Goal: Task Accomplishment & Management: Use online tool/utility

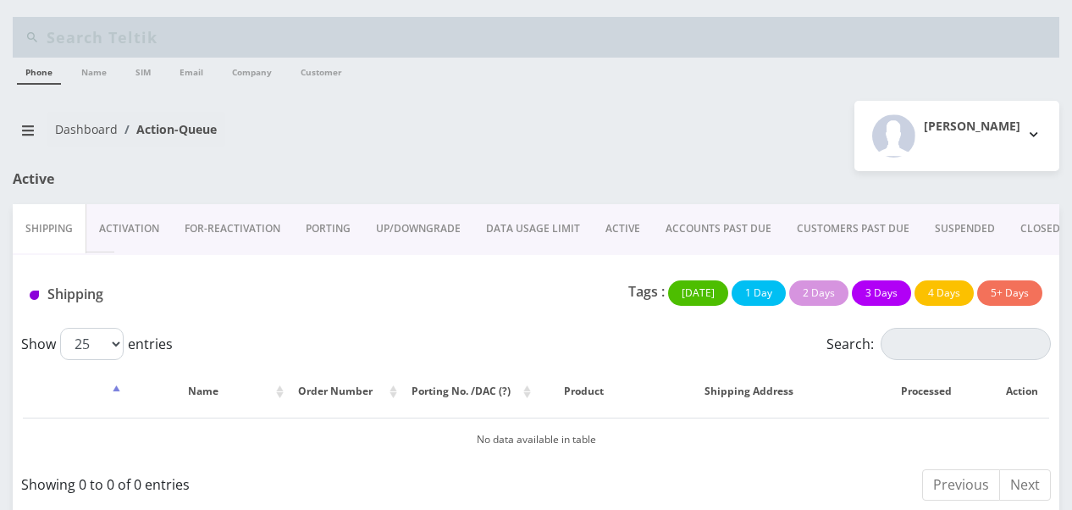
click at [147, 226] on link "Activation" at bounding box center [129, 228] width 86 height 49
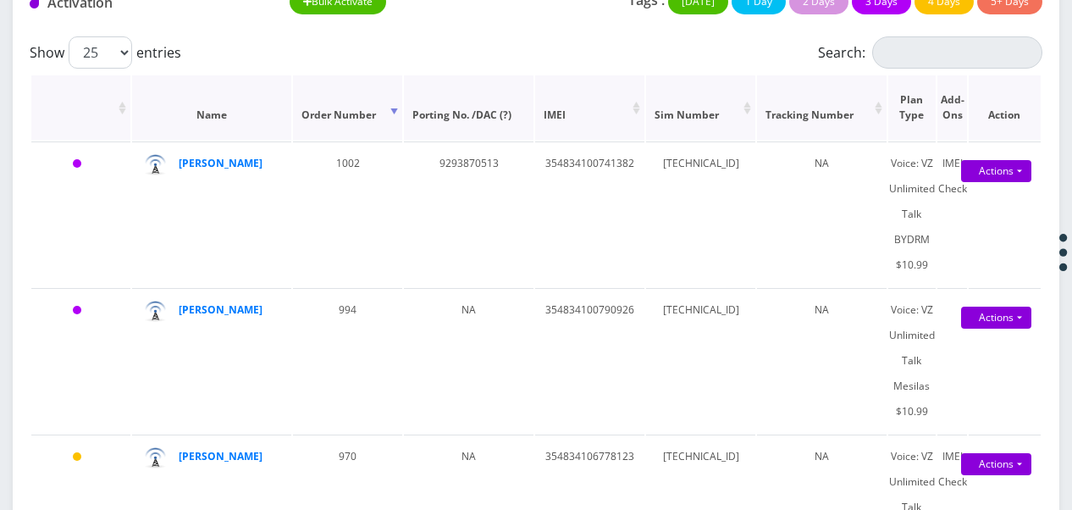
scroll to position [37, 0]
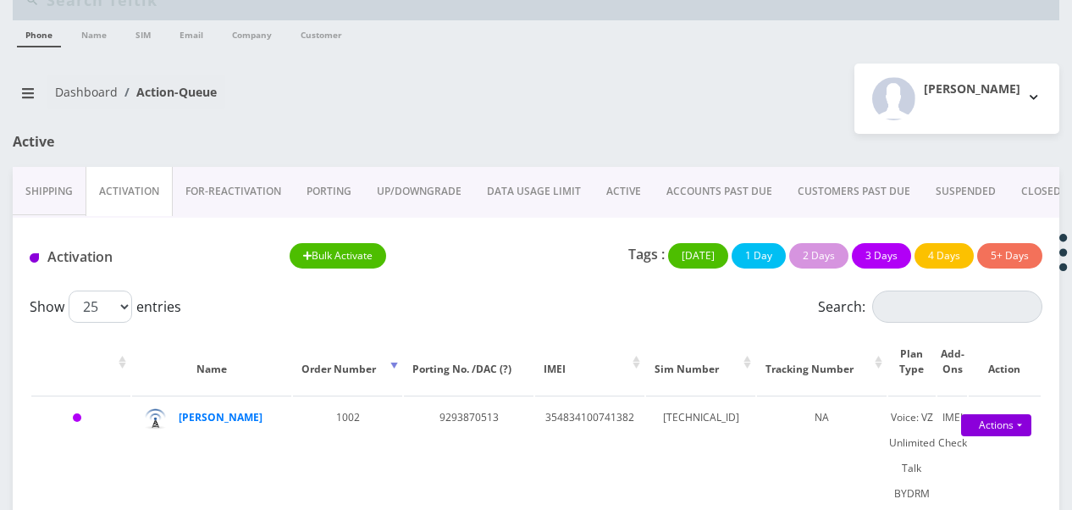
click at [315, 190] on link "PORTING" at bounding box center [329, 191] width 70 height 49
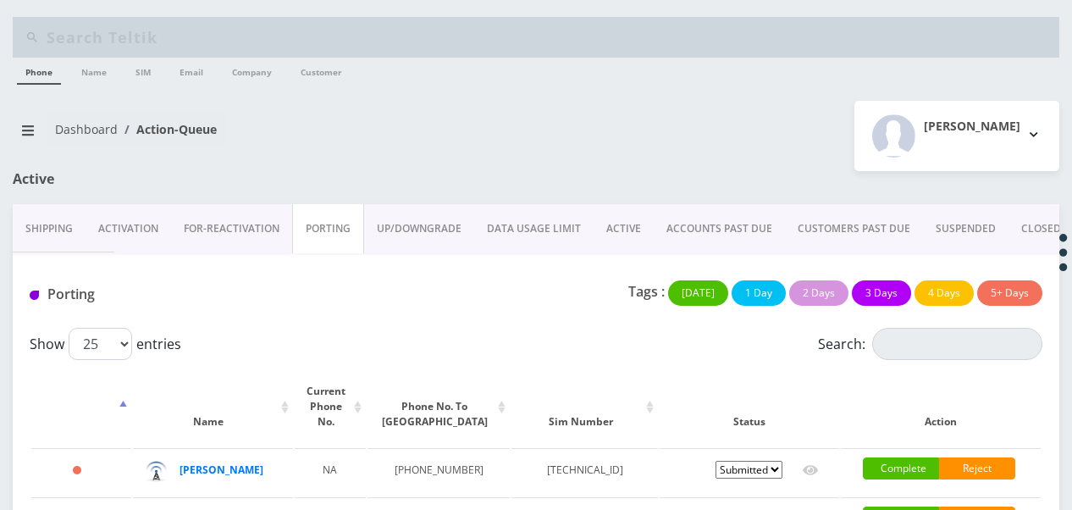
scroll to position [124, 0]
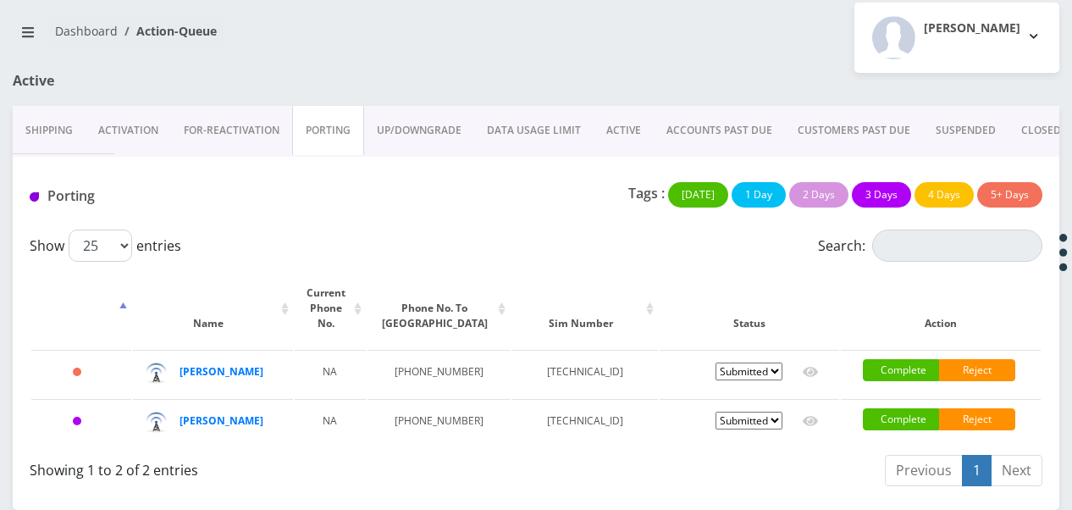
click at [137, 106] on link "Activation" at bounding box center [129, 130] width 86 height 49
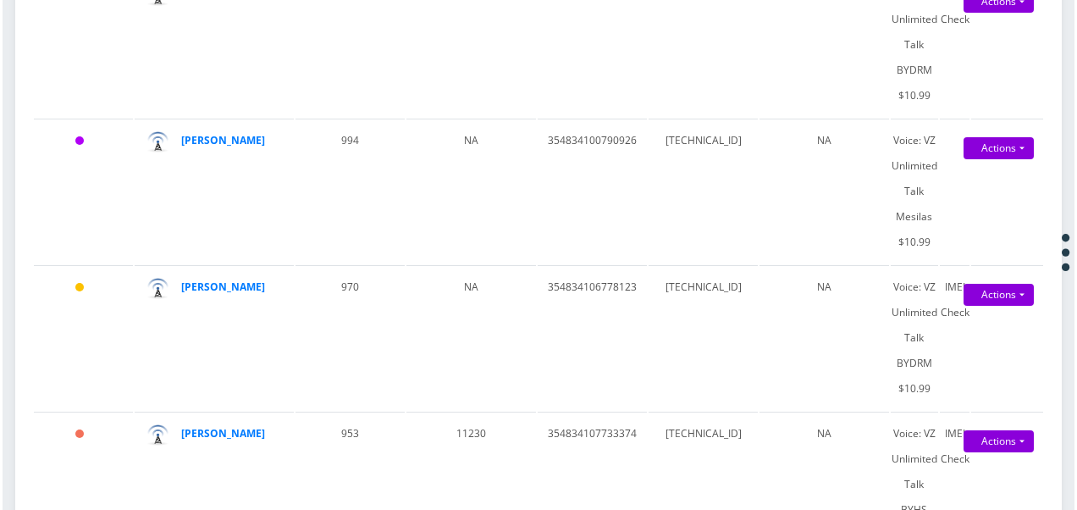
scroll to position [547, 0]
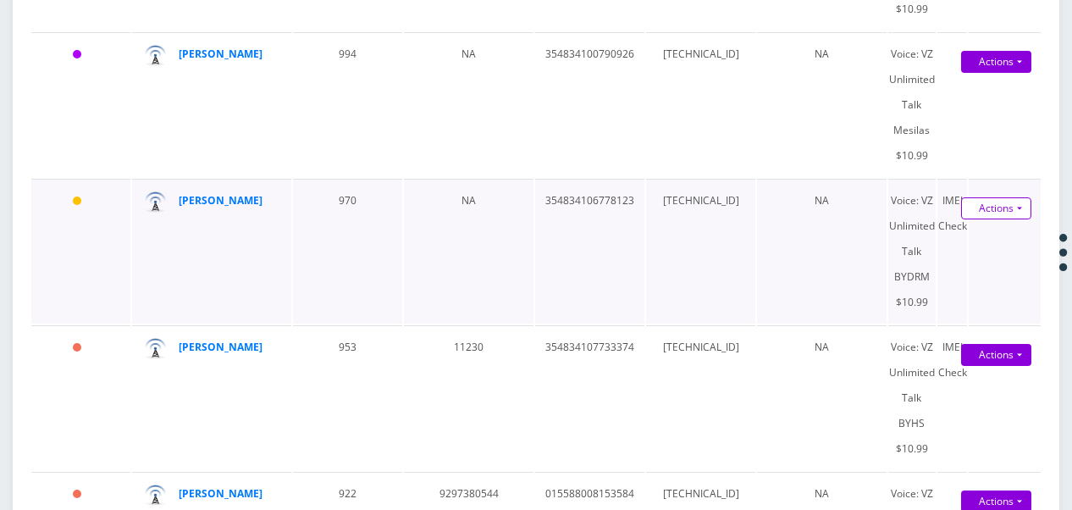
click at [1026, 202] on link "Actions" at bounding box center [996, 208] width 70 height 22
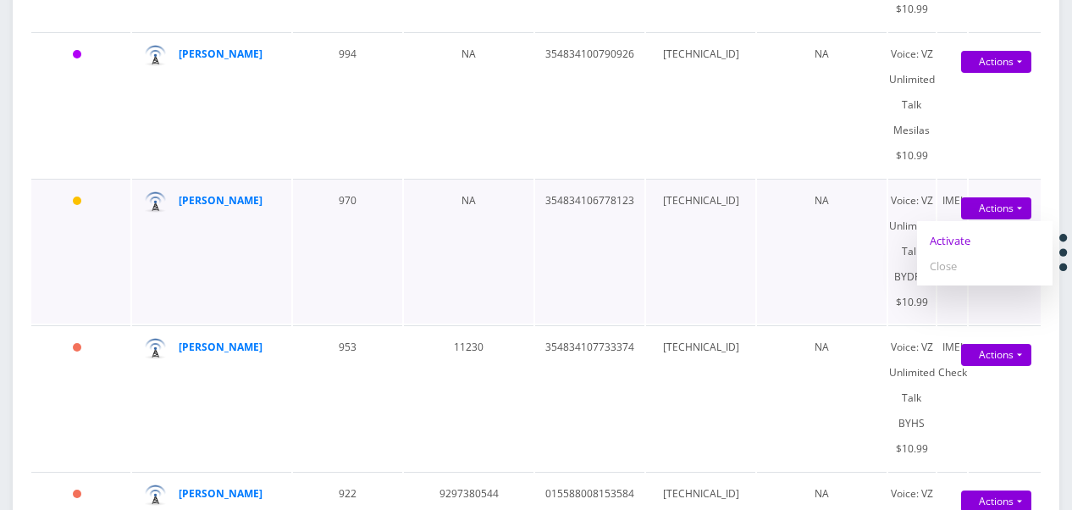
click at [959, 234] on link "Activate" at bounding box center [985, 240] width 136 height 25
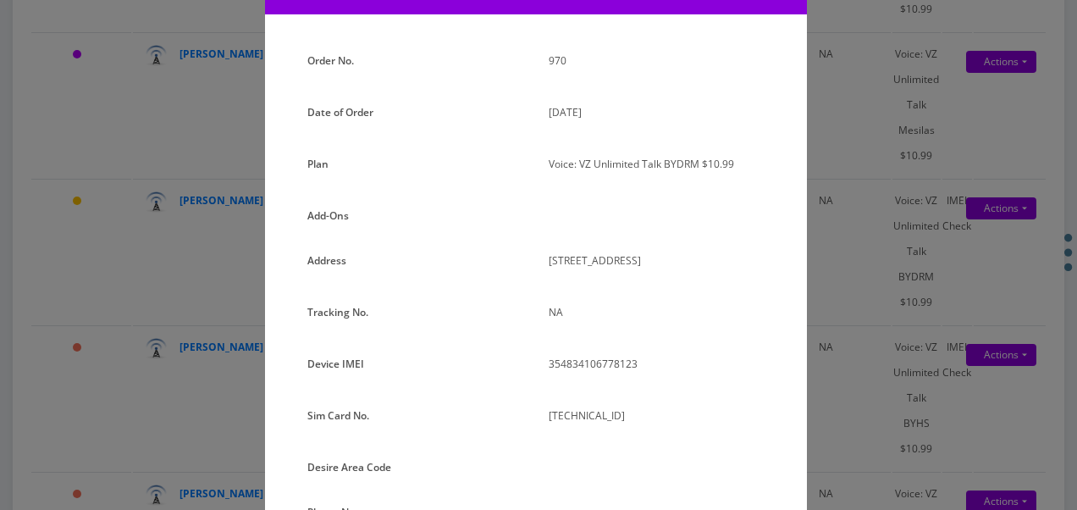
scroll to position [339, 0]
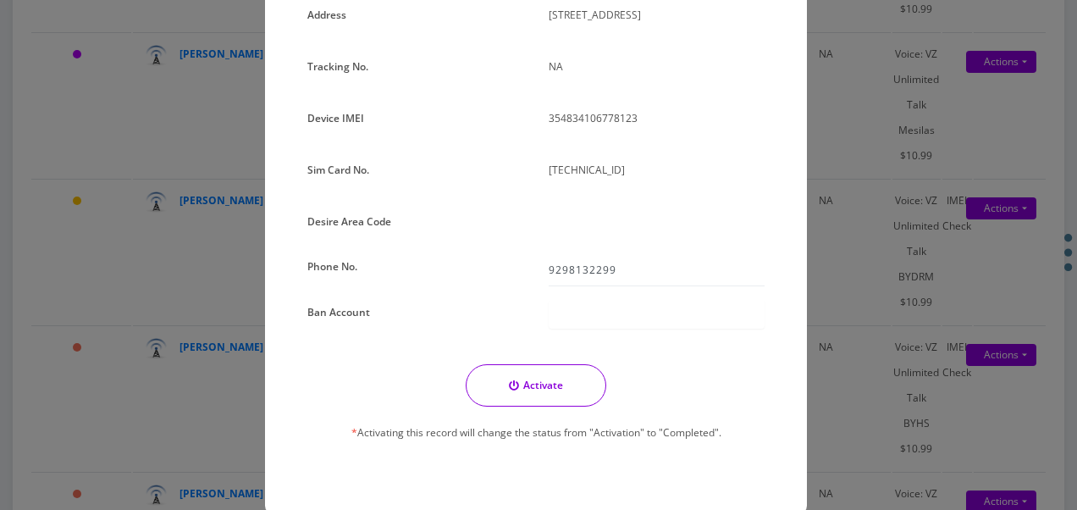
click at [828, 291] on div "× Activate Line Order No. 970 Date of Order September 03, 2025 Plan Voice: VZ U…" at bounding box center [538, 255] width 1077 height 510
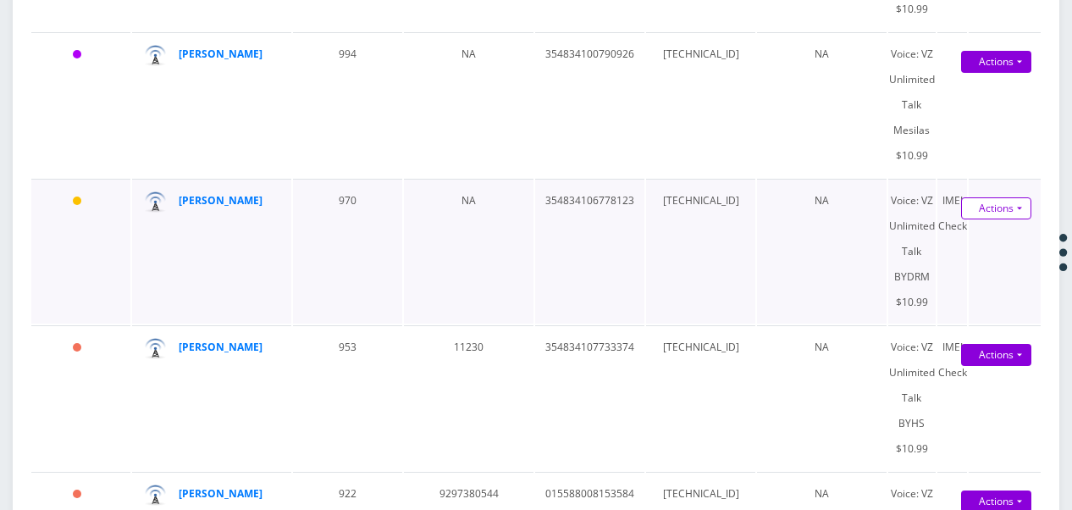
click at [1028, 209] on link "Actions" at bounding box center [996, 208] width 70 height 22
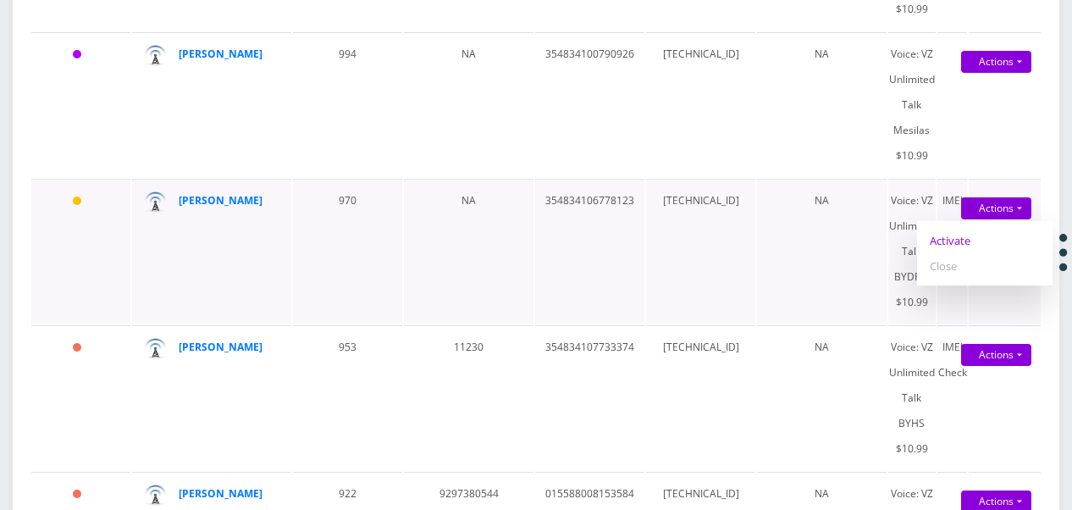
click at [972, 249] on link "Activate" at bounding box center [985, 240] width 136 height 25
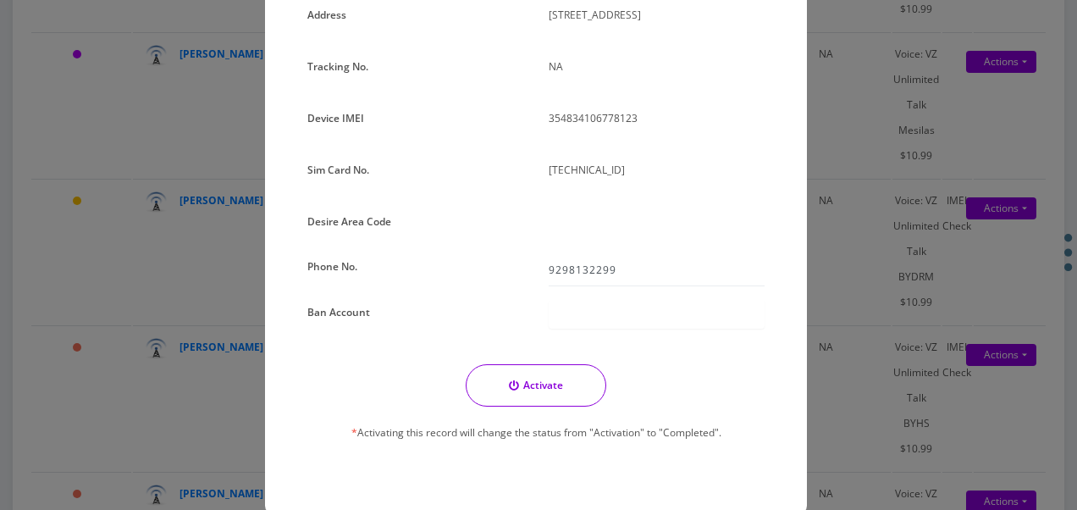
click at [539, 385] on button "Activate" at bounding box center [536, 385] width 141 height 42
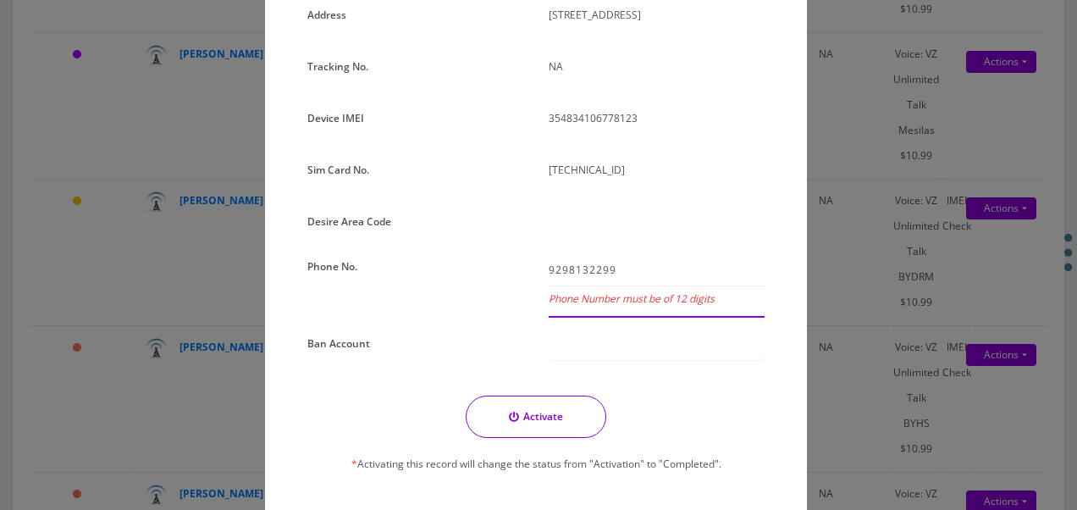
click at [622, 273] on input "9298132299" at bounding box center [657, 270] width 216 height 32
click at [565, 268] on input "9298132299" at bounding box center [657, 270] width 216 height 32
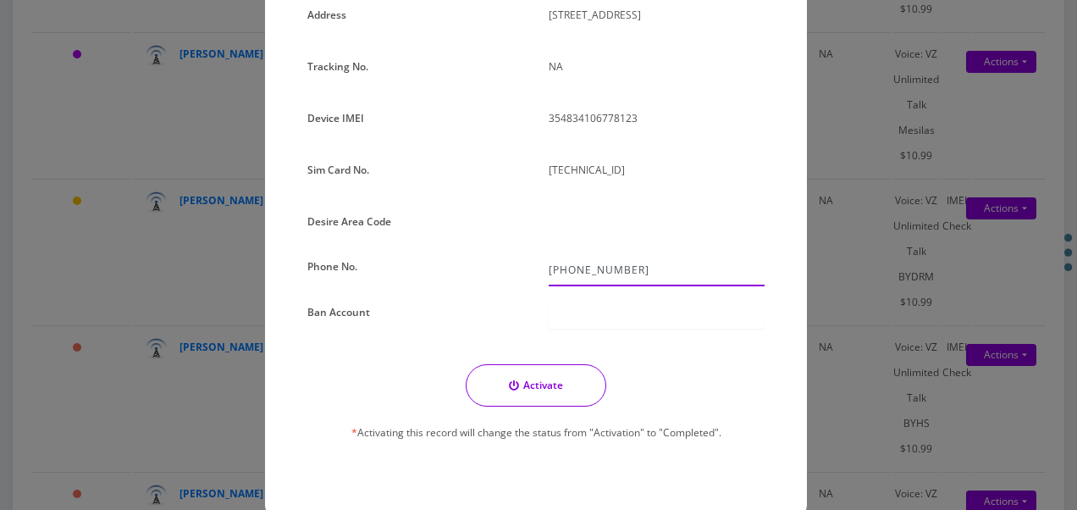
type input "929-813-2299"
click at [571, 393] on button "Activate" at bounding box center [536, 385] width 141 height 42
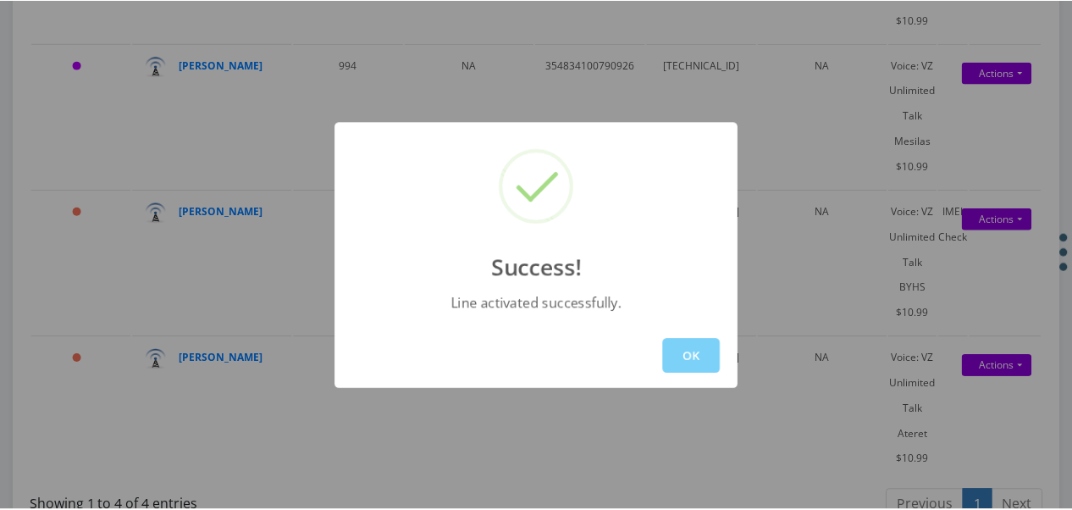
scroll to position [547, 0]
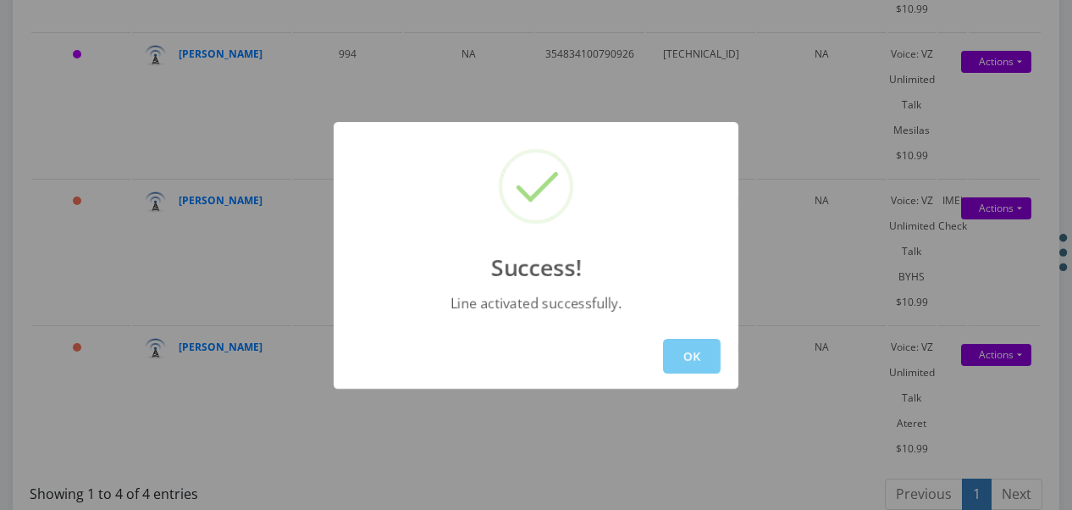
click at [678, 356] on button "OK" at bounding box center [692, 356] width 58 height 35
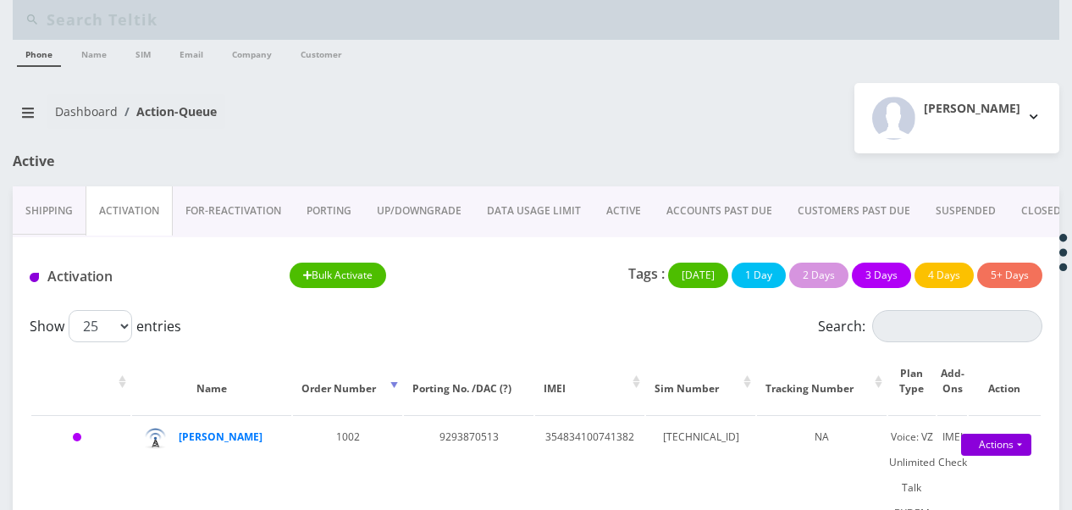
scroll to position [0, 0]
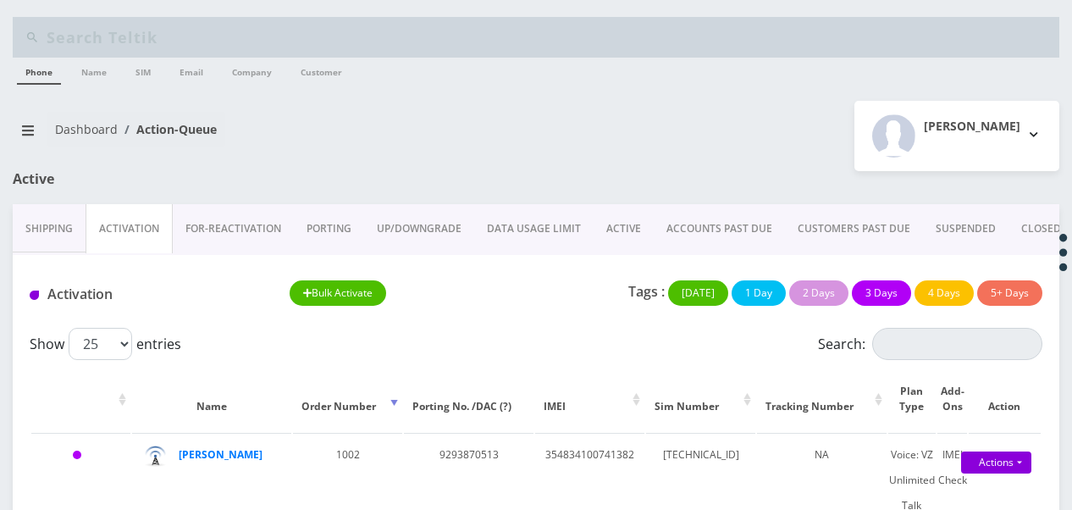
click at [639, 248] on link "ACTIVE" at bounding box center [624, 228] width 60 height 49
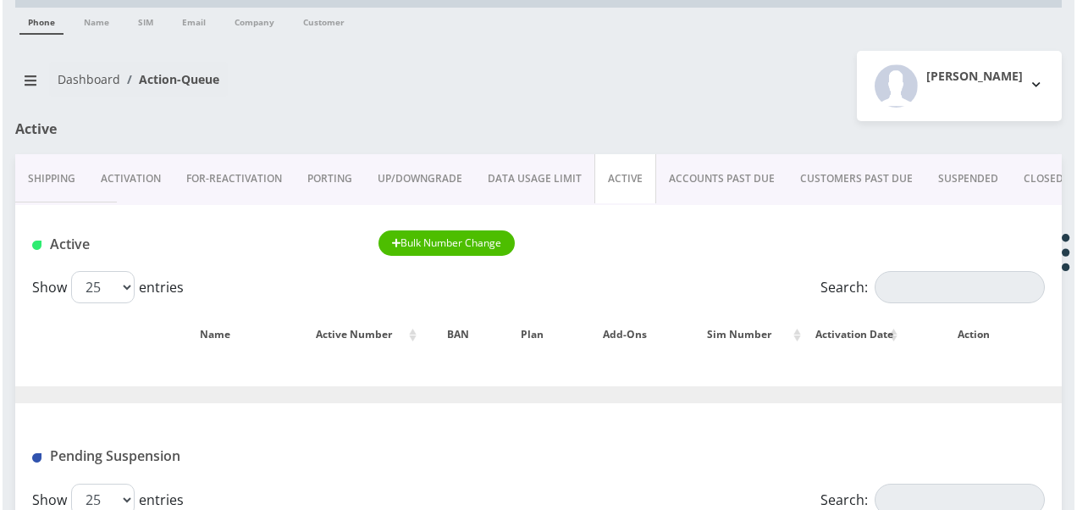
scroll to position [85, 0]
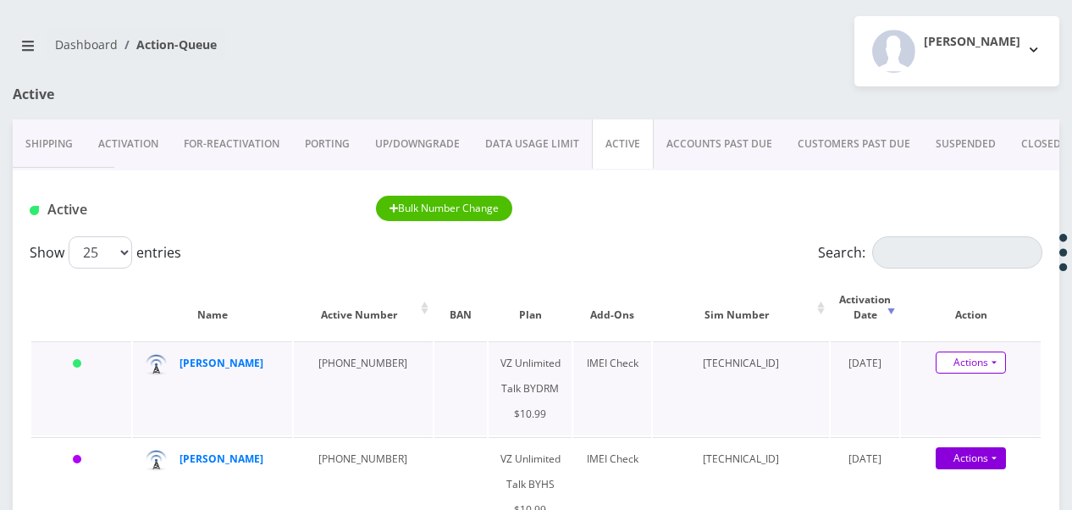
click at [994, 361] on link "Actions" at bounding box center [971, 362] width 70 height 22
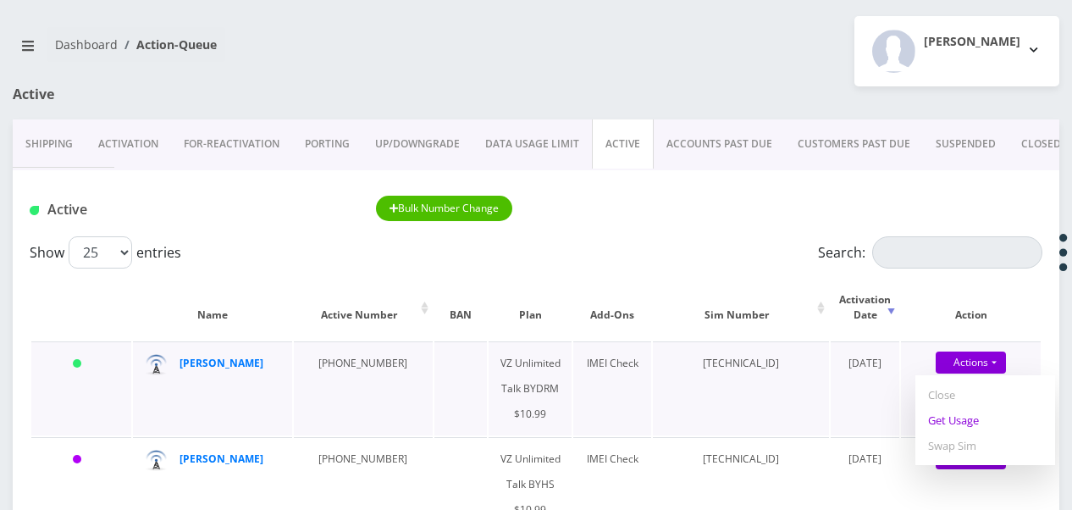
click at [967, 424] on link "Get Usage" at bounding box center [986, 419] width 140 height 25
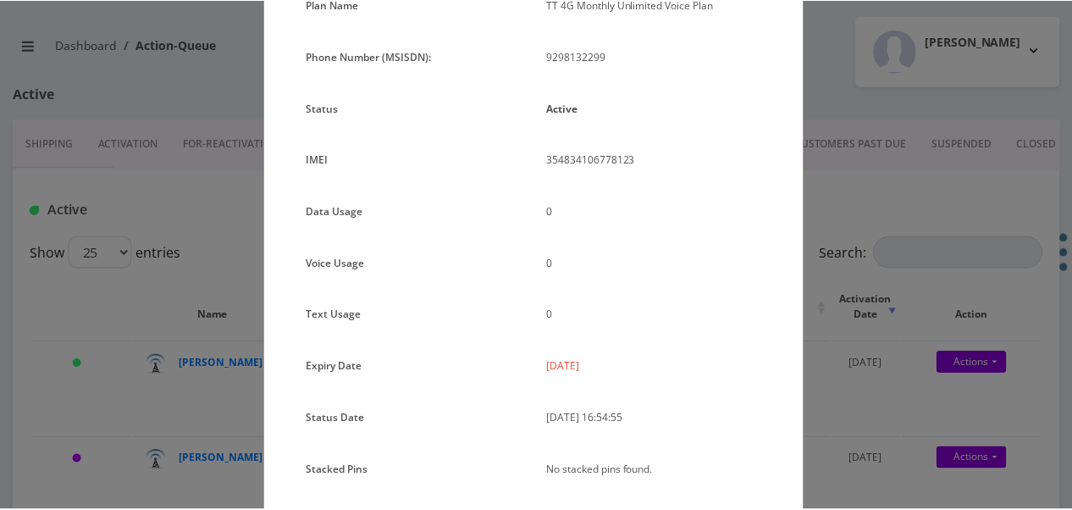
scroll to position [123, 0]
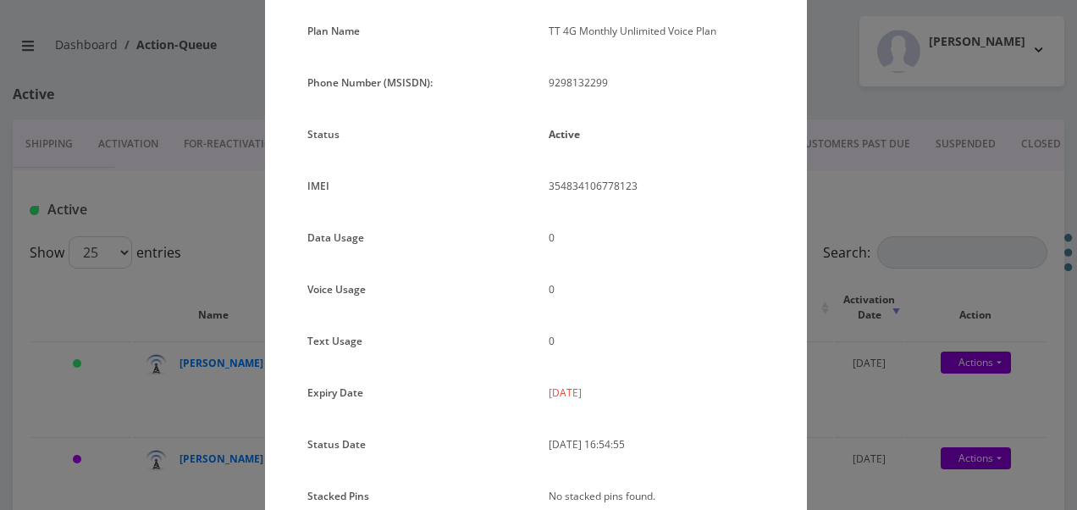
click at [827, 334] on div "× Subscription Info Plan Name TT 4G Monthly Unlimited Voice Plan Phone Number (…" at bounding box center [538, 255] width 1077 height 510
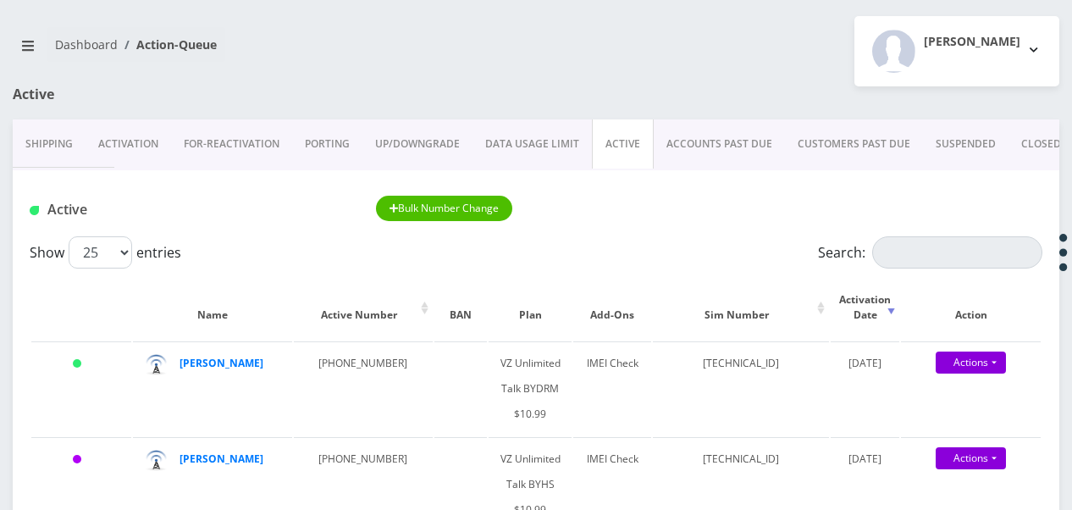
click at [118, 142] on link "Activation" at bounding box center [129, 143] width 86 height 49
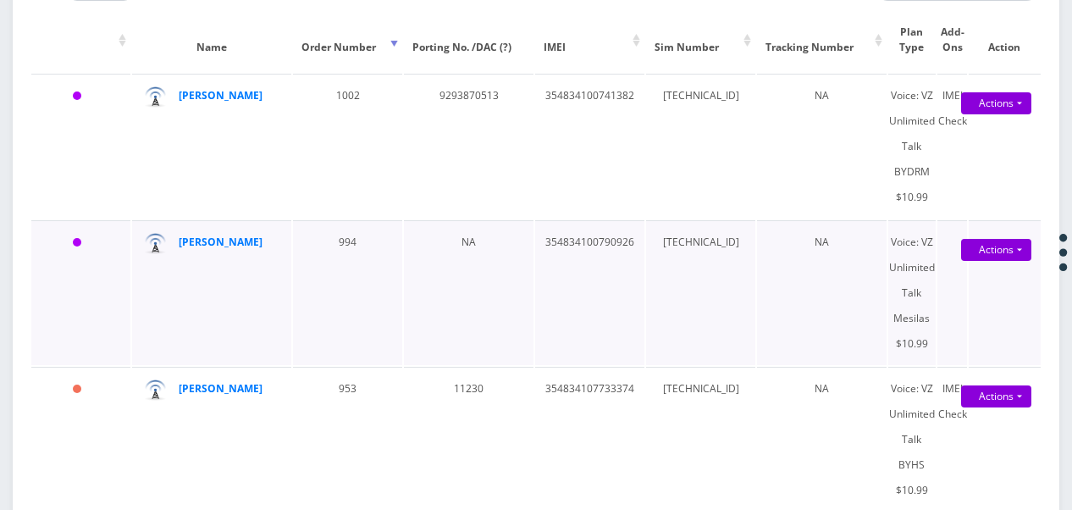
scroll to position [60, 0]
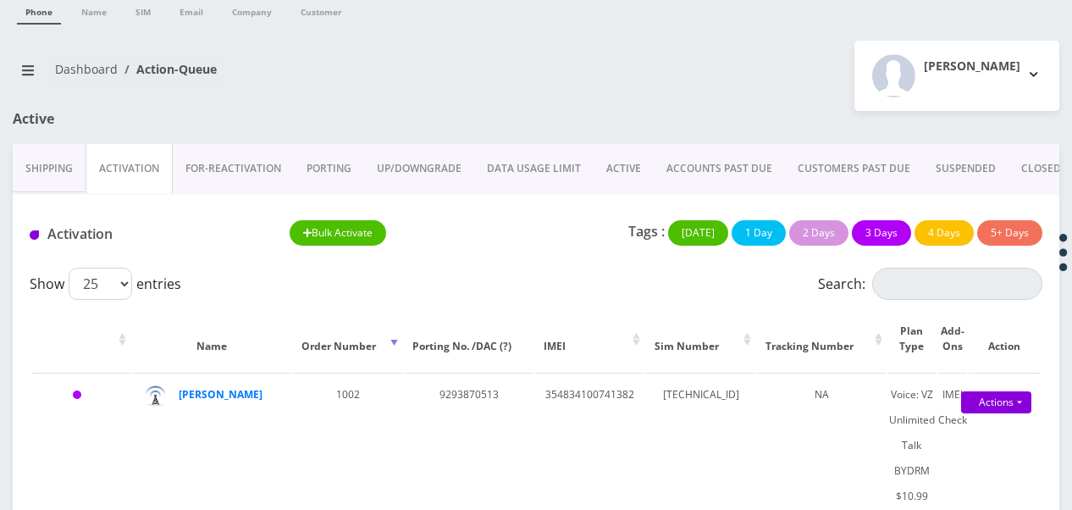
click at [340, 163] on link "PORTING" at bounding box center [329, 168] width 70 height 49
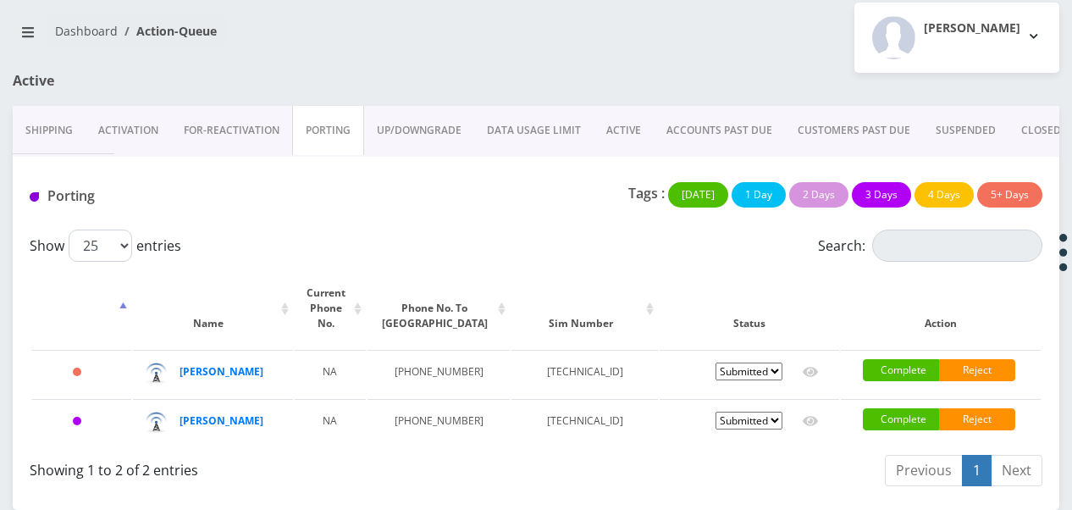
scroll to position [124, 0]
click at [626, 106] on link "ACTIVE" at bounding box center [624, 130] width 60 height 49
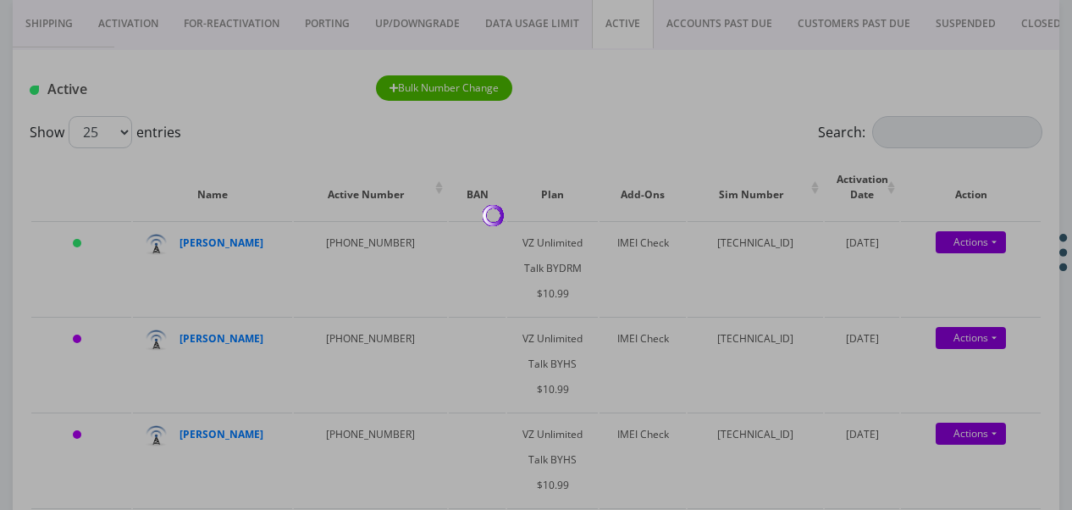
scroll to position [124, 0]
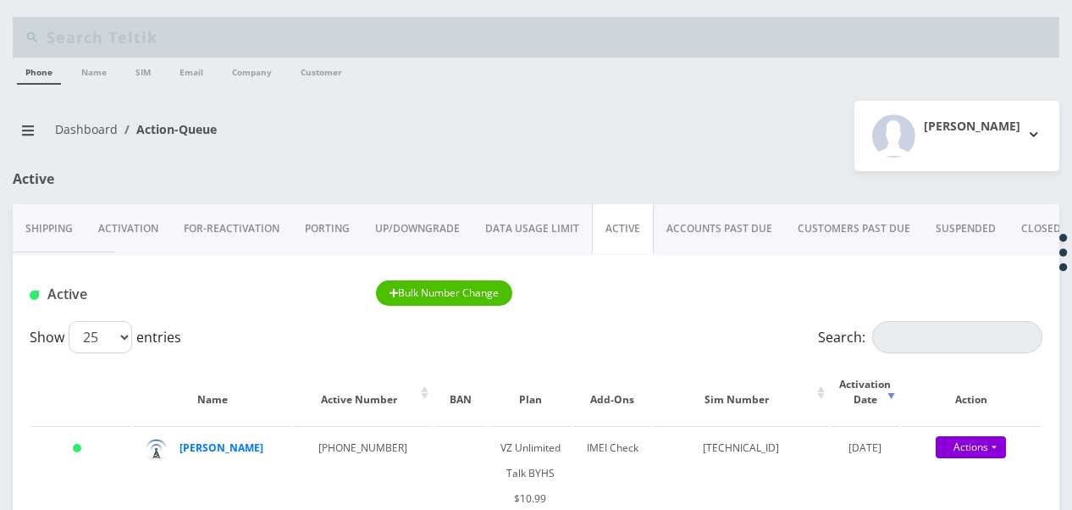
scroll to position [124, 0]
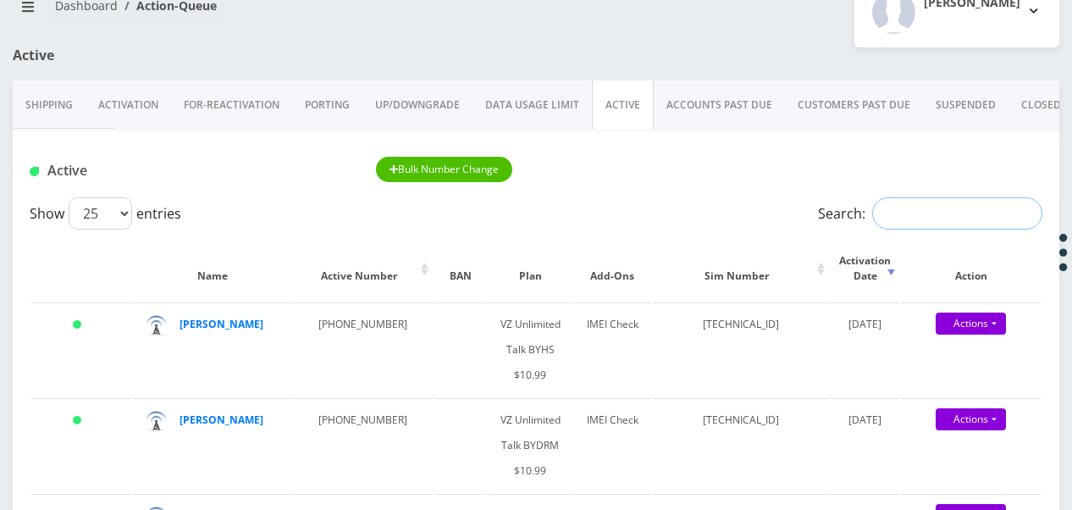
drag, startPoint x: 893, startPoint y: 212, endPoint x: 902, endPoint y: 192, distance: 21.6
click at [893, 212] on input "Search:" at bounding box center [957, 213] width 170 height 32
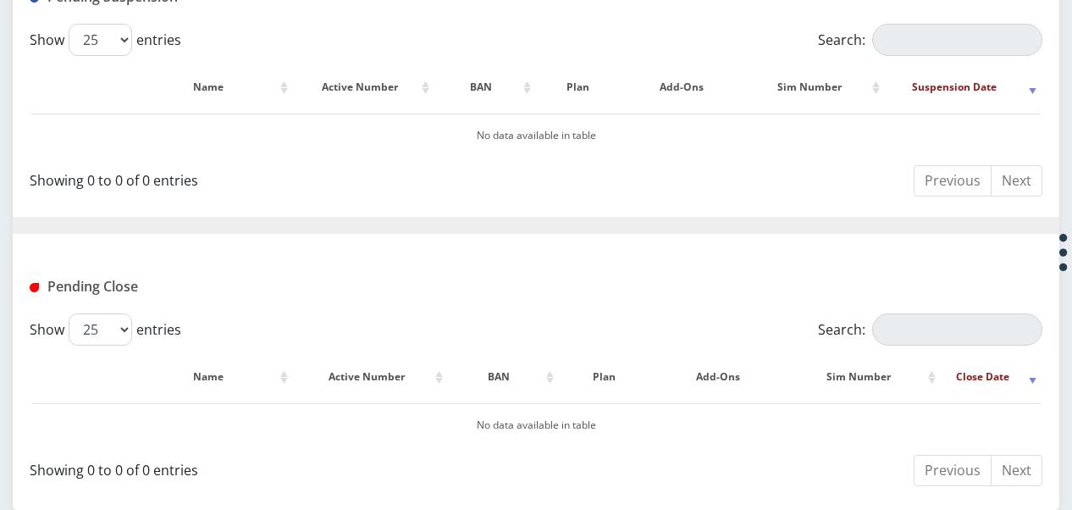
scroll to position [0, 0]
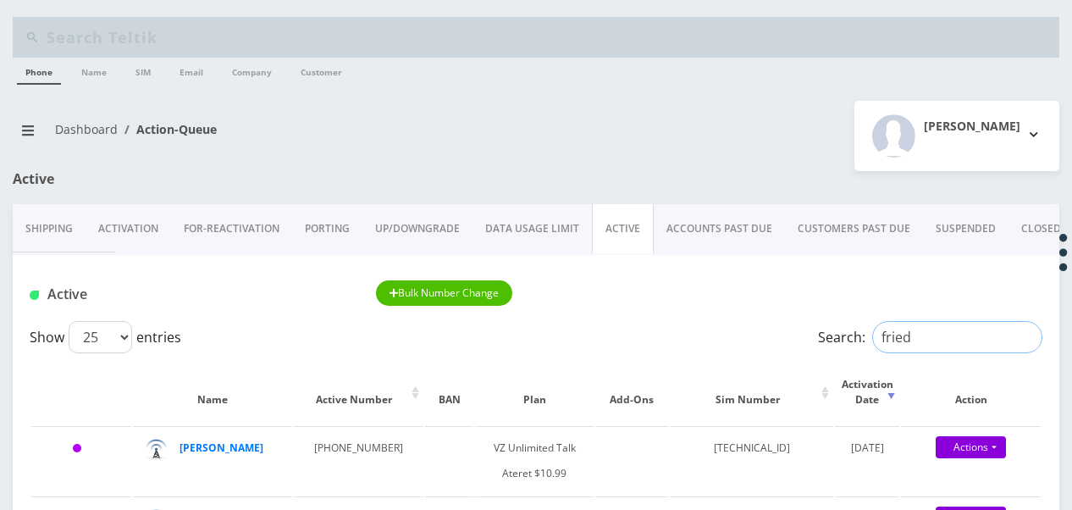
click at [872, 335] on input "fried" at bounding box center [957, 337] width 170 height 32
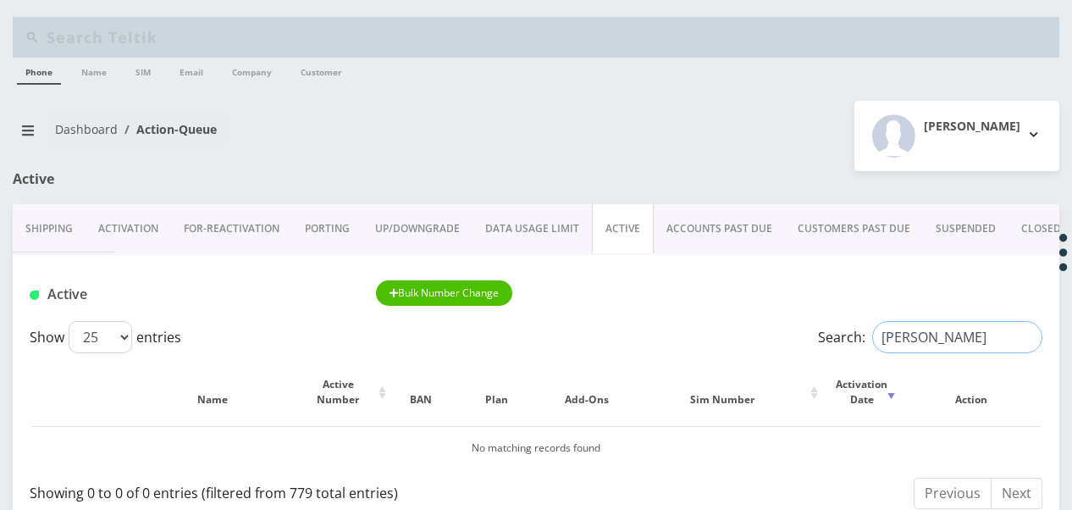
scroll to position [85, 0]
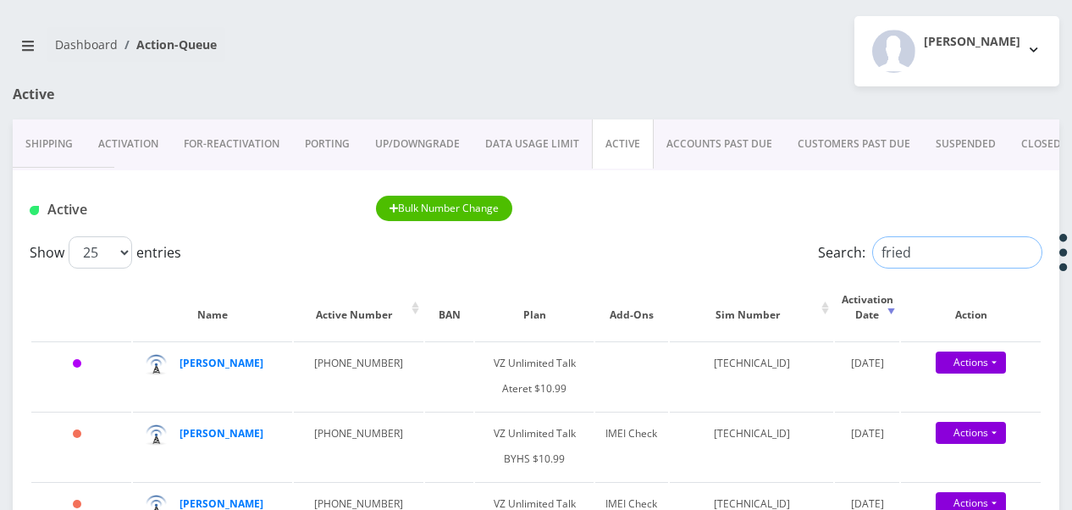
drag, startPoint x: 930, startPoint y: 257, endPoint x: 766, endPoint y: 233, distance: 166.0
click at [769, 240] on div "Show 25 50 100 250 500 1000 entries Search: fried" at bounding box center [536, 252] width 1013 height 32
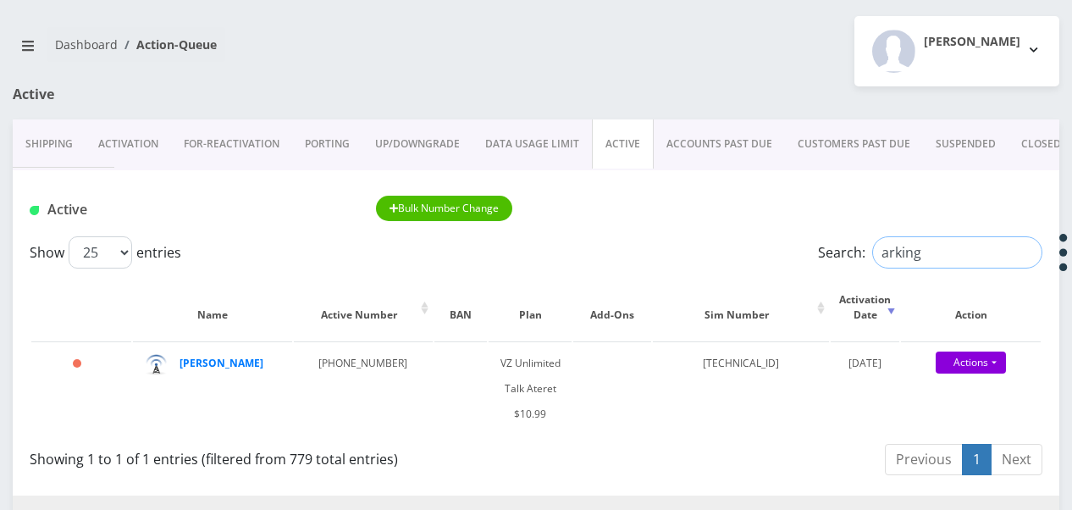
type input "arking"
click at [1022, 247] on input "arking" at bounding box center [957, 252] width 170 height 32
click at [1003, 193] on div "Active Bulk Number Change" at bounding box center [536, 203] width 1047 height 66
click at [979, 267] on input "Search:" at bounding box center [957, 252] width 170 height 32
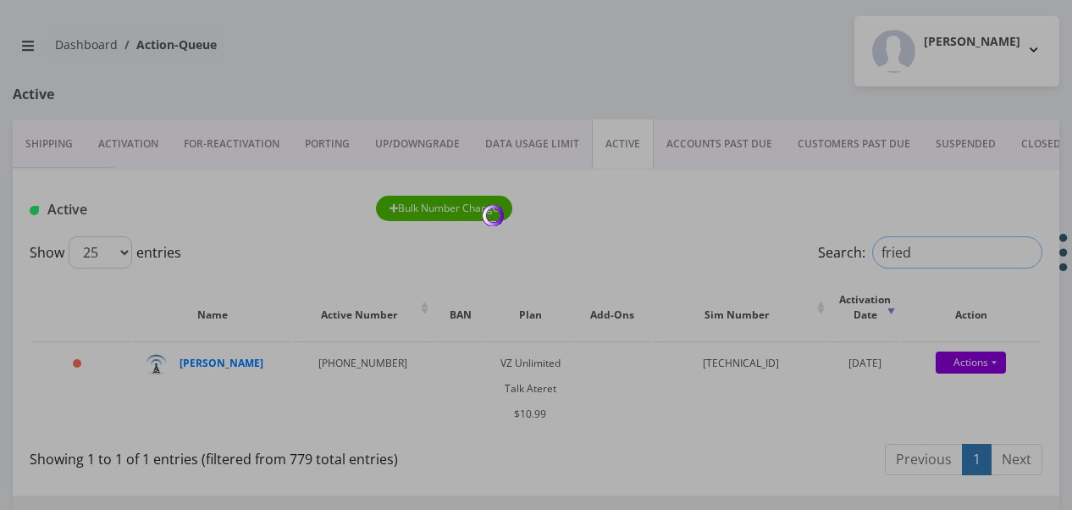
type input "fried"
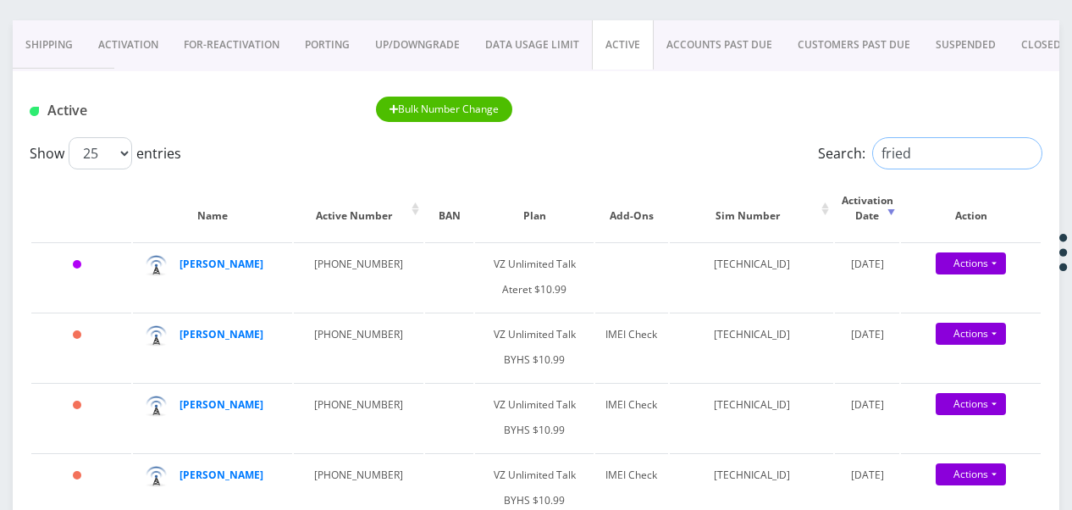
scroll to position [0, 0]
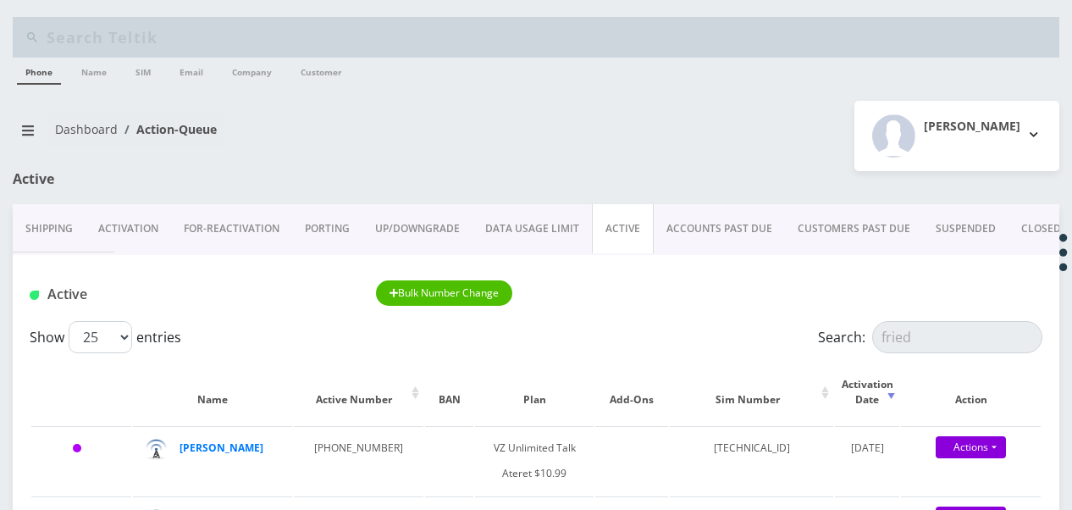
click at [1025, 237] on link "CLOSED" at bounding box center [1041, 228] width 65 height 49
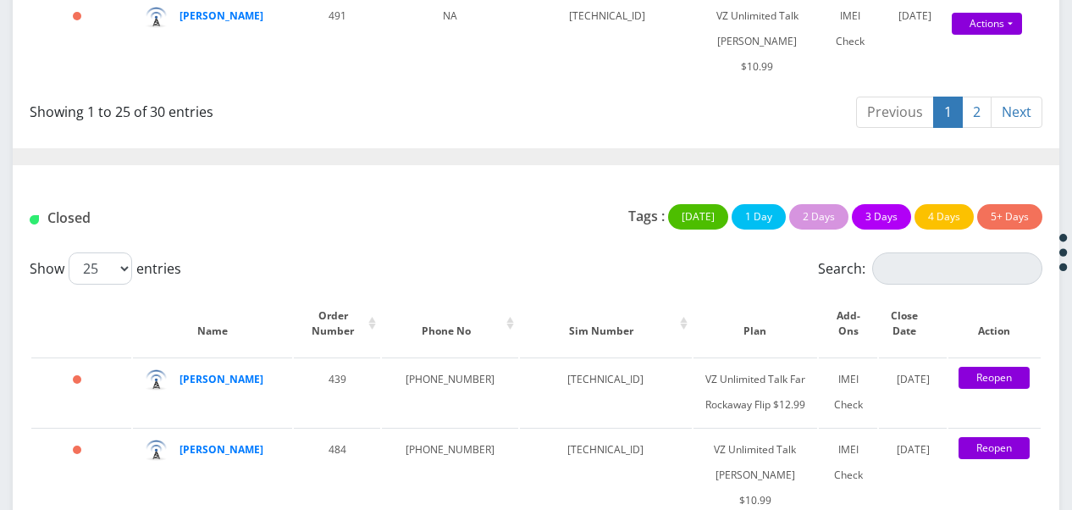
scroll to position [2880, 0]
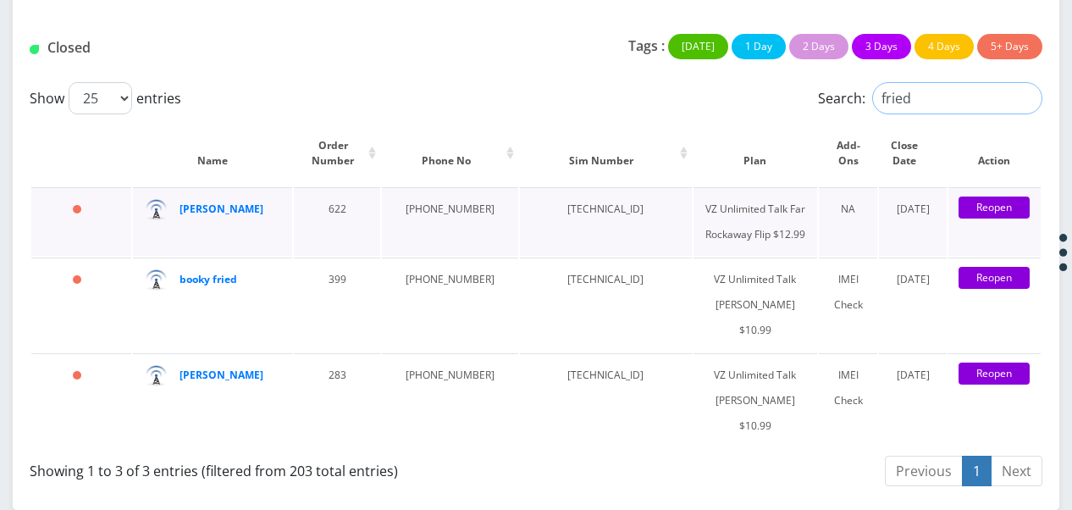
scroll to position [3170, 0]
type input "fried"
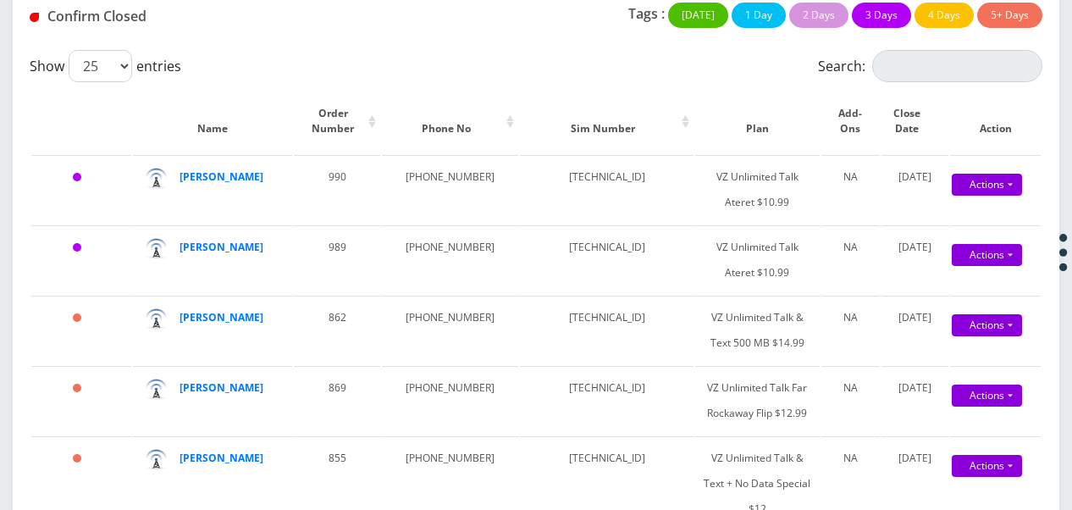
scroll to position [121, 0]
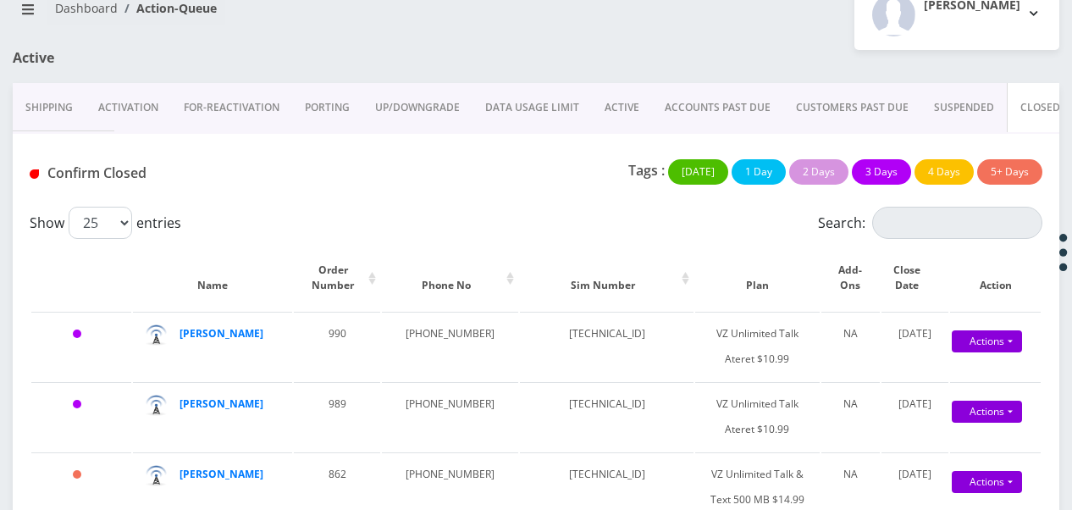
click at [633, 97] on link "ACTIVE" at bounding box center [622, 107] width 60 height 49
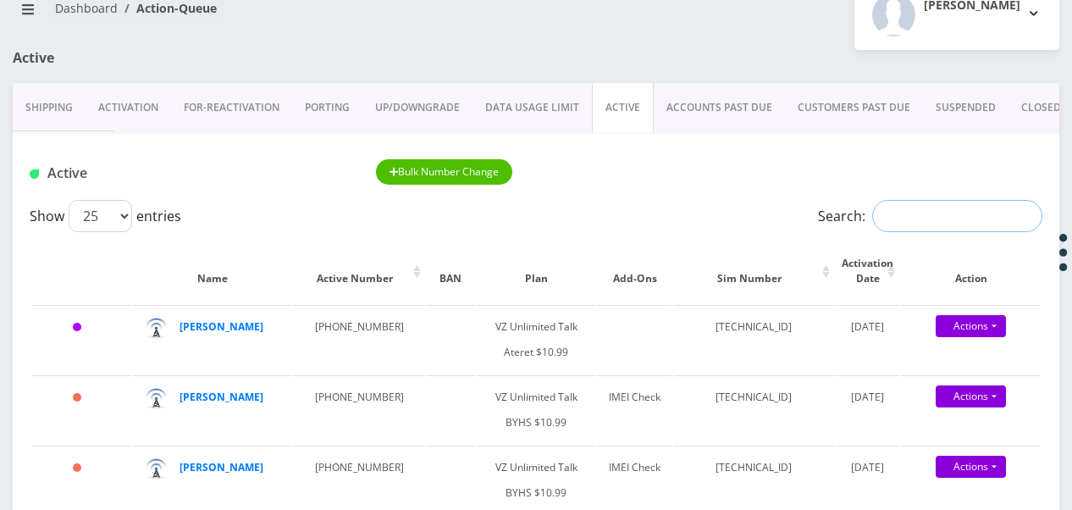
click at [932, 217] on input "Search:" at bounding box center [957, 216] width 170 height 32
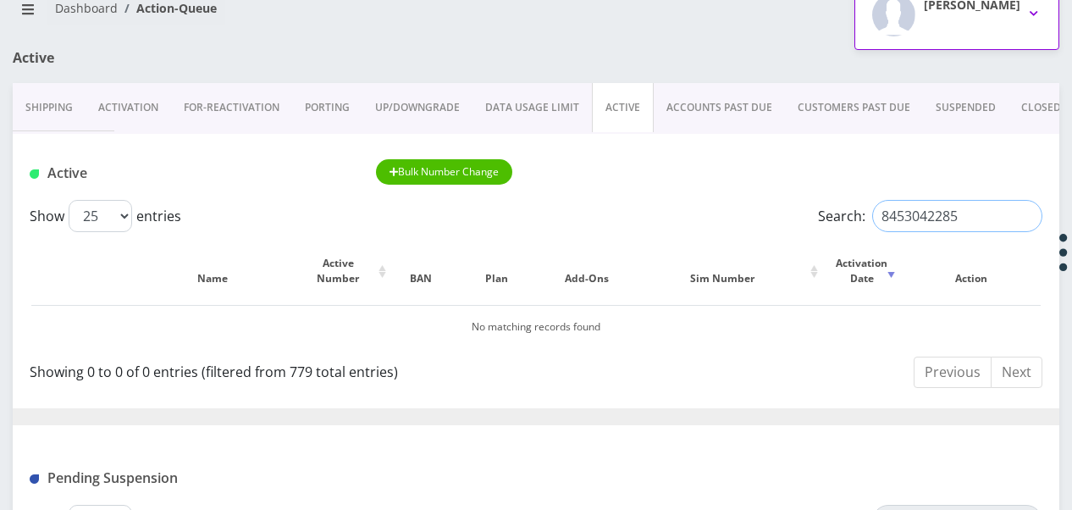
type input "8453042285"
drag, startPoint x: 976, startPoint y: 207, endPoint x: 832, endPoint y: 208, distance: 144.0
click at [832, 208] on label "Search: 8453042285" at bounding box center [930, 216] width 224 height 32
click at [1023, 212] on input "8453042285" at bounding box center [957, 216] width 170 height 32
click at [973, 220] on input "Search:" at bounding box center [957, 216] width 170 height 32
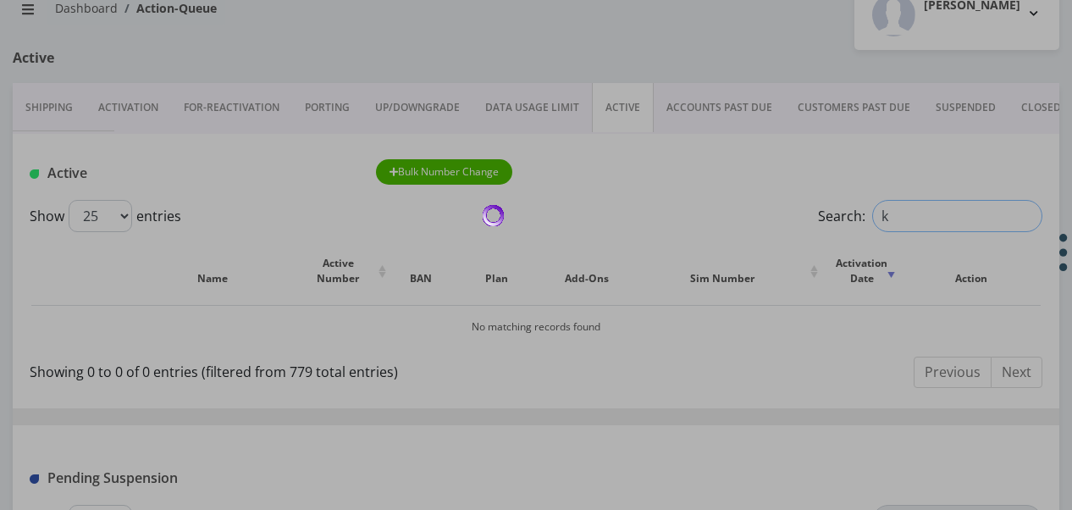
type input "k"
click at [686, 69] on div at bounding box center [536, 255] width 1072 height 510
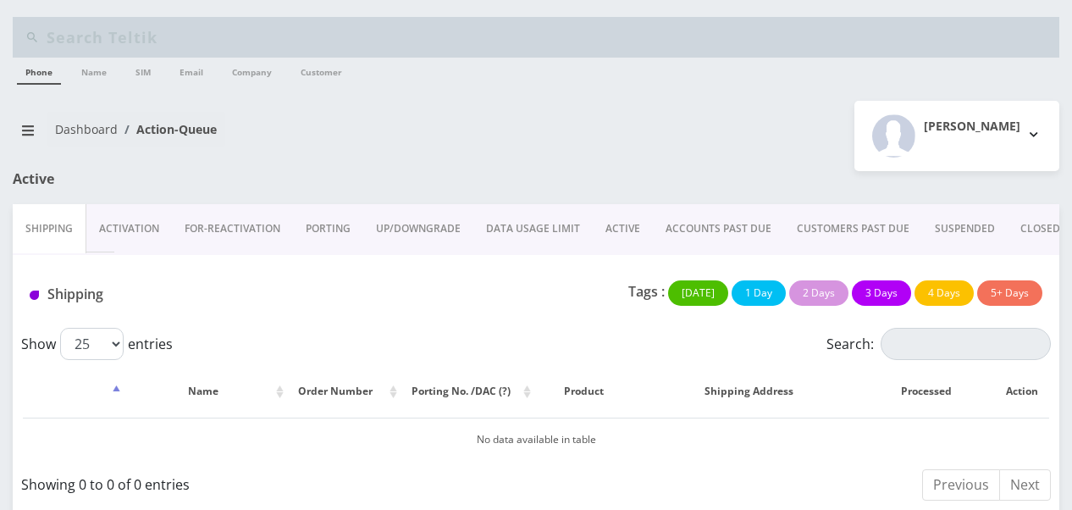
click at [676, 214] on link "ACCOUNTS PAST DUE" at bounding box center [718, 228] width 131 height 49
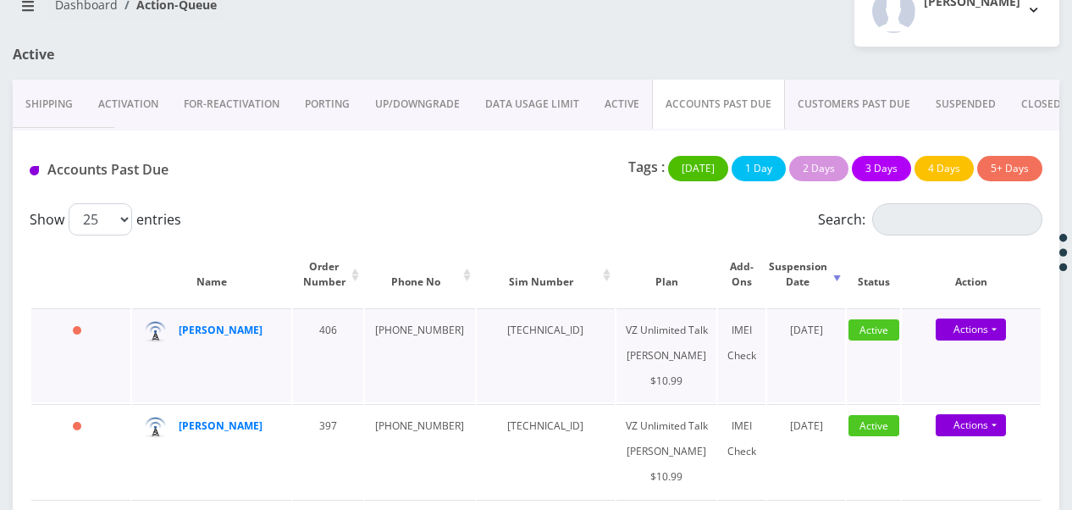
scroll to position [119, 0]
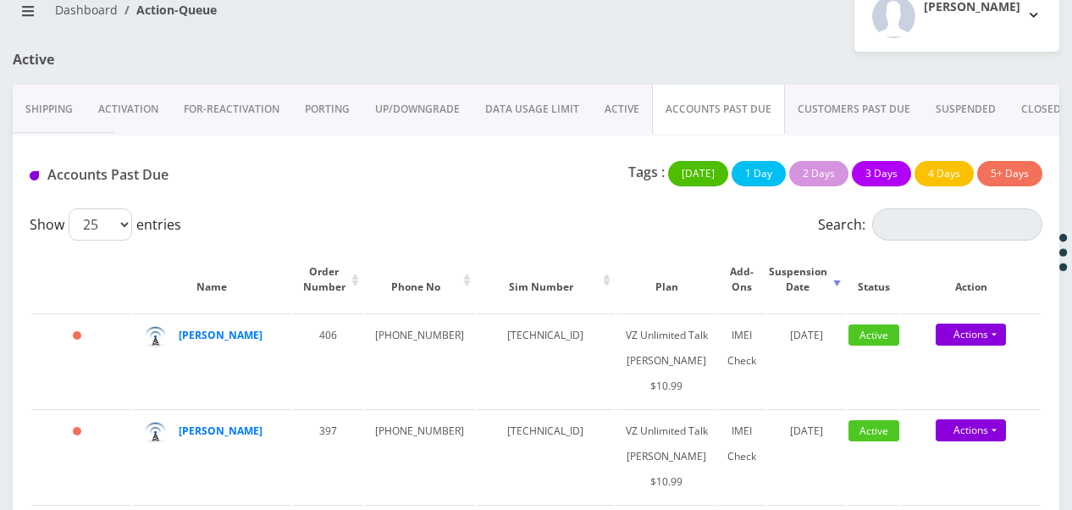
click at [600, 110] on link "ACTIVE" at bounding box center [622, 109] width 60 height 49
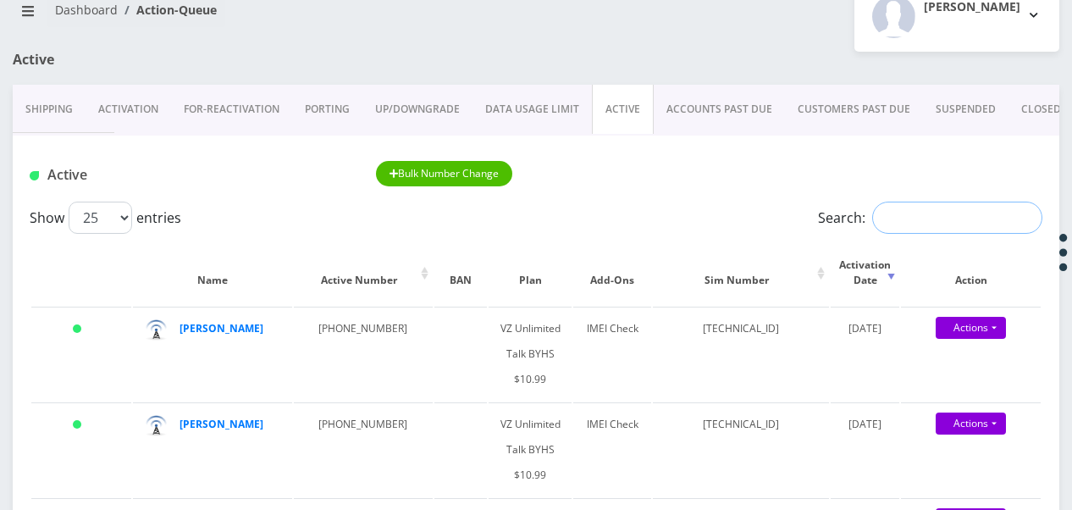
click at [898, 218] on input "Search:" at bounding box center [957, 218] width 170 height 32
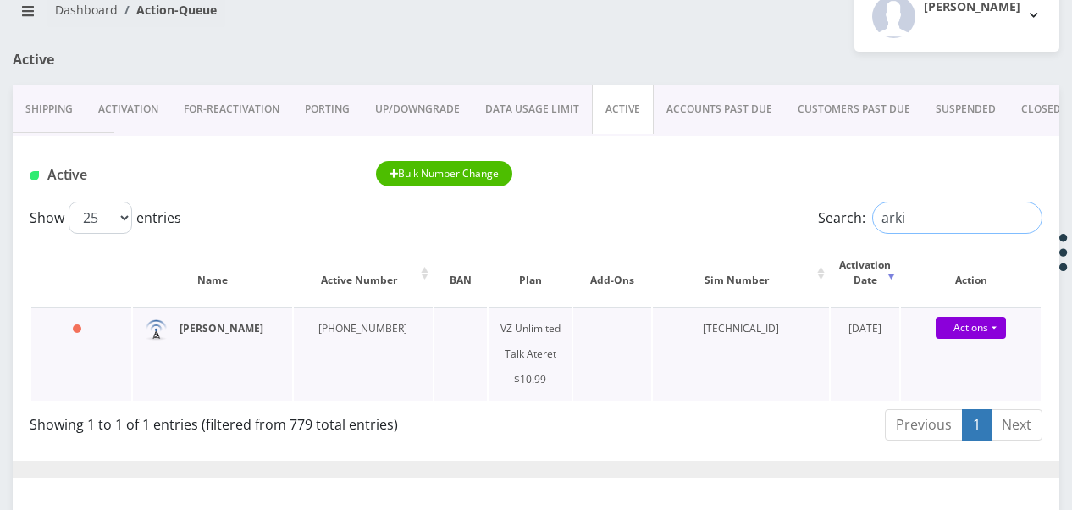
type input "arki"
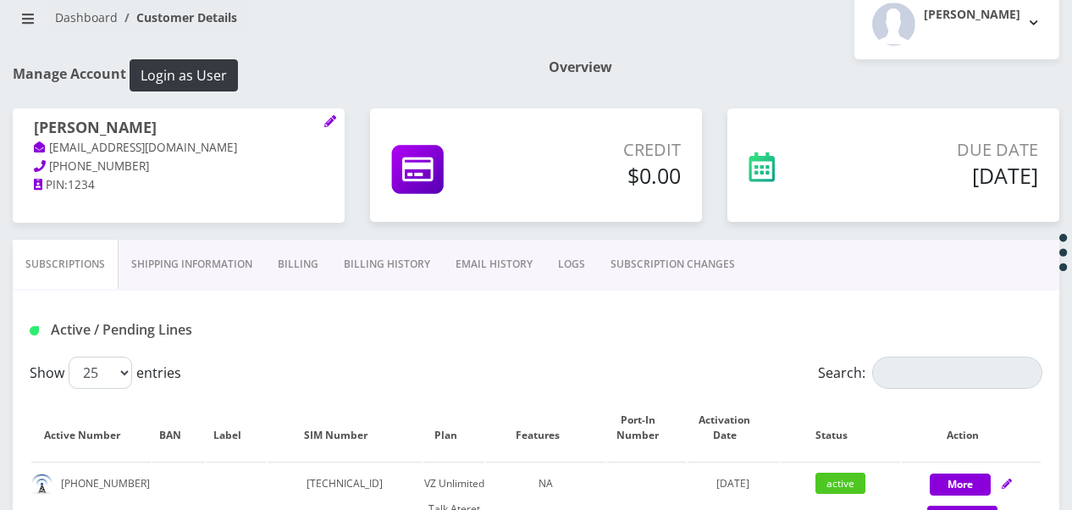
scroll to position [254, 0]
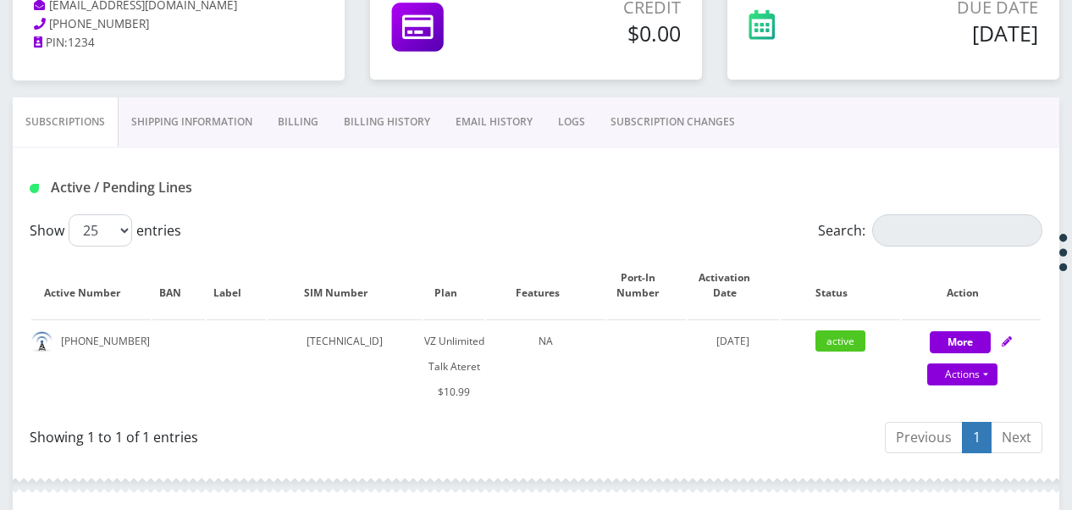
click at [647, 112] on link "SUBSCRIPTION CHANGES" at bounding box center [673, 121] width 150 height 49
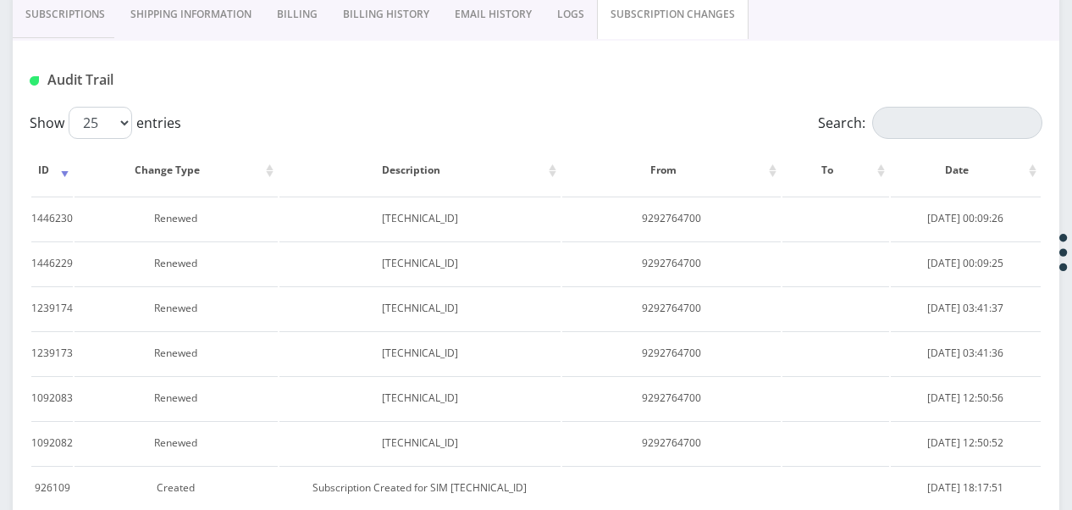
scroll to position [80, 0]
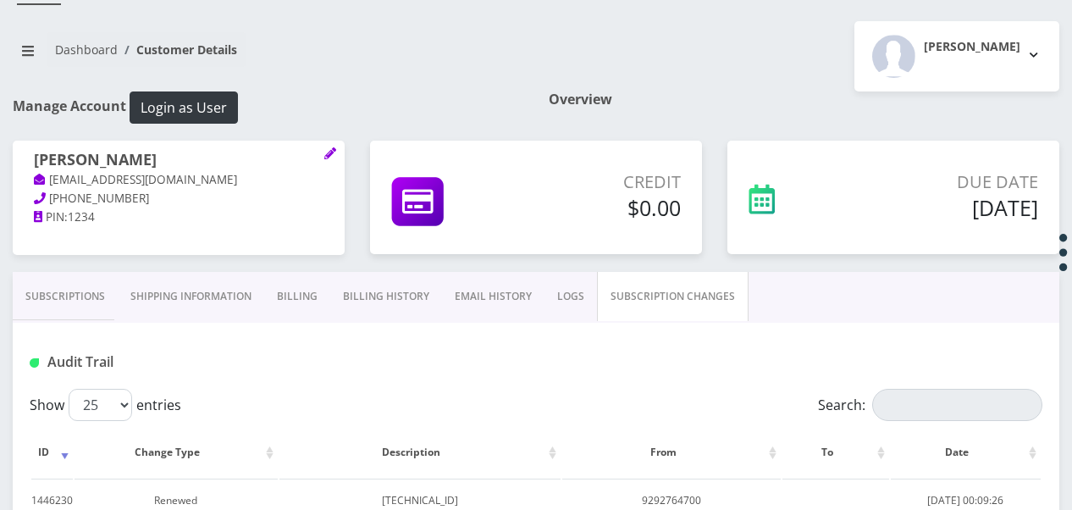
click at [91, 312] on link "Subscriptions" at bounding box center [65, 296] width 105 height 49
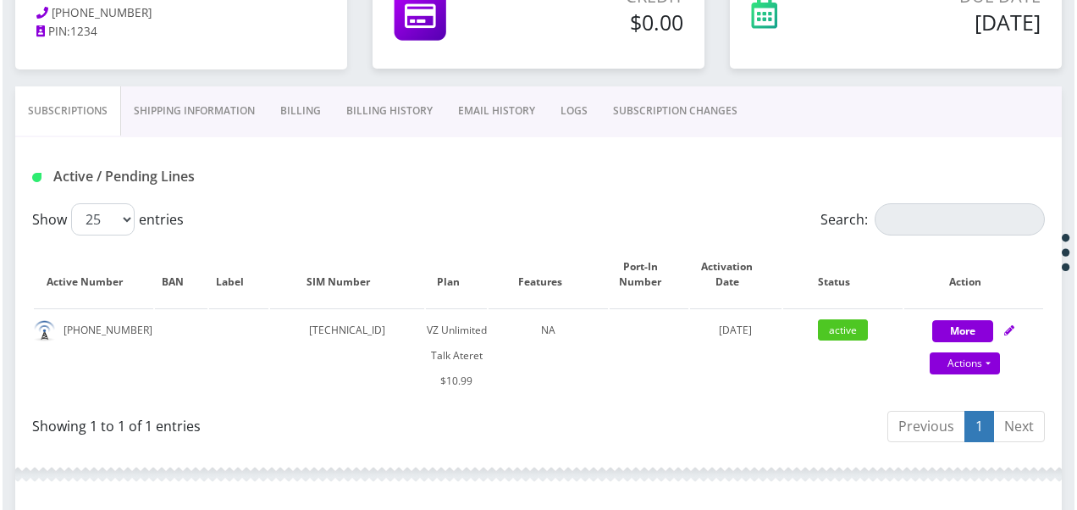
scroll to position [334, 0]
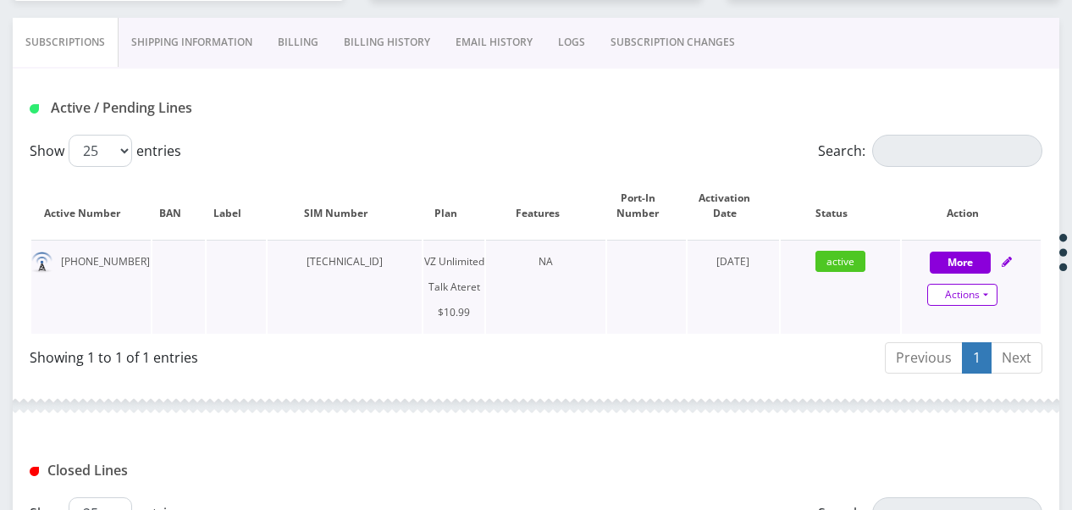
click at [984, 290] on link "Actions" at bounding box center [962, 295] width 70 height 22
select select "483"
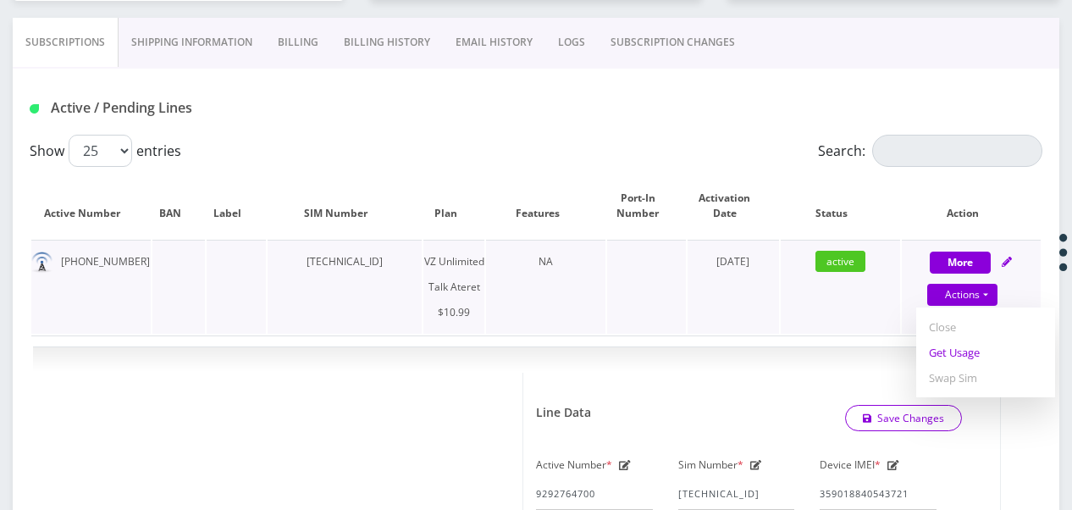
click at [960, 349] on link "Get Usage" at bounding box center [985, 352] width 139 height 25
select select "483"
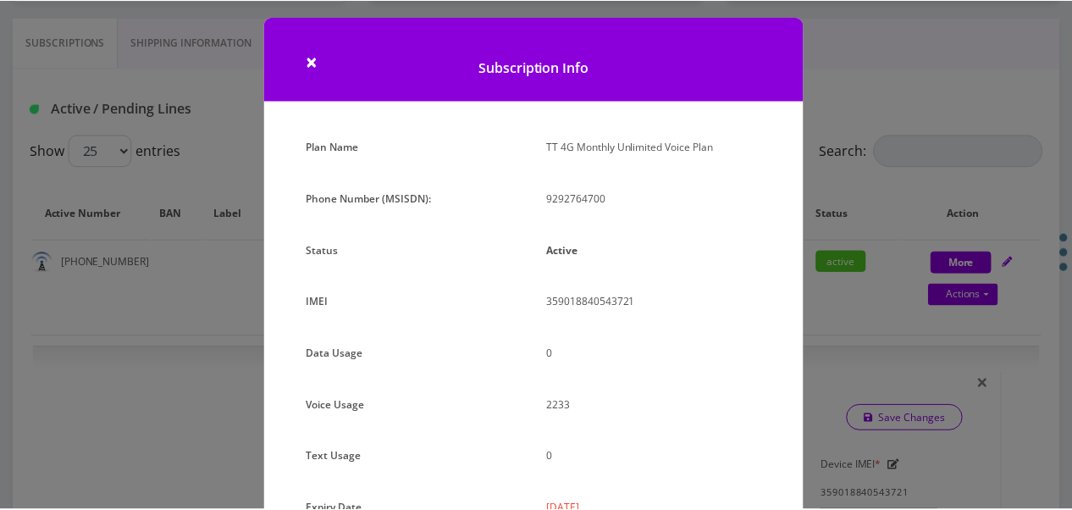
scroll to position [0, 0]
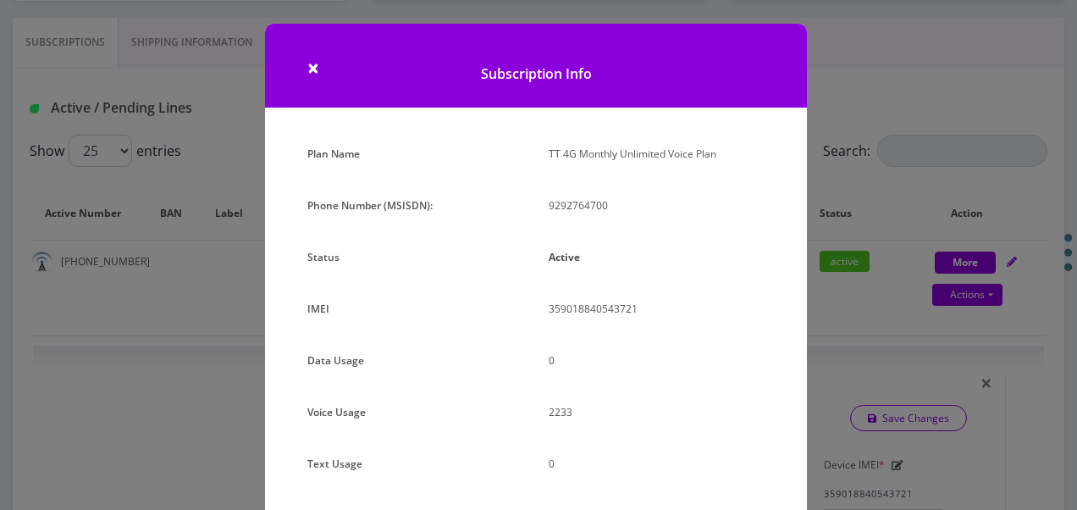
click at [842, 246] on div "× Subscription Info Plan Name TT 4G Monthly Unlimited Voice Plan Phone Number (…" at bounding box center [538, 255] width 1077 height 510
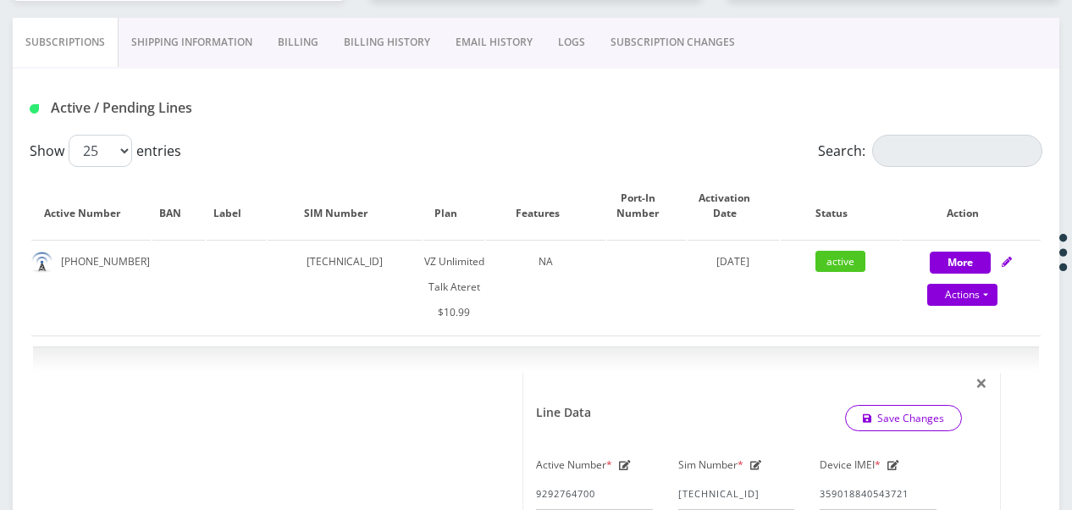
scroll to position [80, 0]
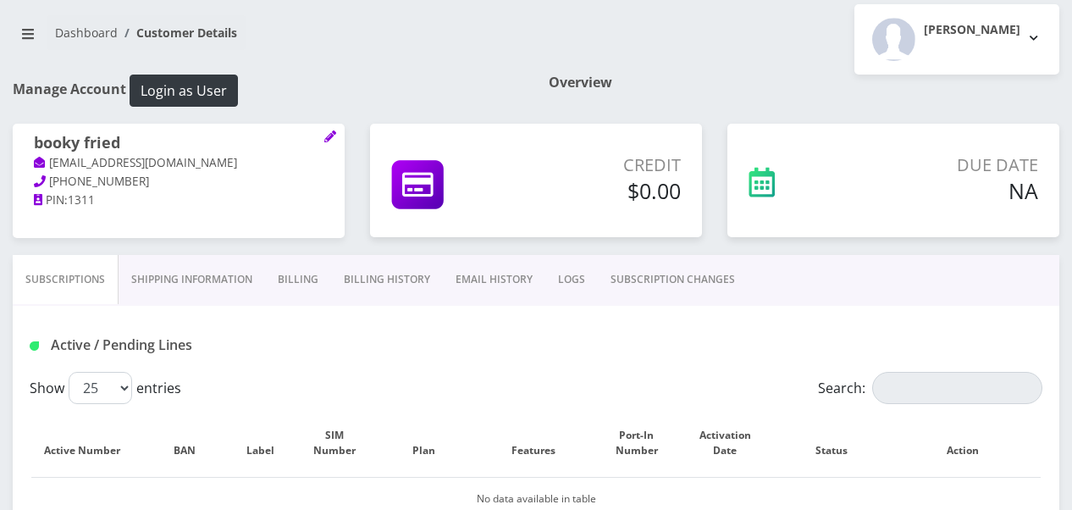
scroll to position [339, 0]
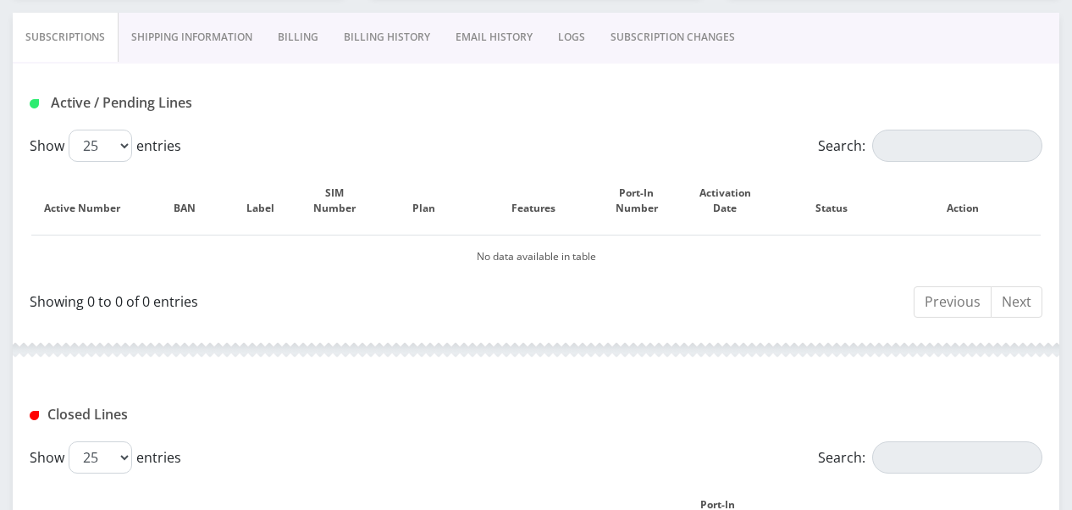
click at [313, 41] on link "Billing" at bounding box center [298, 37] width 66 height 49
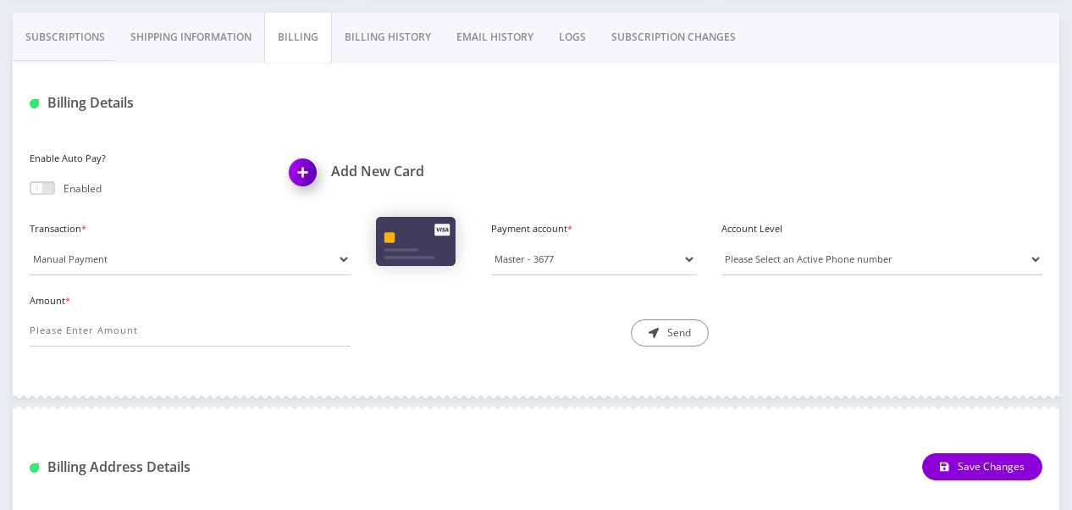
click at [362, 53] on link "Billing History" at bounding box center [388, 37] width 112 height 49
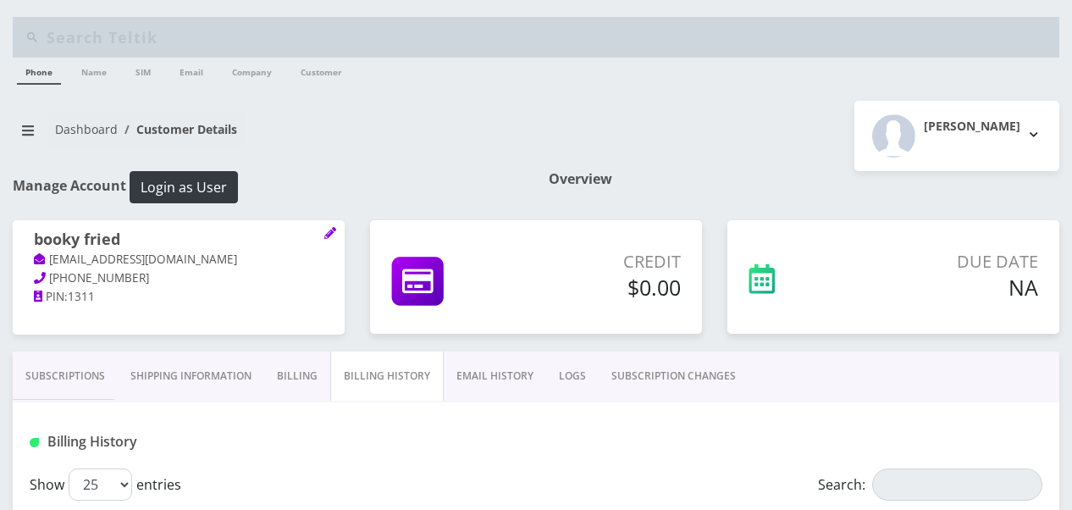
click at [287, 362] on link "Billing" at bounding box center [297, 375] width 66 height 49
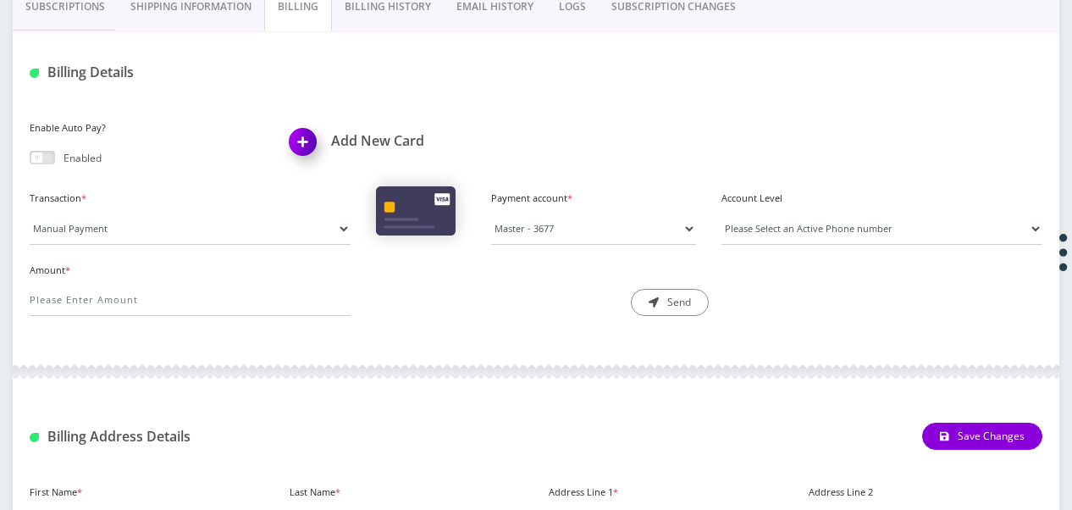
scroll to position [254, 0]
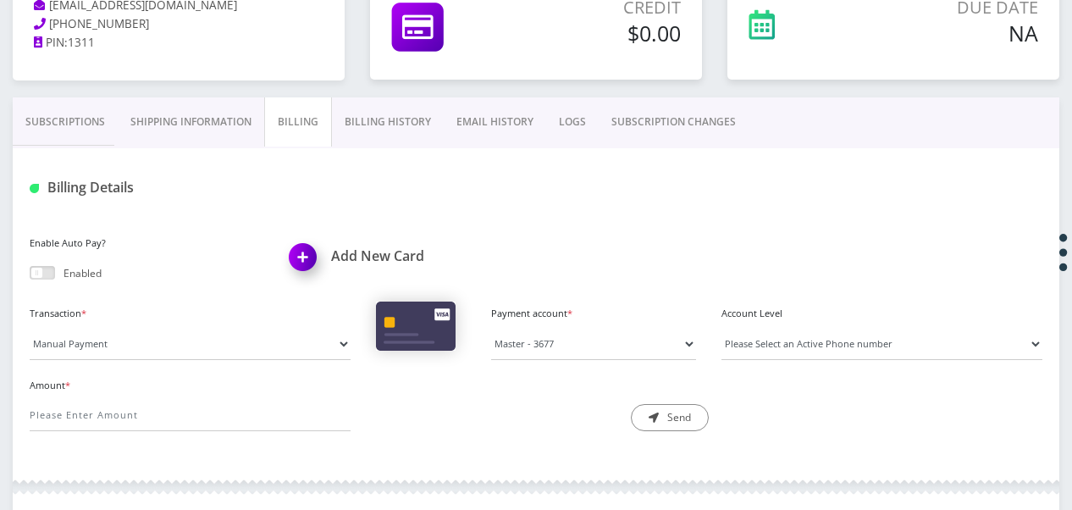
click at [83, 113] on link "Subscriptions" at bounding box center [65, 121] width 105 height 49
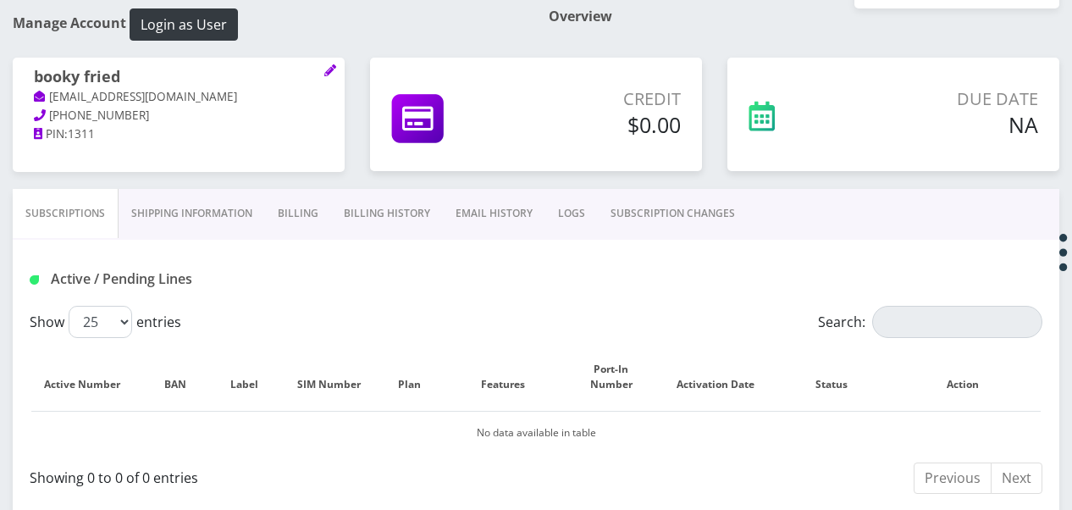
scroll to position [85, 0]
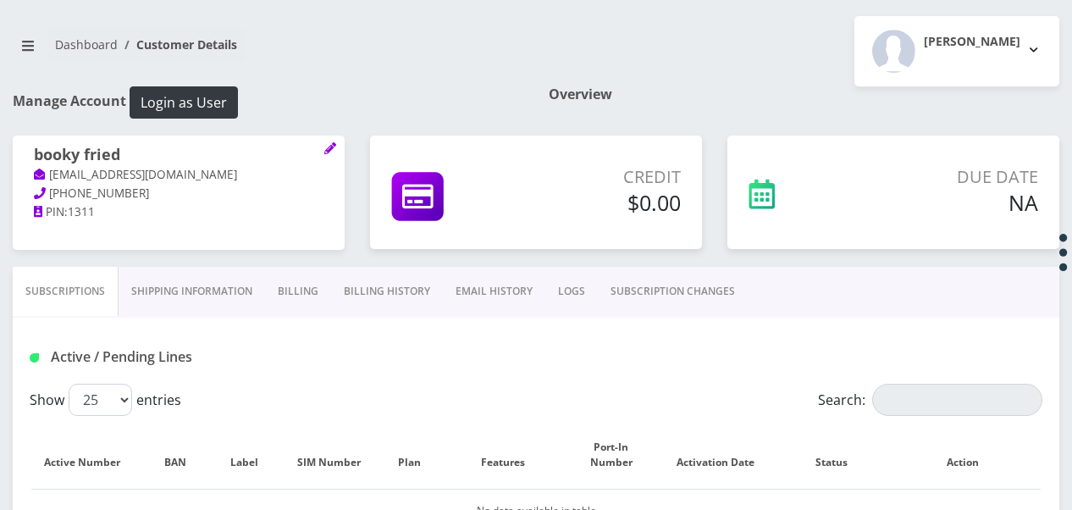
click at [168, 286] on link "Shipping Information" at bounding box center [192, 291] width 147 height 49
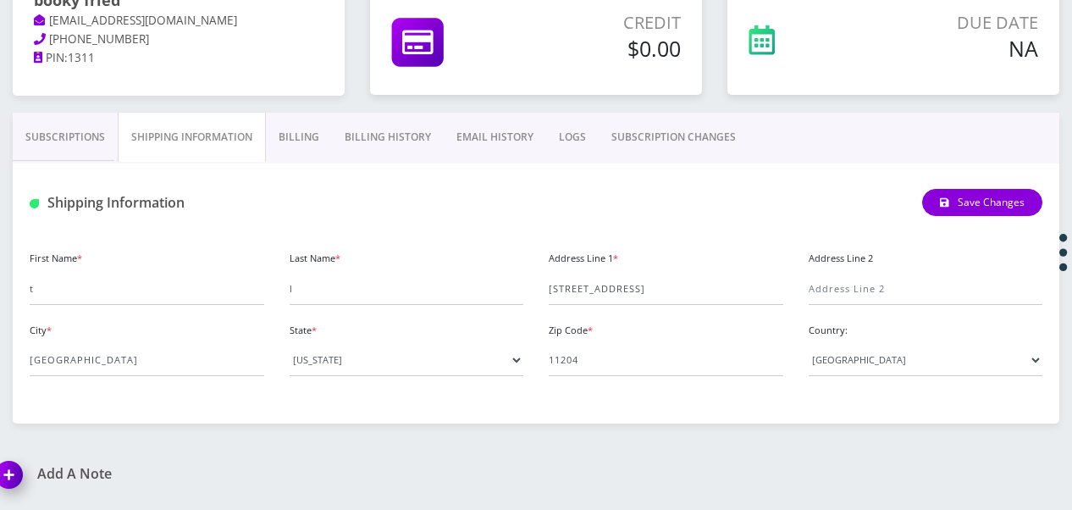
scroll to position [254, 0]
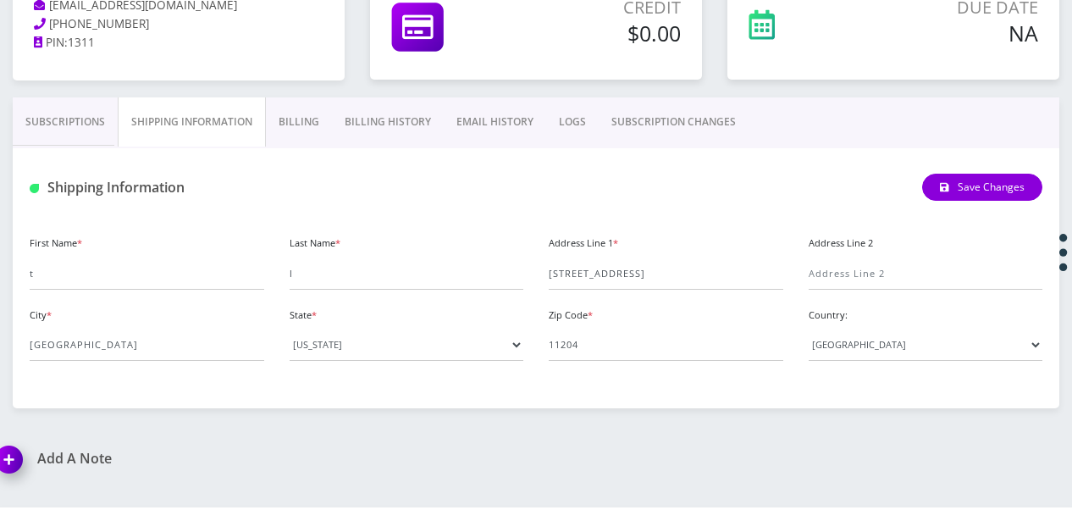
click at [58, 113] on link "Subscriptions" at bounding box center [65, 121] width 105 height 49
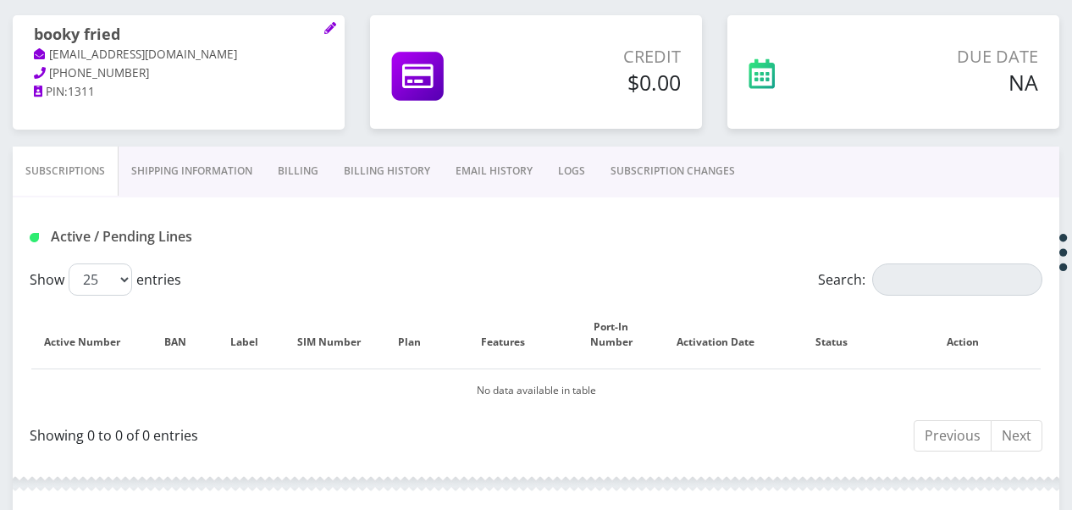
scroll to position [169, 0]
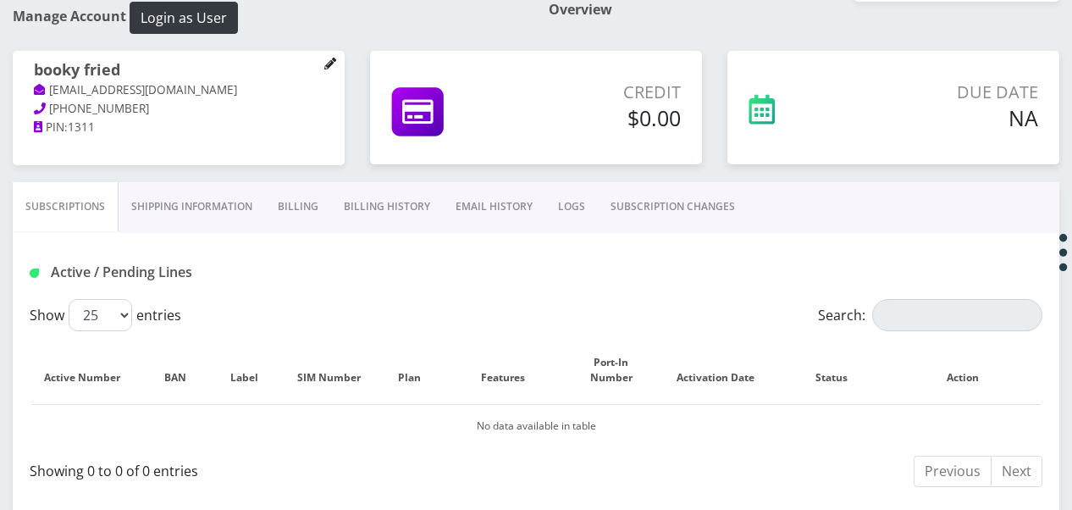
click at [327, 62] on icon at bounding box center [330, 64] width 12 height 12
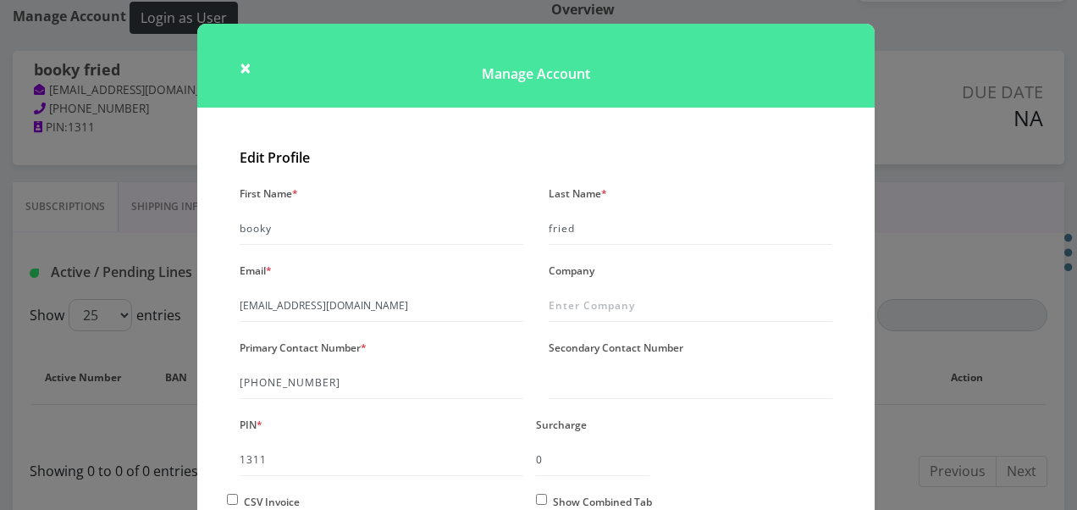
click at [1001, 213] on div "× Manage Account Edit Profile First Name * booky Last Name * fried Email * tlie…" at bounding box center [538, 255] width 1077 height 510
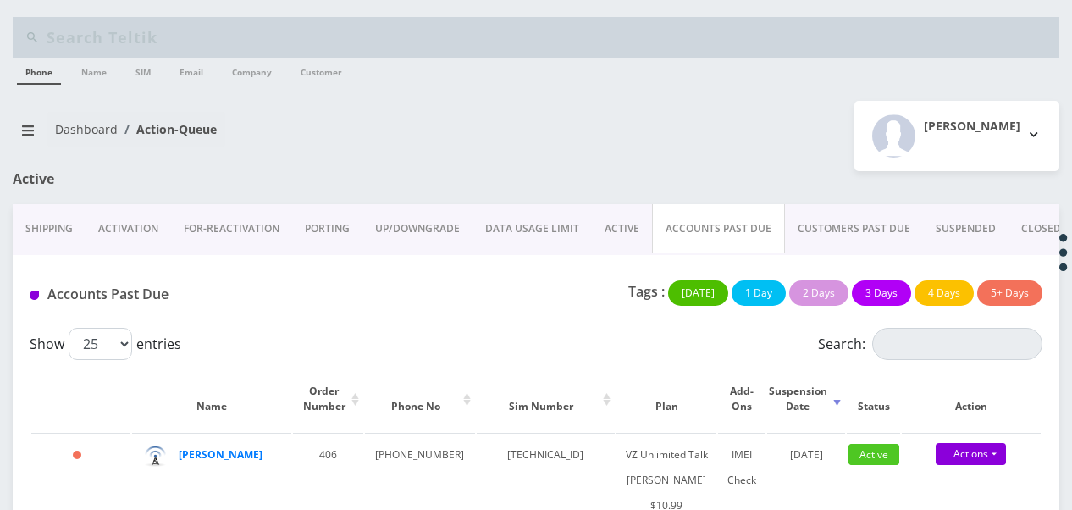
click at [917, 325] on div "Accounts Past Due Tags : [DATE] 1 Day 2 Days 3 Days 4 Days 5+ Days" at bounding box center [536, 291] width 1047 height 73
click at [632, 234] on link "ACTIVE" at bounding box center [622, 228] width 60 height 49
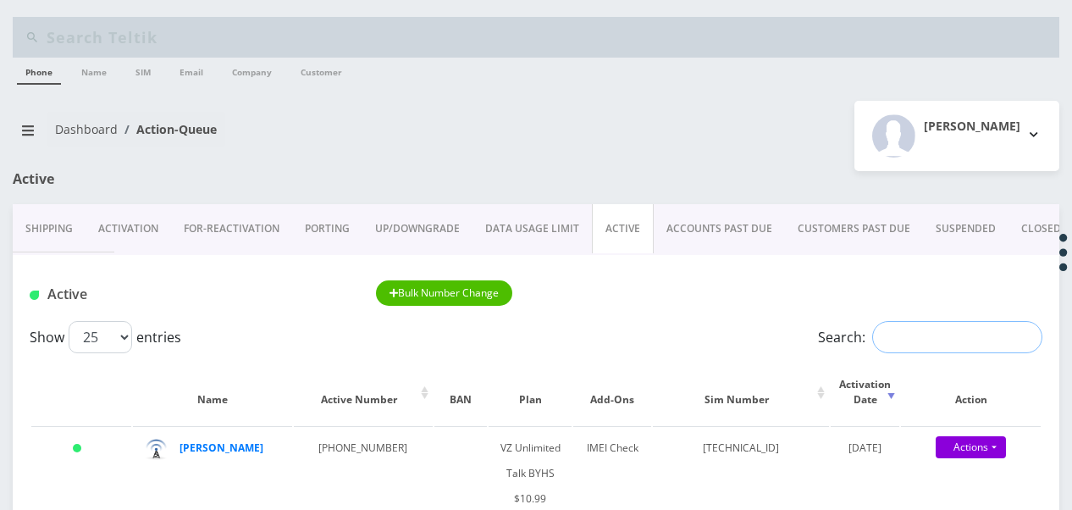
click at [872, 332] on input "Search:" at bounding box center [957, 337] width 170 height 32
click at [716, 322] on div "Show 25 50 100 250 500 1000 entries Search: 9298849485" at bounding box center [536, 337] width 1013 height 32
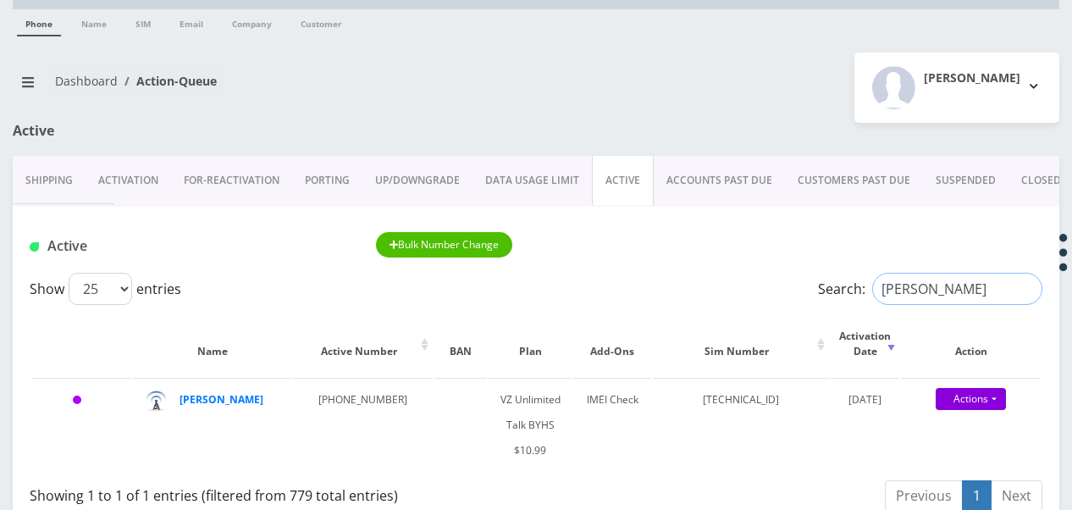
scroll to position [85, 0]
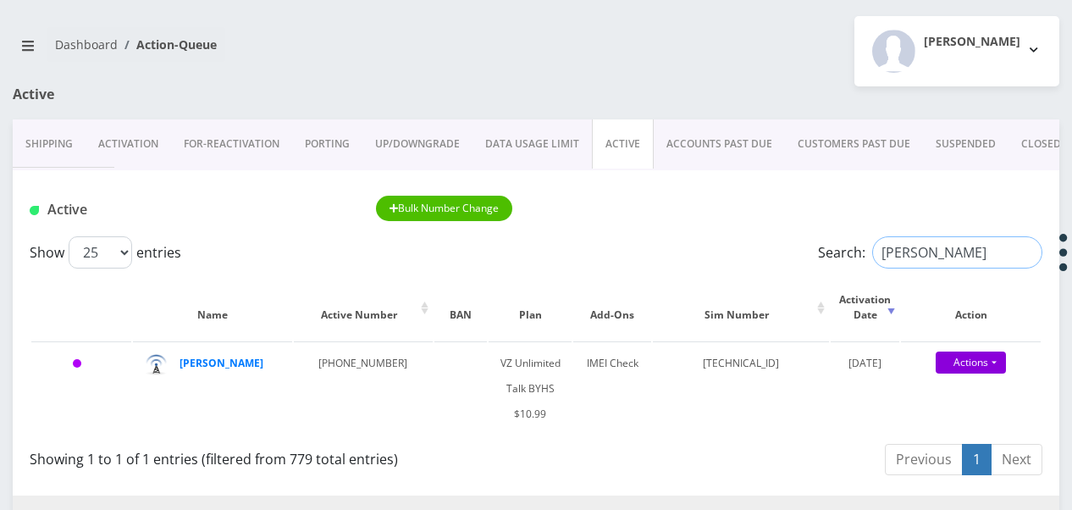
drag, startPoint x: 985, startPoint y: 257, endPoint x: 575, endPoint y: 221, distance: 411.5
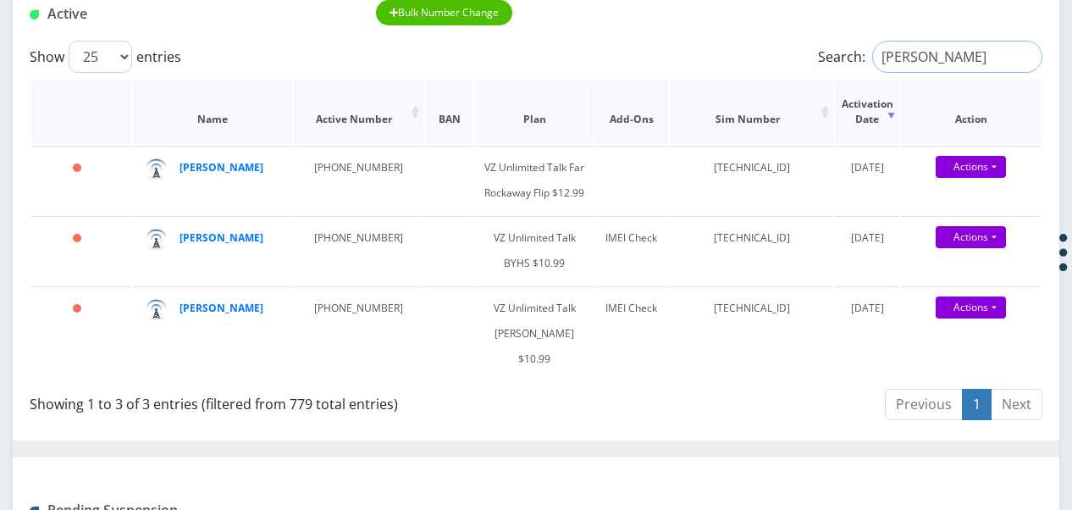
scroll to position [254, 0]
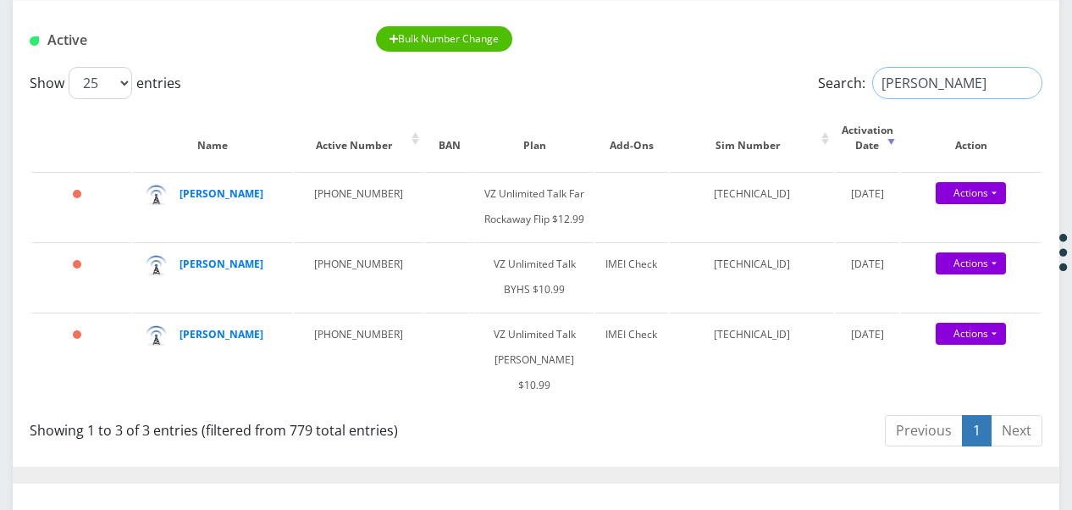
drag, startPoint x: 970, startPoint y: 69, endPoint x: 783, endPoint y: 73, distance: 186.4
click at [784, 73] on div "Show 25 50 100 250 500 1000 entries Search: marcus" at bounding box center [536, 83] width 1013 height 32
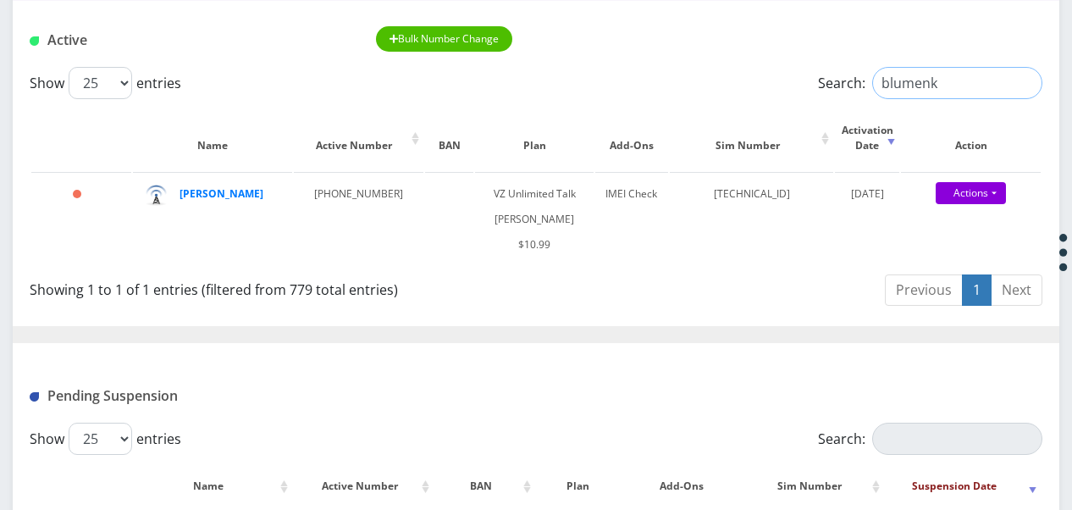
type input "blumenk"
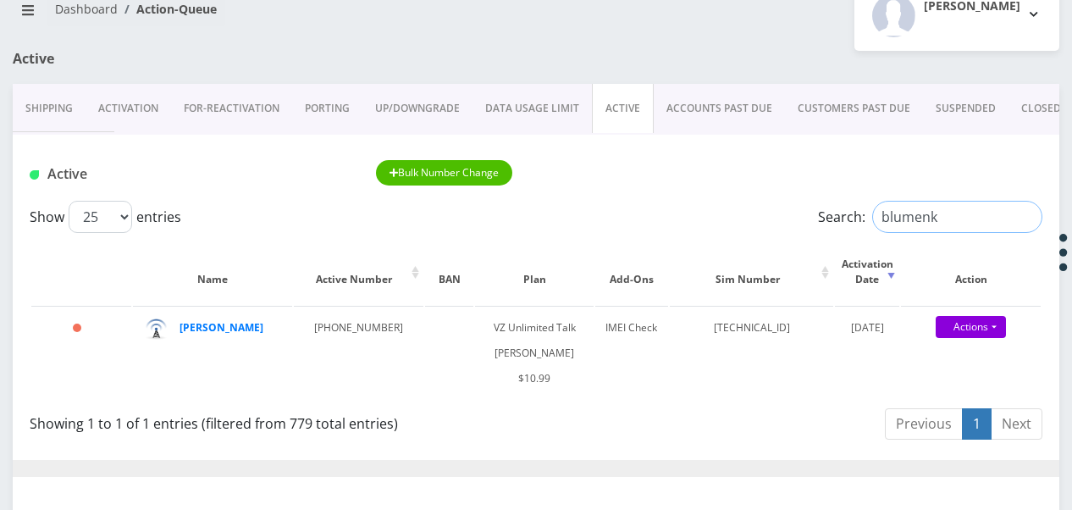
scroll to position [85, 0]
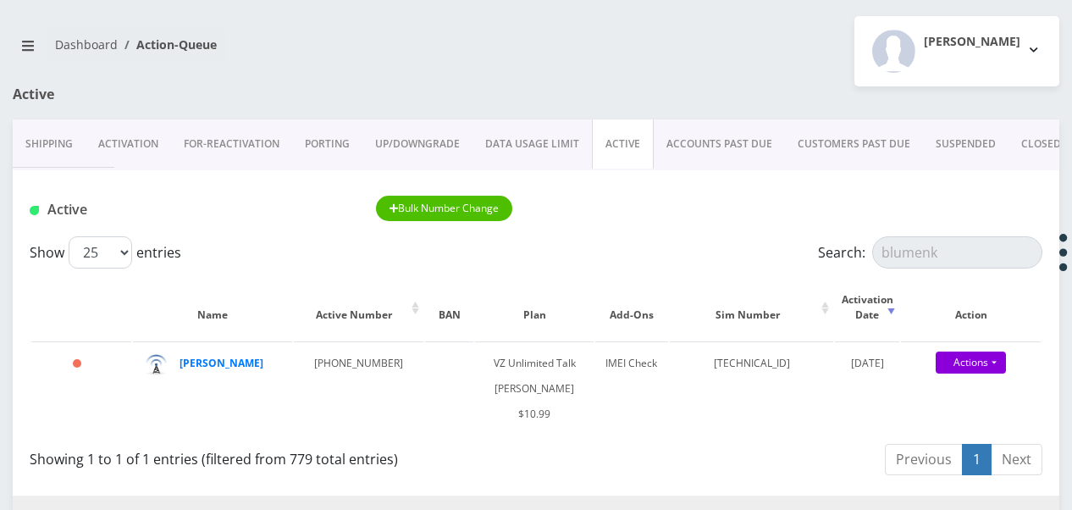
click at [700, 139] on link "ACCOUNTS PAST DUE" at bounding box center [719, 143] width 131 height 49
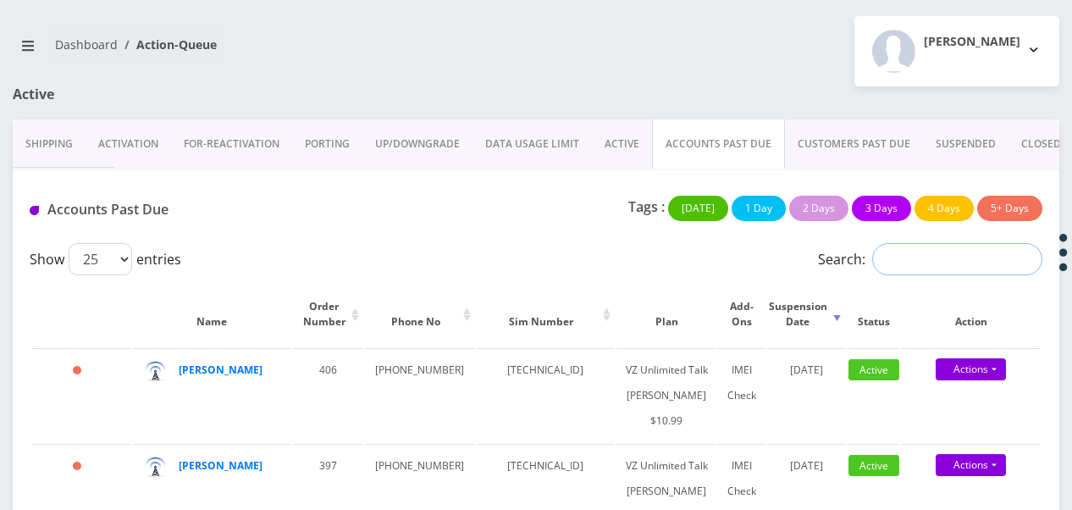
click at [900, 251] on input "Search:" at bounding box center [957, 259] width 170 height 32
type input "meren"
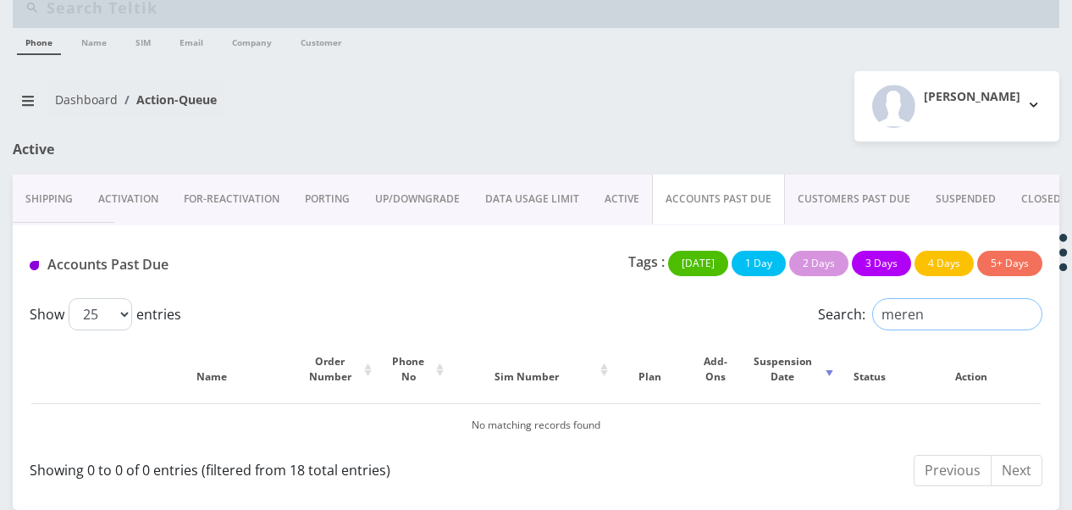
scroll to position [28, 0]
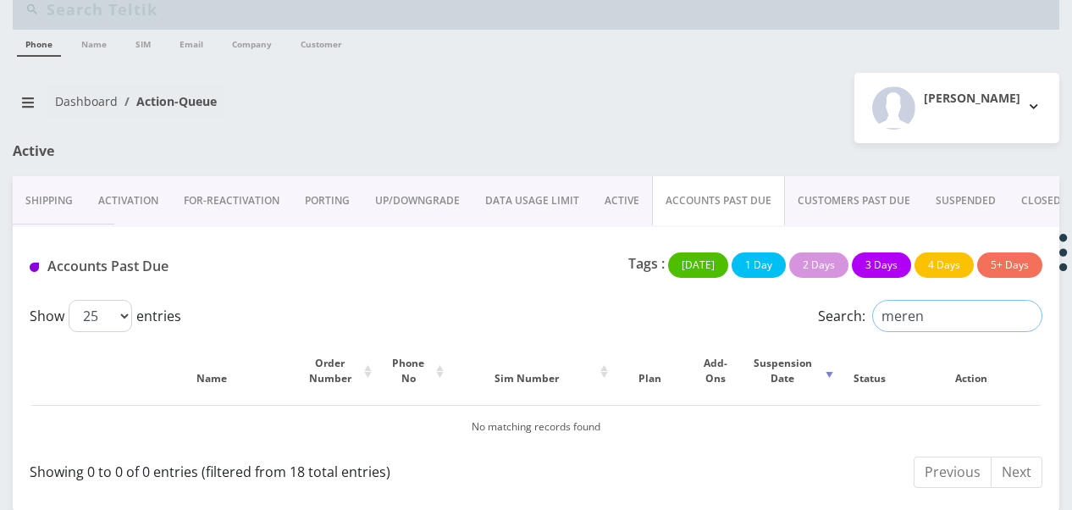
click at [1029, 318] on input "meren" at bounding box center [957, 316] width 170 height 32
click at [618, 203] on link "ACTIVE" at bounding box center [622, 200] width 60 height 49
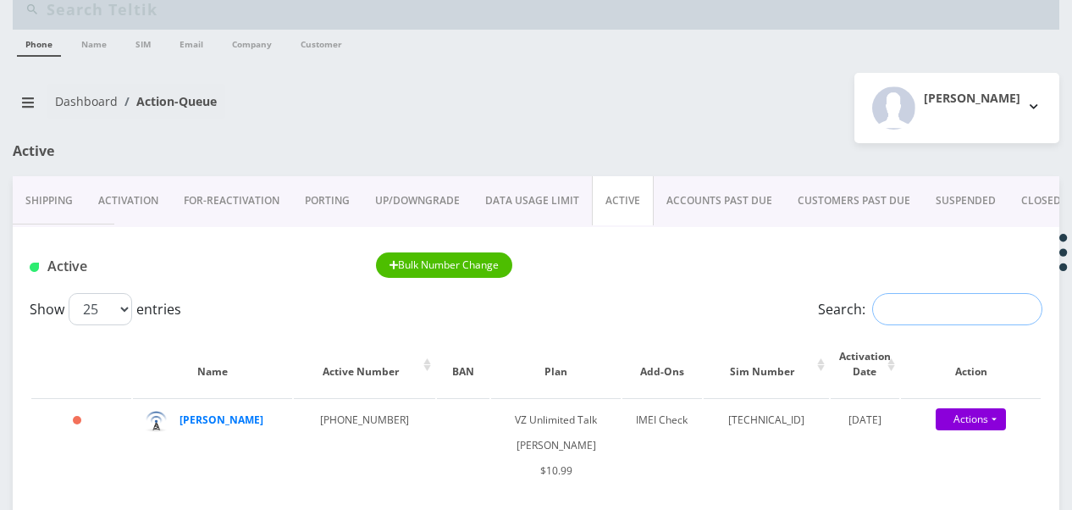
click at [943, 311] on input "Search:" at bounding box center [957, 309] width 170 height 32
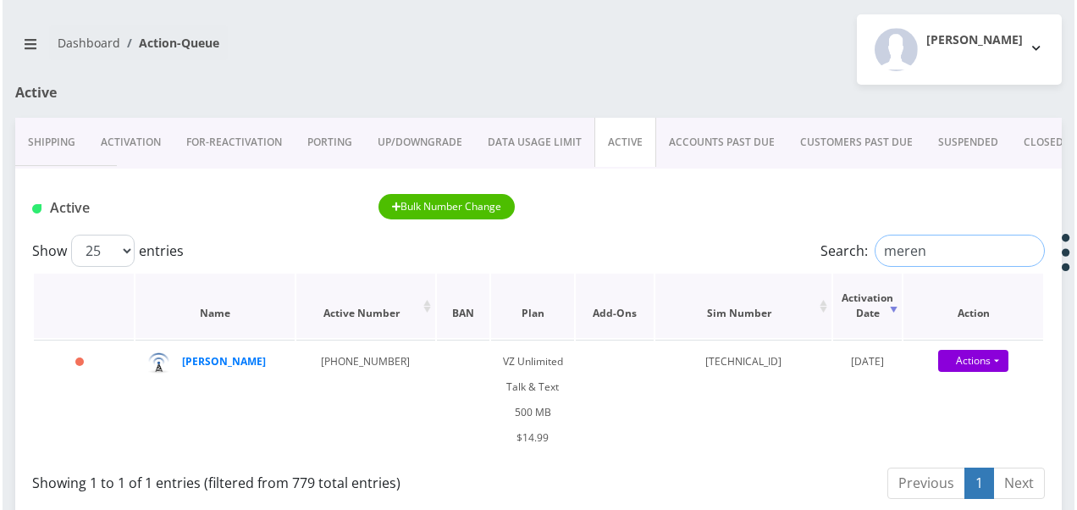
scroll to position [197, 0]
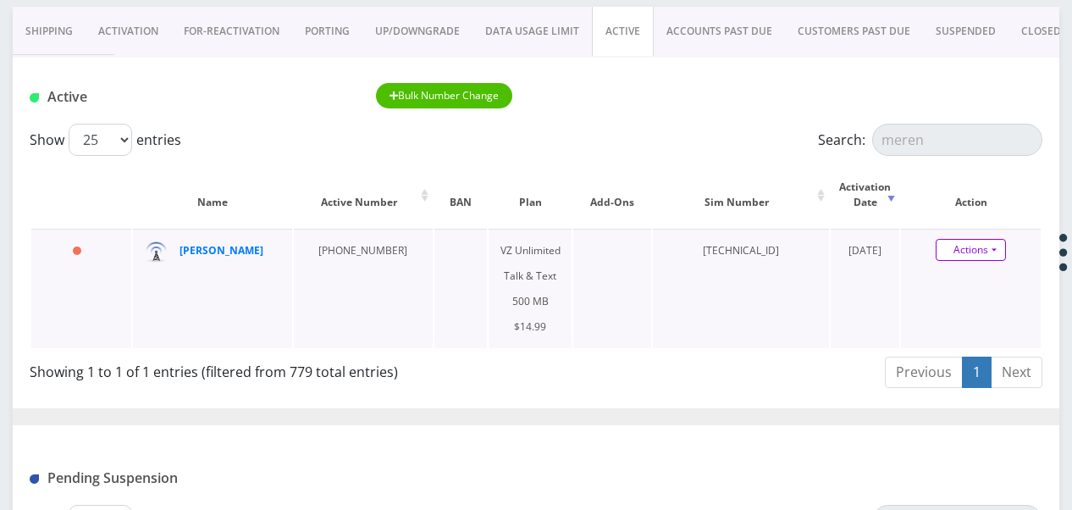
click at [991, 243] on link "Actions" at bounding box center [971, 250] width 70 height 22
click at [971, 302] on link "Get Usage" at bounding box center [986, 307] width 140 height 25
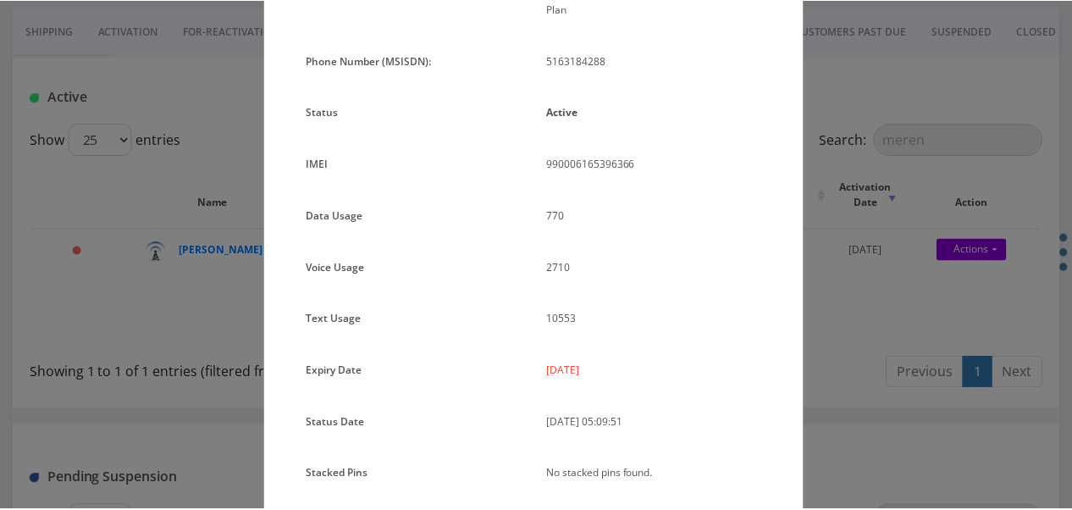
scroll to position [147, 0]
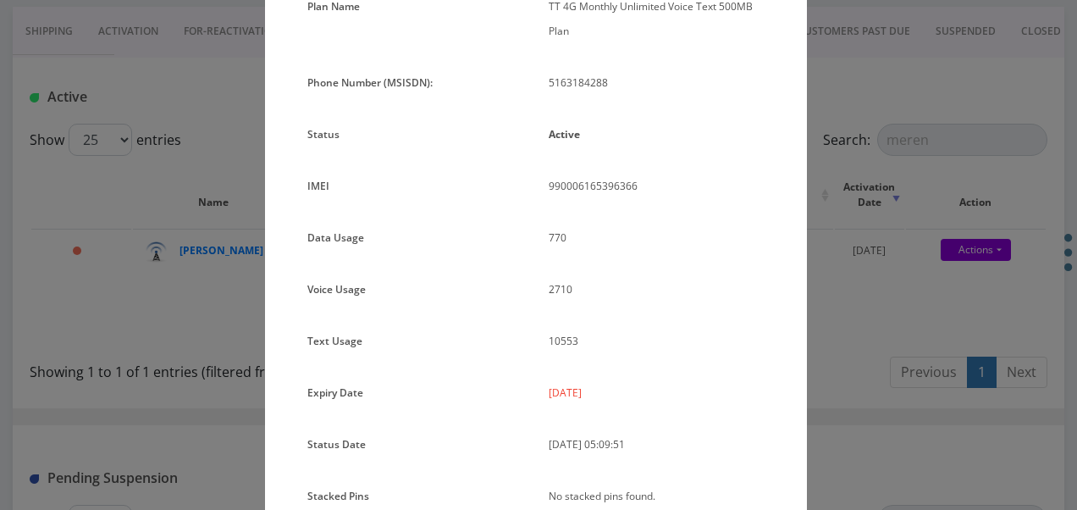
click at [844, 291] on div "× Subscription Info Plan Name TT 4G Monthly Unlimited Voice Text 500MB Plan Pho…" at bounding box center [538, 255] width 1077 height 510
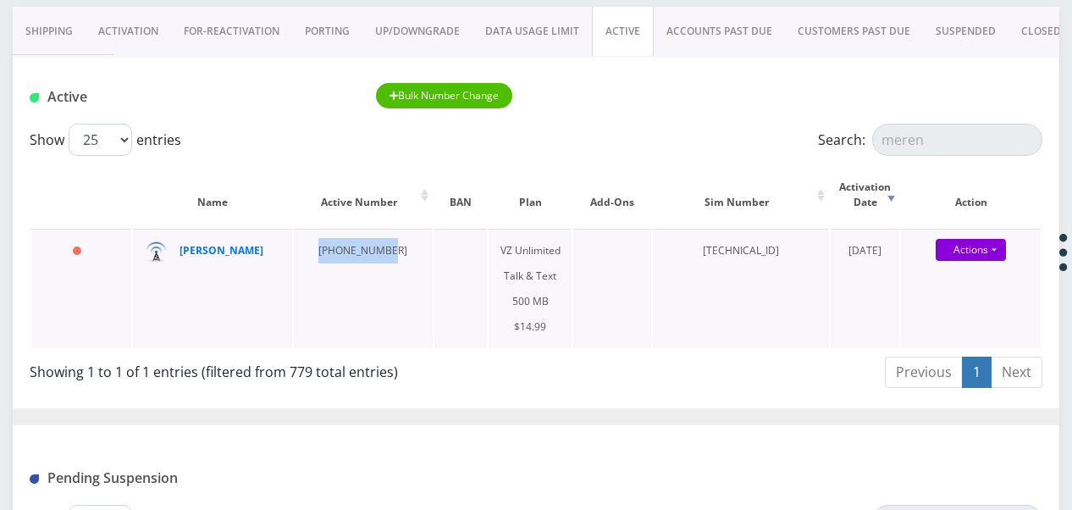
drag, startPoint x: 307, startPoint y: 246, endPoint x: 374, endPoint y: 253, distance: 67.3
click at [374, 253] on td "516-318-4288" at bounding box center [363, 288] width 139 height 119
drag, startPoint x: 374, startPoint y: 253, endPoint x: 364, endPoint y: 252, distance: 10.3
copy td "516-318-4288"
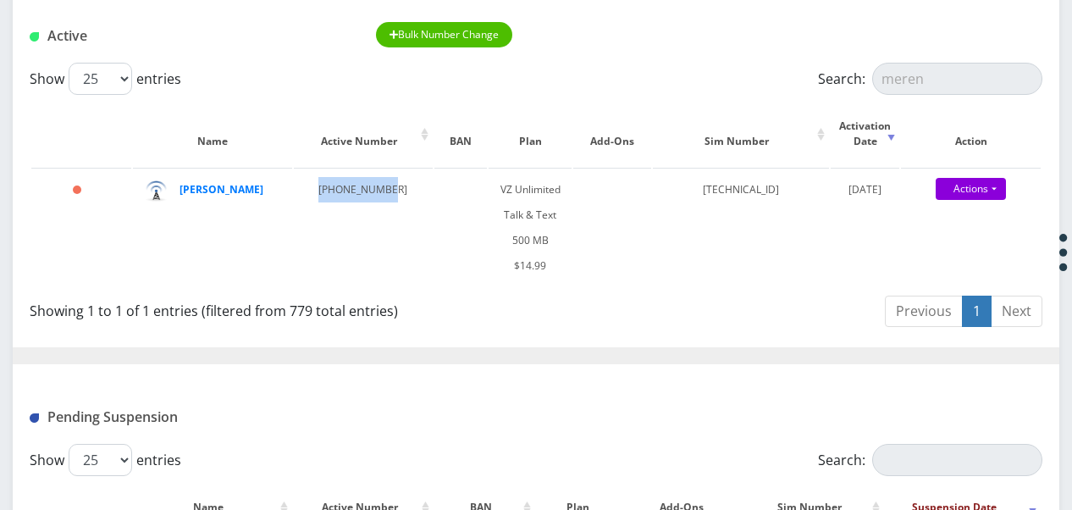
scroll to position [197, 0]
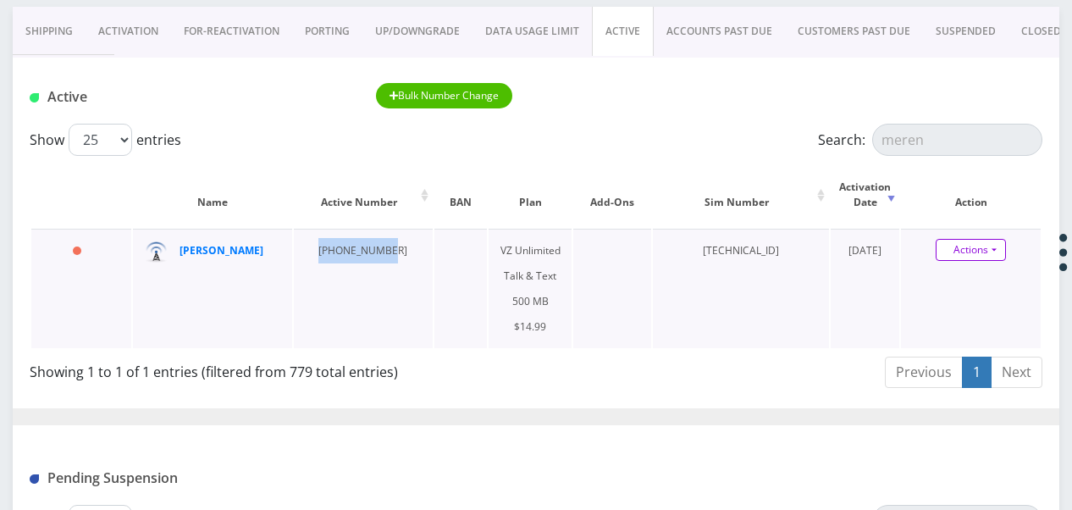
click at [1004, 255] on link "Actions" at bounding box center [971, 250] width 70 height 22
click at [965, 303] on link "Get Usage" at bounding box center [986, 307] width 140 height 25
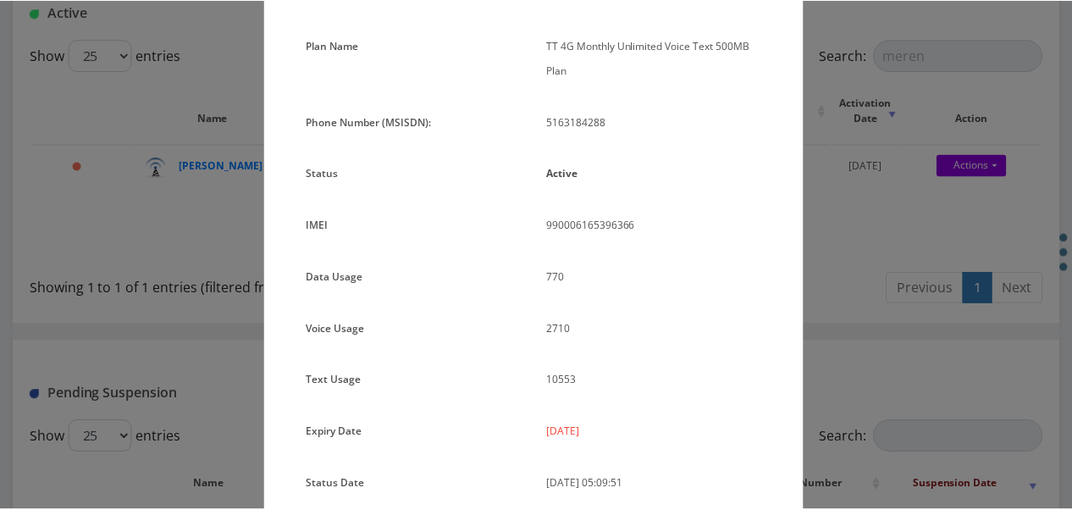
scroll to position [0, 0]
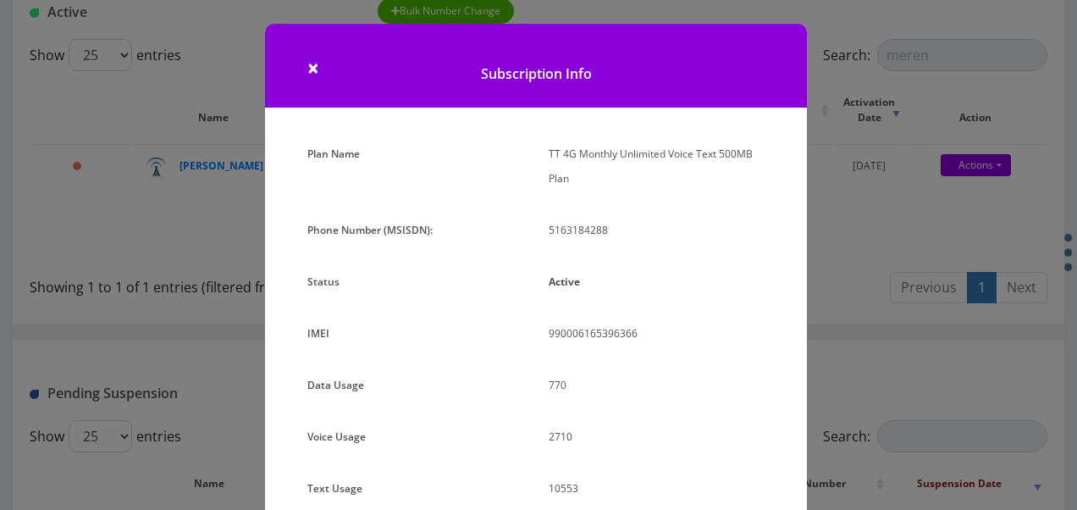
click at [837, 276] on div "× Subscription Info Plan Name TT 4G Monthly Unlimited Voice Text 500MB Plan Pho…" at bounding box center [538, 255] width 1077 height 510
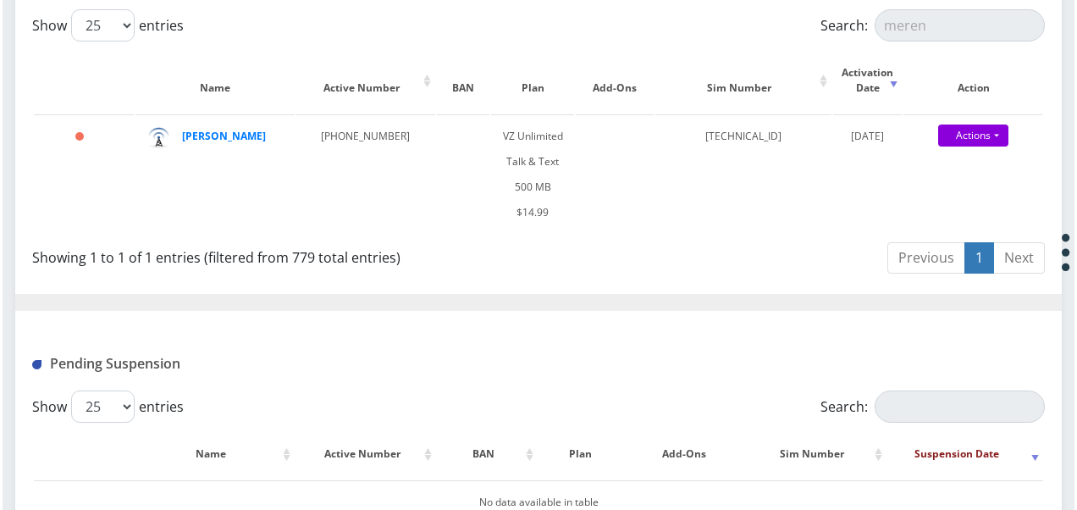
scroll to position [227, 0]
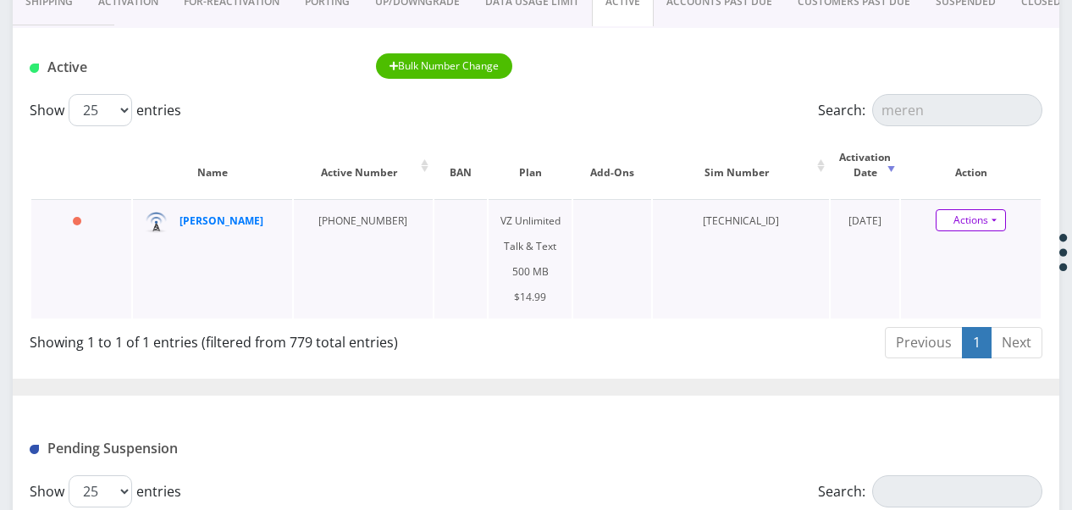
click at [988, 220] on link "Actions" at bounding box center [971, 220] width 70 height 22
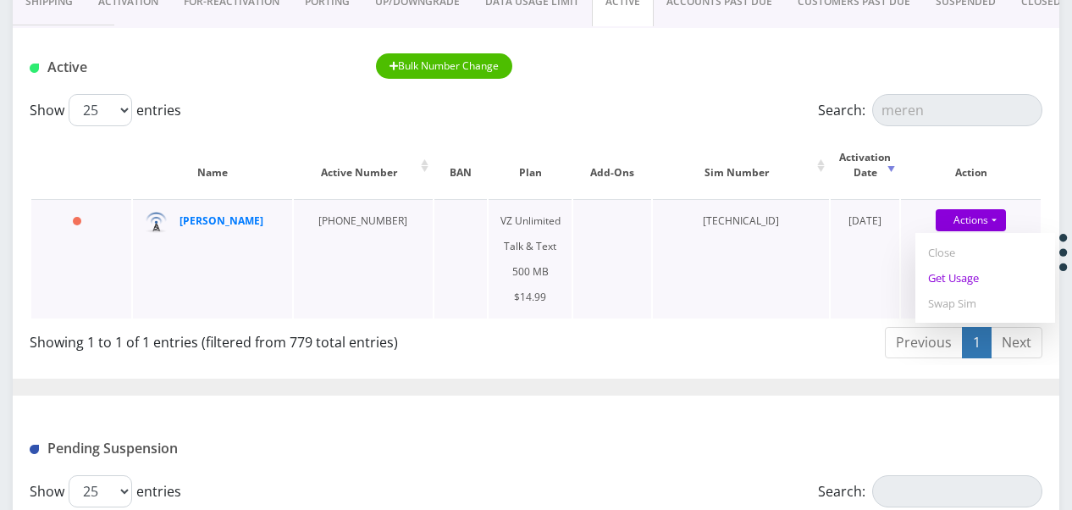
click at [973, 273] on link "Get Usage" at bounding box center [986, 277] width 140 height 25
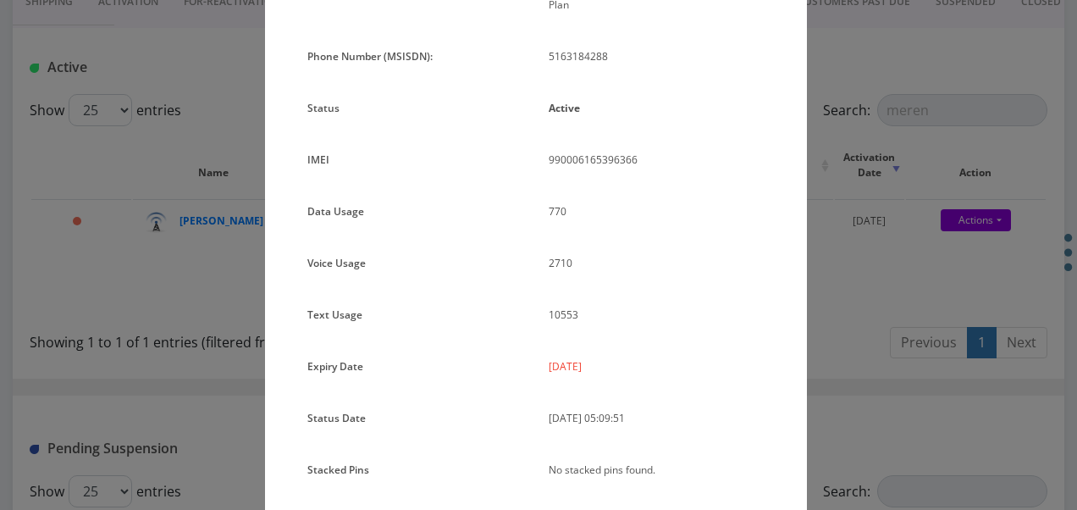
scroll to position [147, 0]
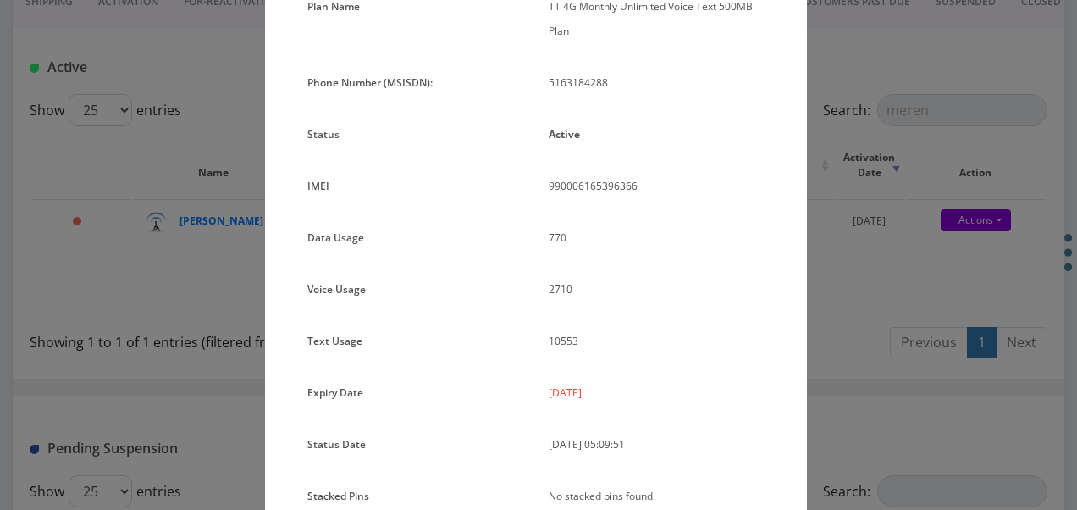
click at [861, 281] on div "× Subscription Info Plan Name TT 4G Monthly Unlimited Voice Text 500MB Plan Pho…" at bounding box center [538, 255] width 1077 height 510
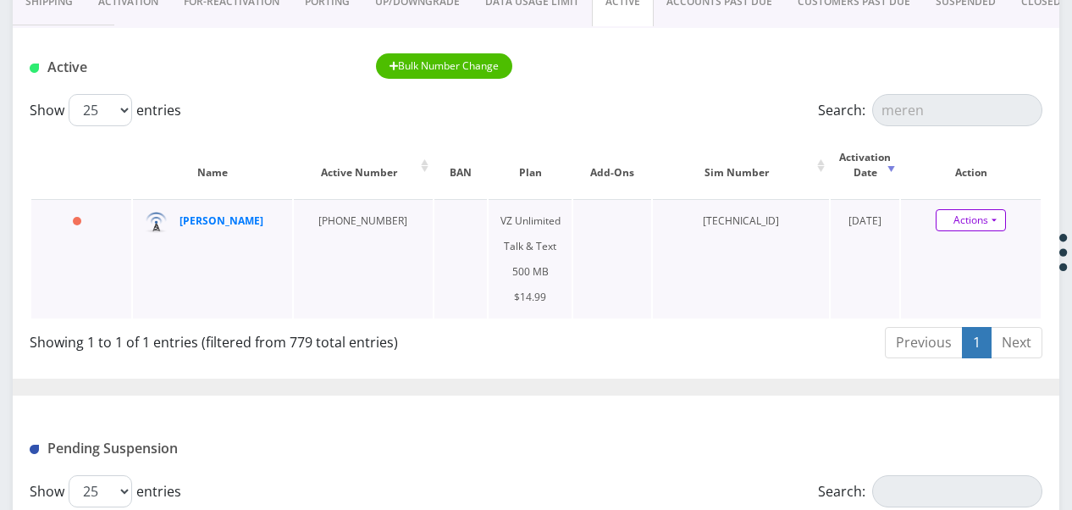
click at [993, 224] on link "Actions" at bounding box center [971, 220] width 70 height 22
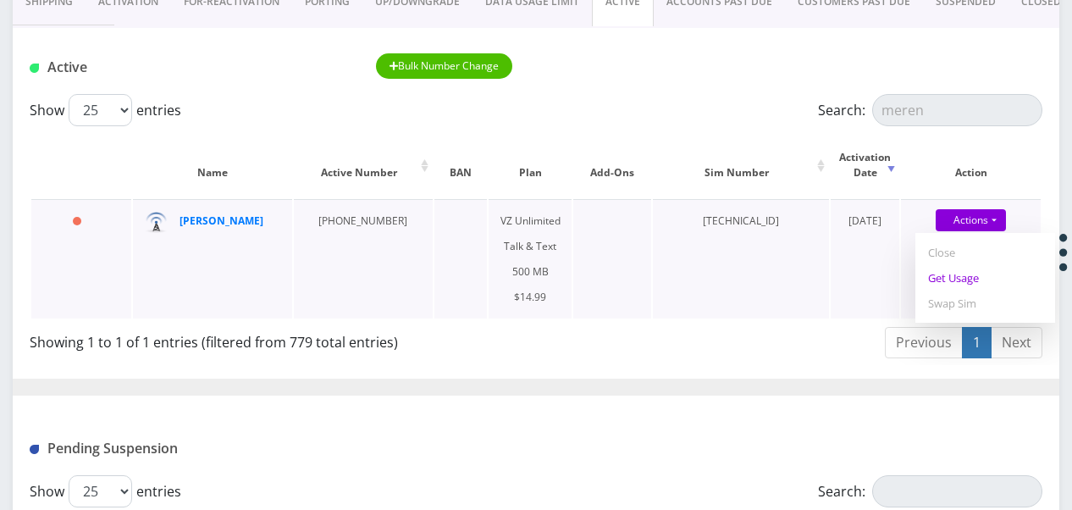
click at [936, 274] on link "Get Usage" at bounding box center [986, 277] width 140 height 25
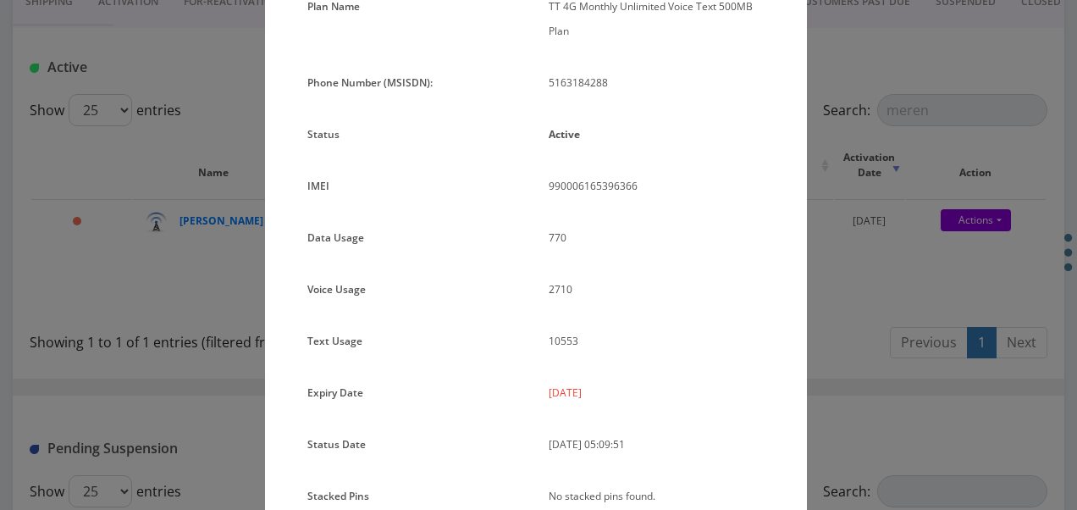
click at [860, 199] on div "× Subscription Info Plan Name TT 4G Monthly Unlimited Voice Text 500MB Plan Pho…" at bounding box center [538, 255] width 1077 height 510
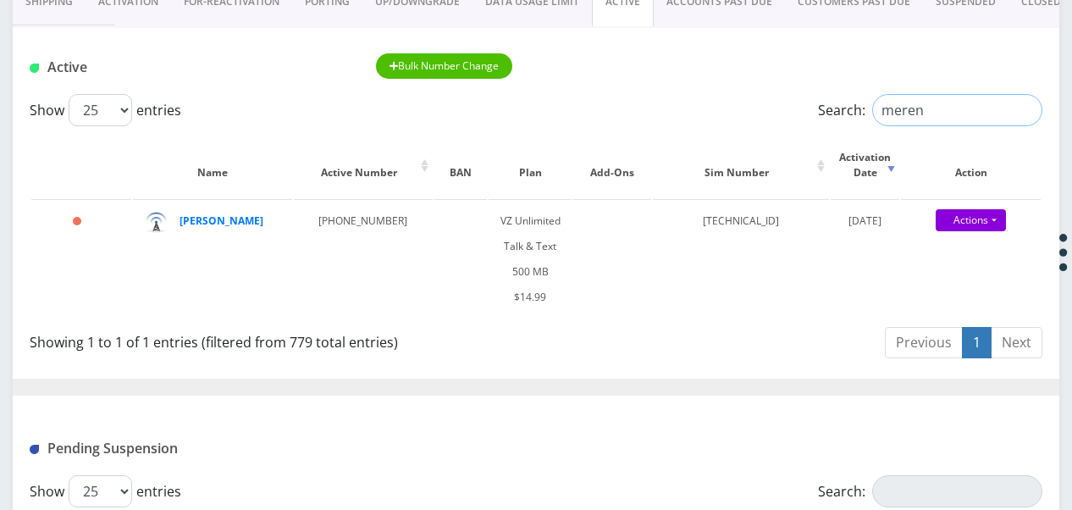
drag, startPoint x: 958, startPoint y: 116, endPoint x: 805, endPoint y: 122, distance: 153.4
click at [805, 120] on div "Search: meren" at bounding box center [915, 110] width 253 height 32
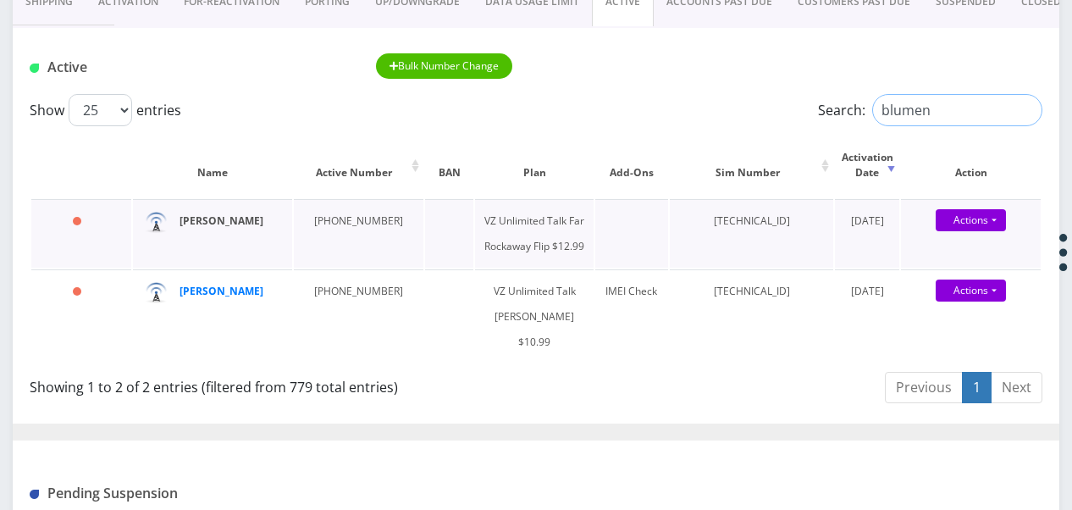
type input "blumen"
click at [1013, 110] on input "blumen" at bounding box center [957, 110] width 170 height 32
click at [1032, 111] on input "blumen" at bounding box center [957, 110] width 170 height 32
click at [1026, 110] on input "blumen" at bounding box center [957, 110] width 170 height 32
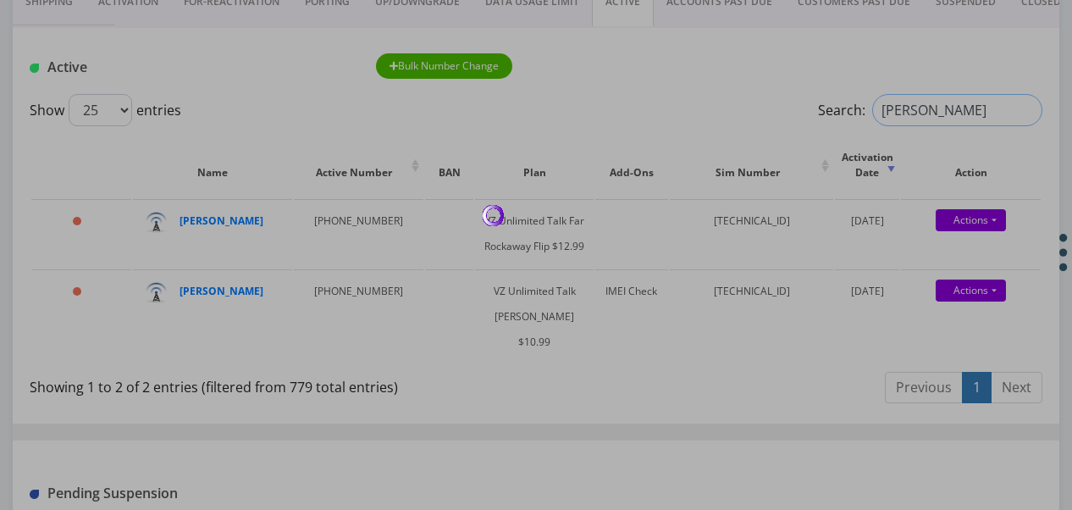
type input "burton"
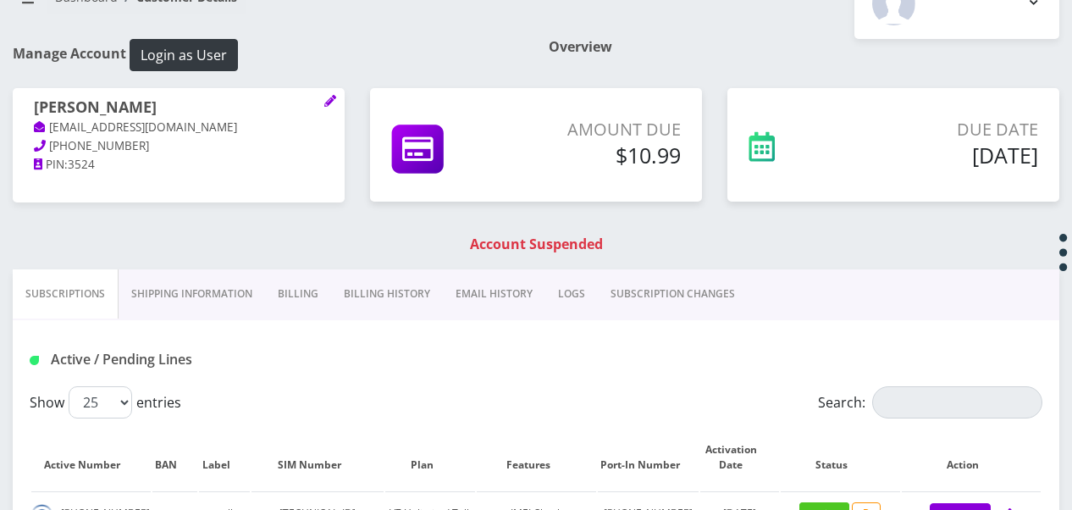
scroll to position [339, 0]
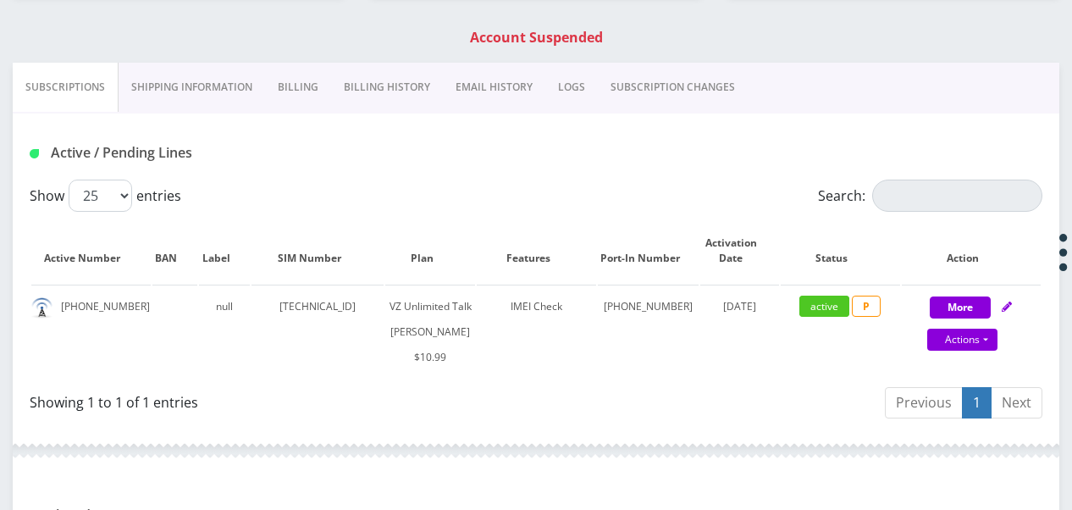
click at [684, 97] on link "SUBSCRIPTION CHANGES" at bounding box center [673, 87] width 150 height 49
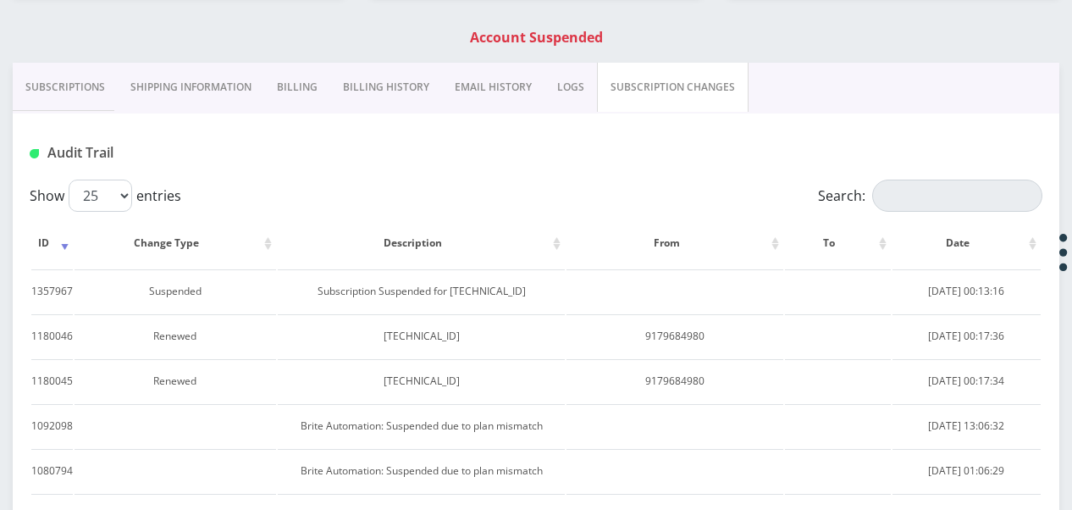
click at [75, 110] on link "Subscriptions" at bounding box center [65, 87] width 105 height 49
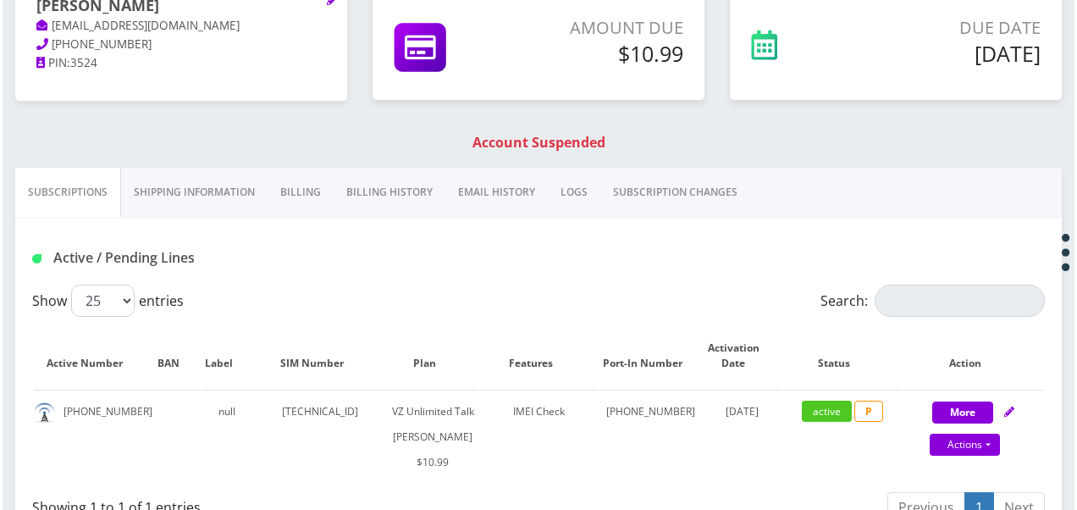
scroll to position [423, 0]
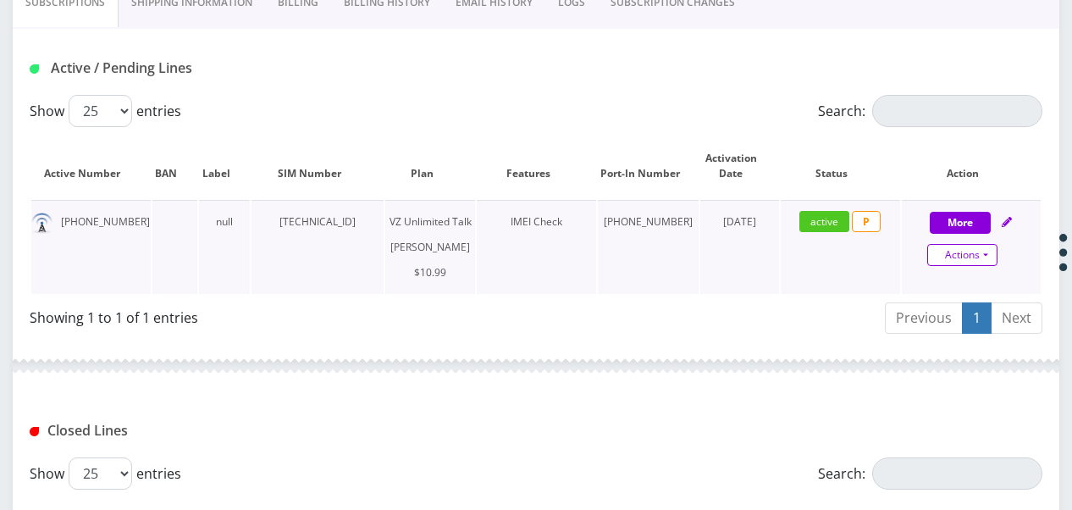
click at [988, 252] on link "Actions" at bounding box center [962, 255] width 70 height 22
select select "366"
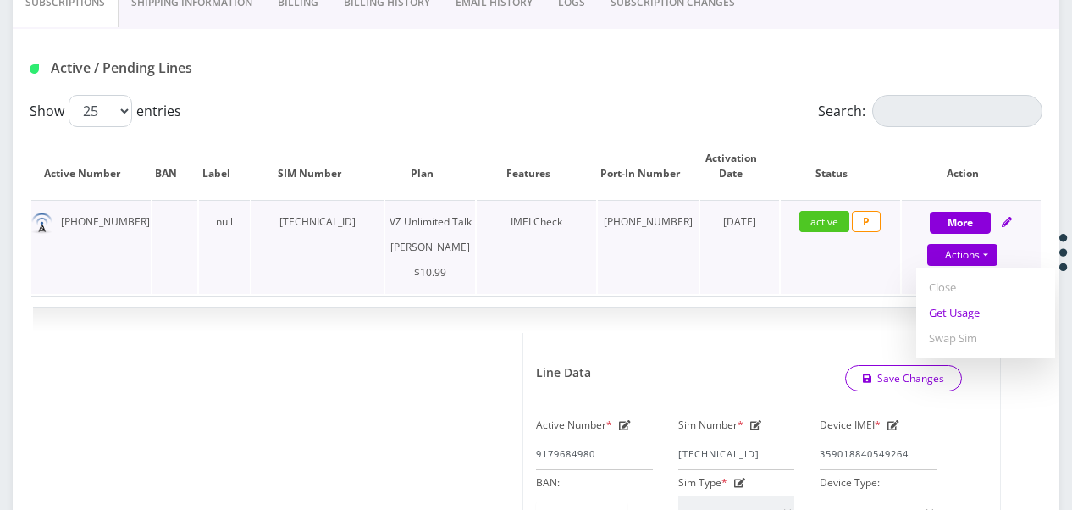
click at [983, 305] on link "Get Usage" at bounding box center [985, 312] width 139 height 25
select select "366"
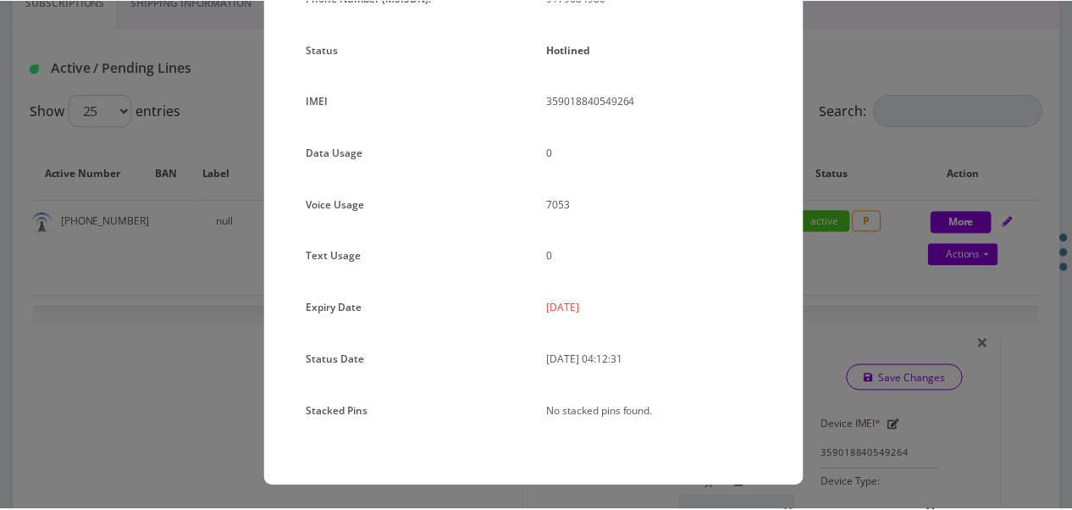
scroll to position [0, 0]
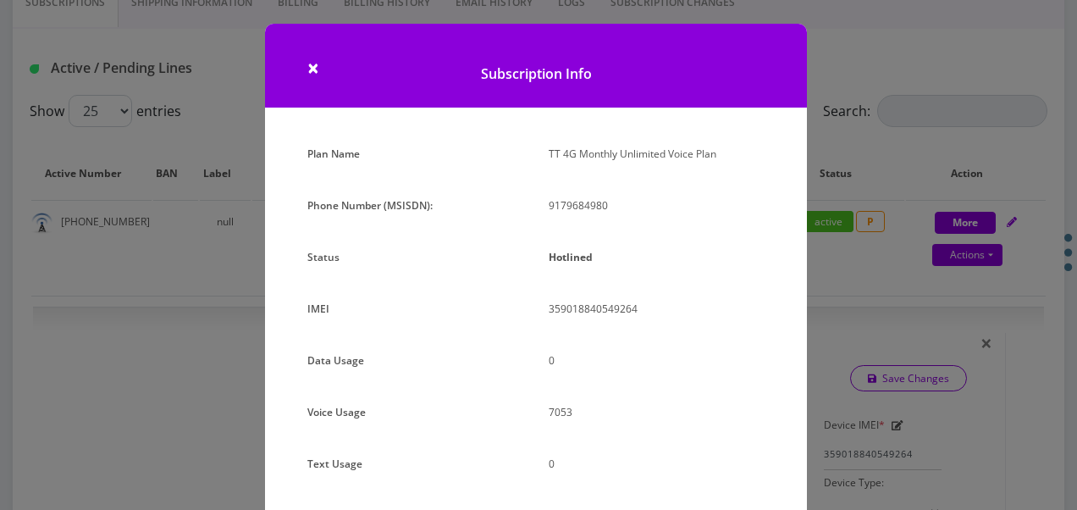
click at [924, 246] on div "× Subscription Info Plan Name TT 4G Monthly Unlimited Voice Plan Phone Number (…" at bounding box center [538, 255] width 1077 height 510
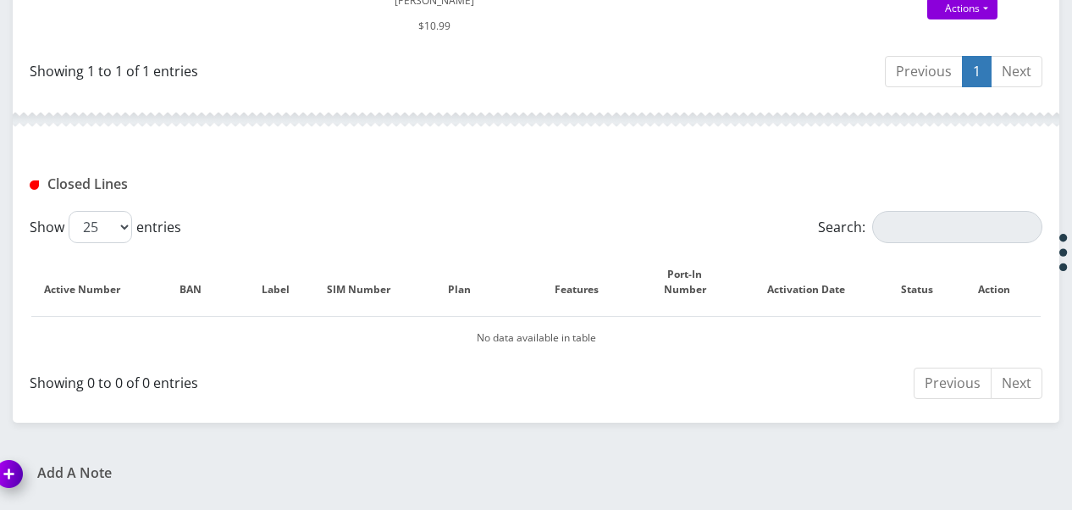
scroll to position [762, 0]
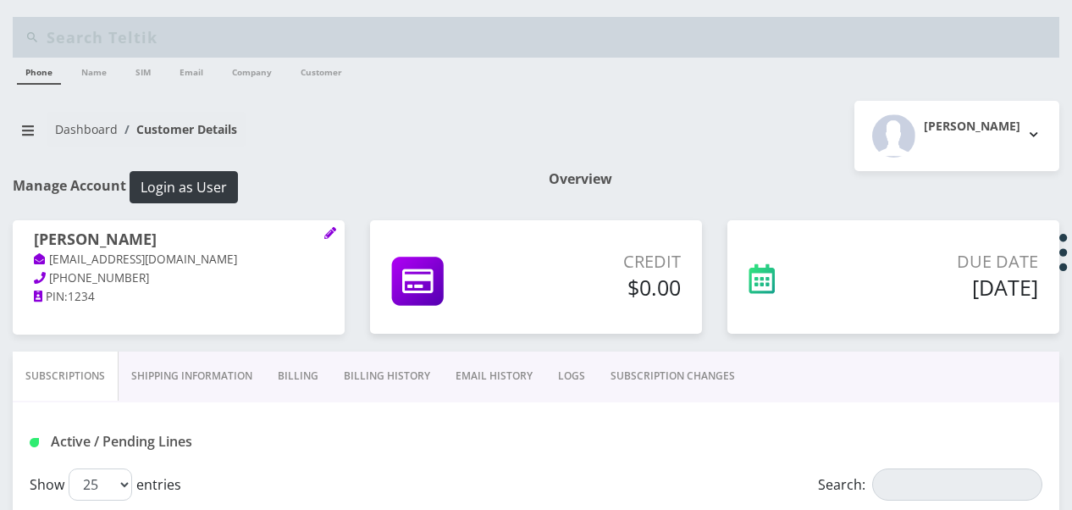
scroll to position [169, 0]
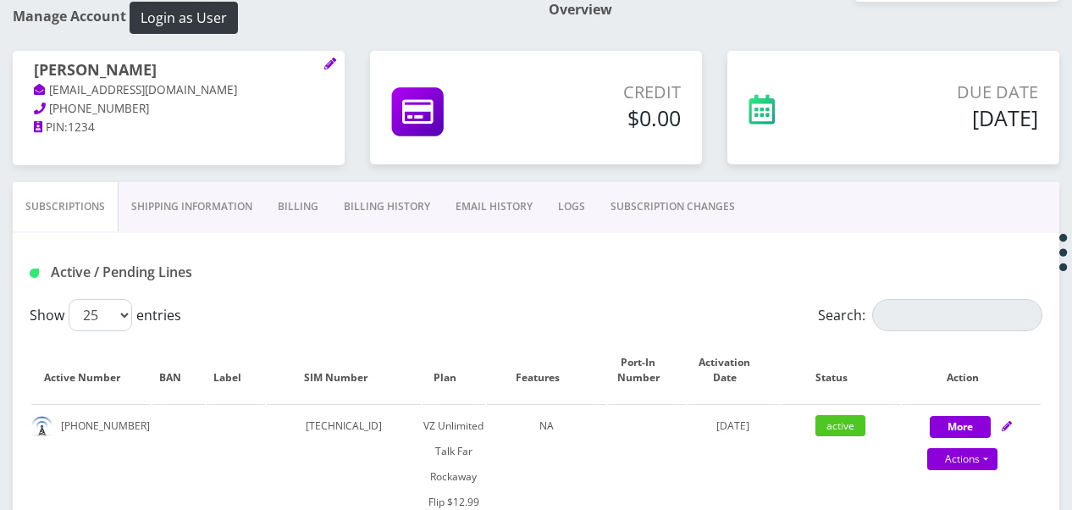
click at [236, 214] on link "Shipping Information" at bounding box center [192, 206] width 147 height 49
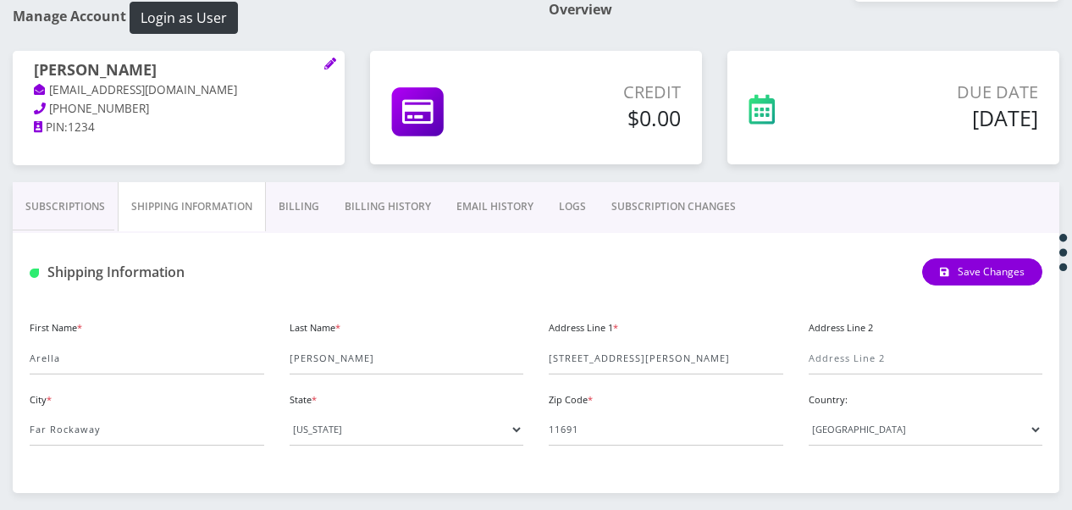
click at [74, 198] on link "Subscriptions" at bounding box center [65, 206] width 105 height 49
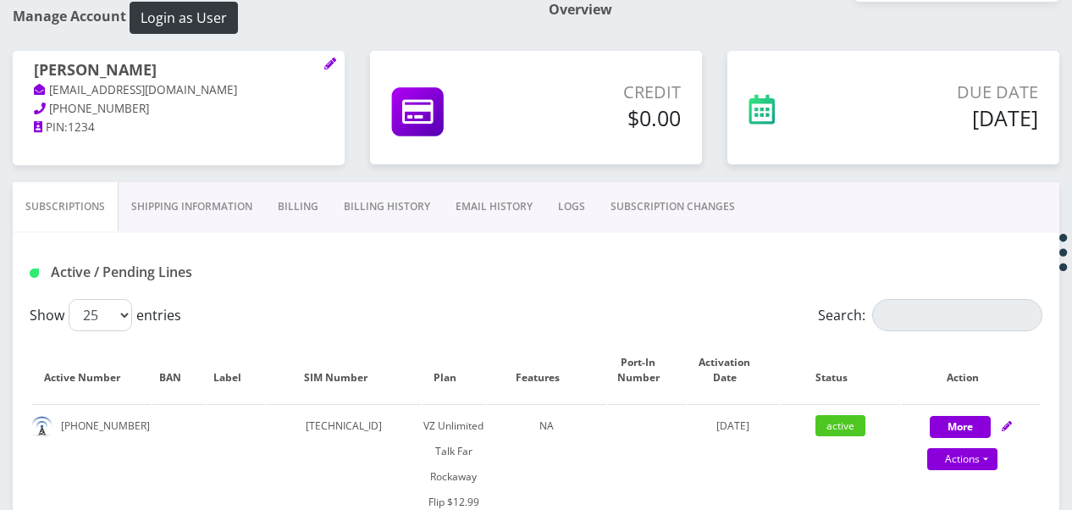
click at [257, 212] on link "Shipping Information" at bounding box center [192, 206] width 147 height 49
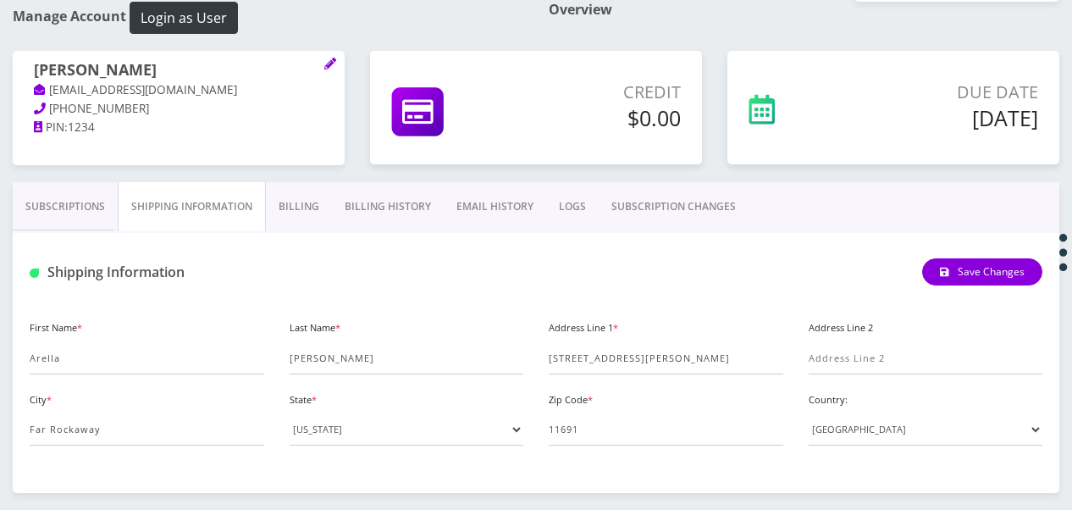
click at [105, 207] on link "Subscriptions" at bounding box center [65, 206] width 105 height 49
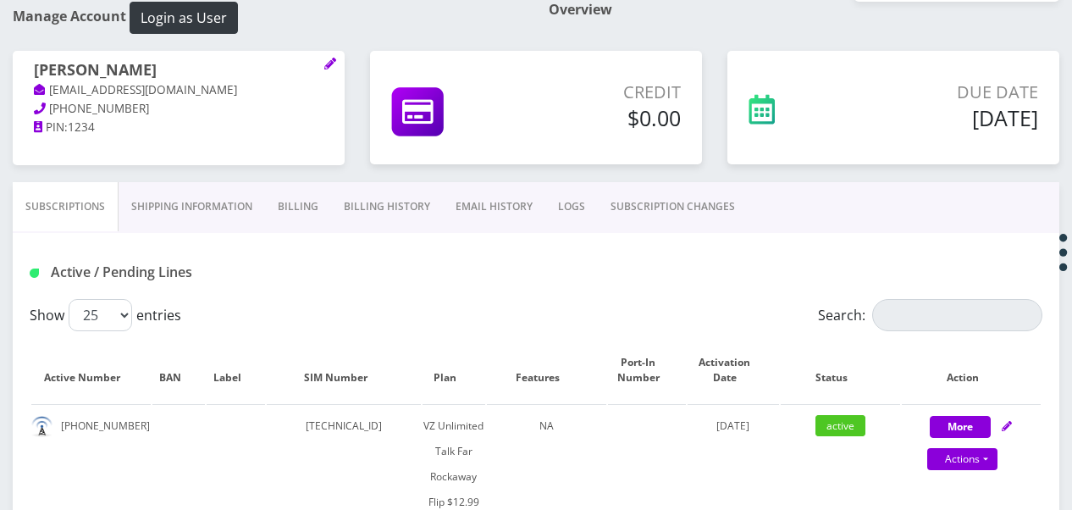
click at [394, 213] on link "Billing History" at bounding box center [387, 206] width 112 height 49
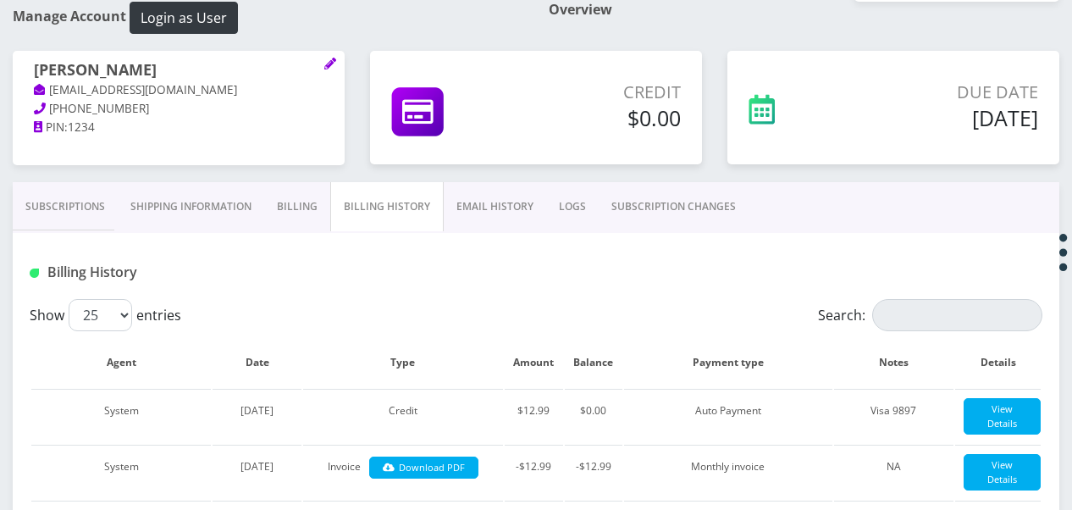
click at [301, 211] on link "Billing" at bounding box center [297, 206] width 66 height 49
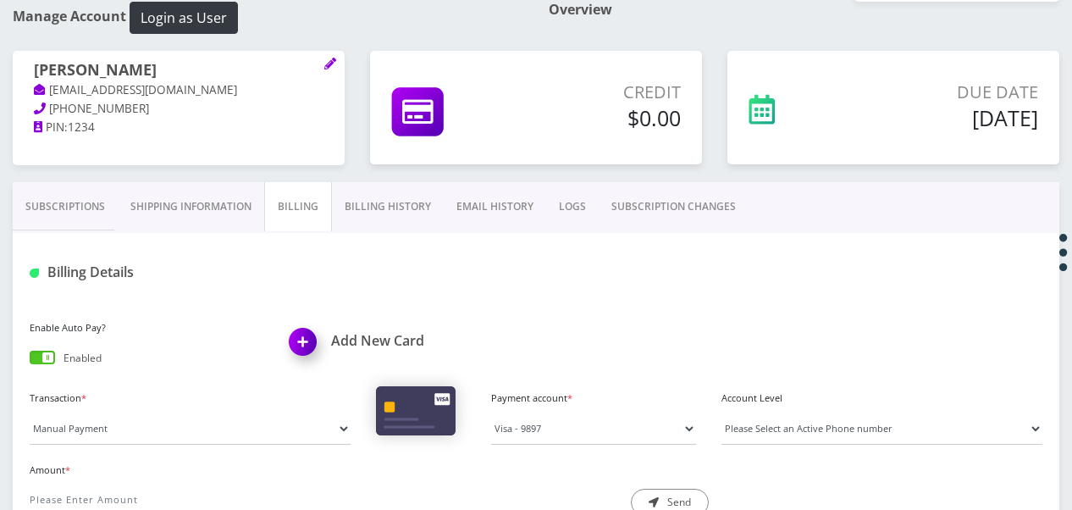
click at [80, 188] on link "Subscriptions" at bounding box center [65, 206] width 105 height 49
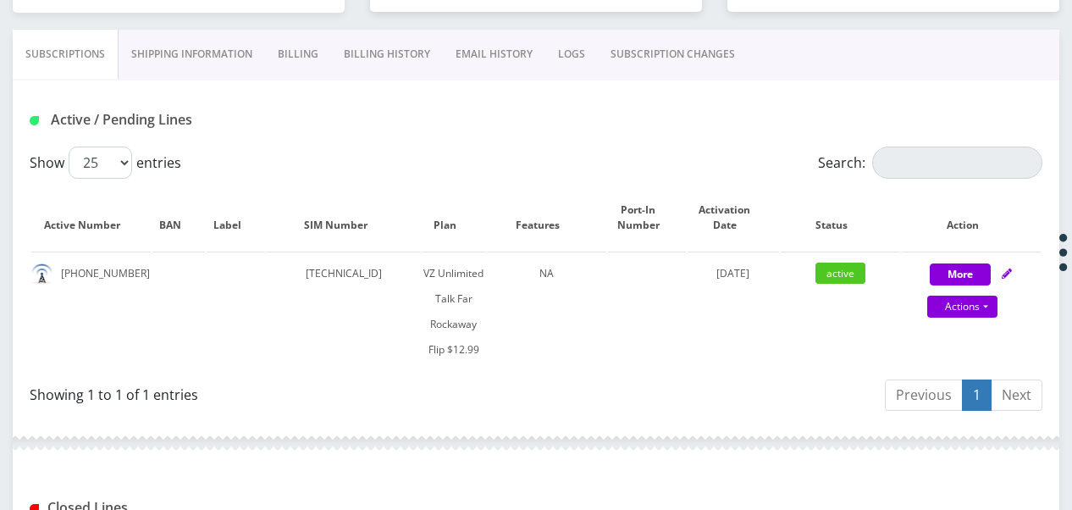
scroll to position [198, 0]
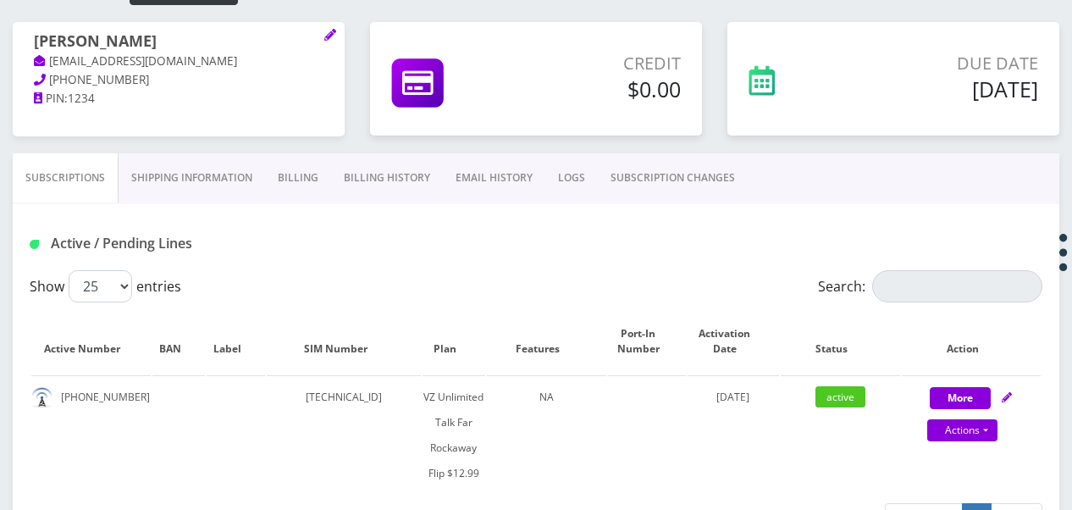
click at [155, 174] on link "Shipping Information" at bounding box center [192, 177] width 147 height 49
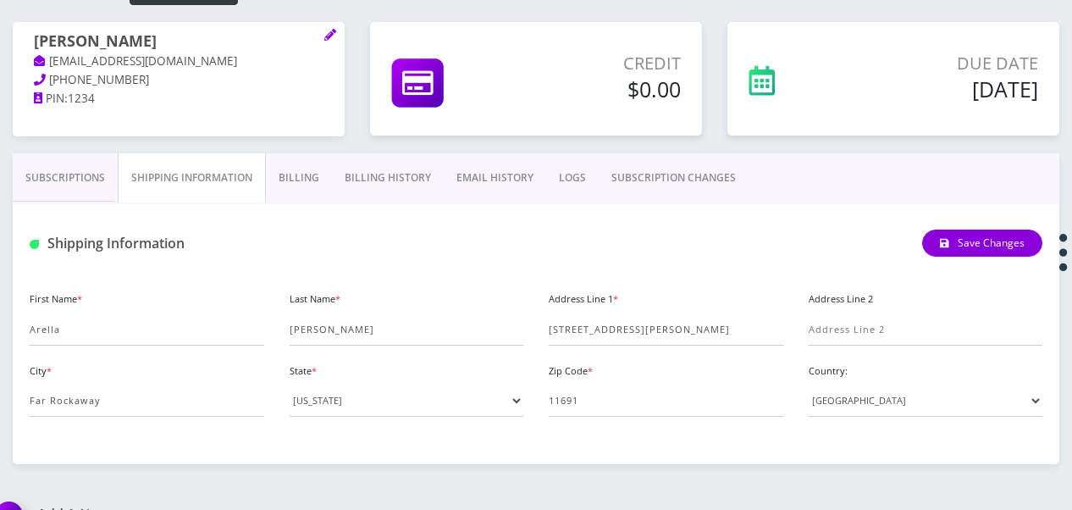
click at [86, 178] on link "Subscriptions" at bounding box center [65, 177] width 105 height 49
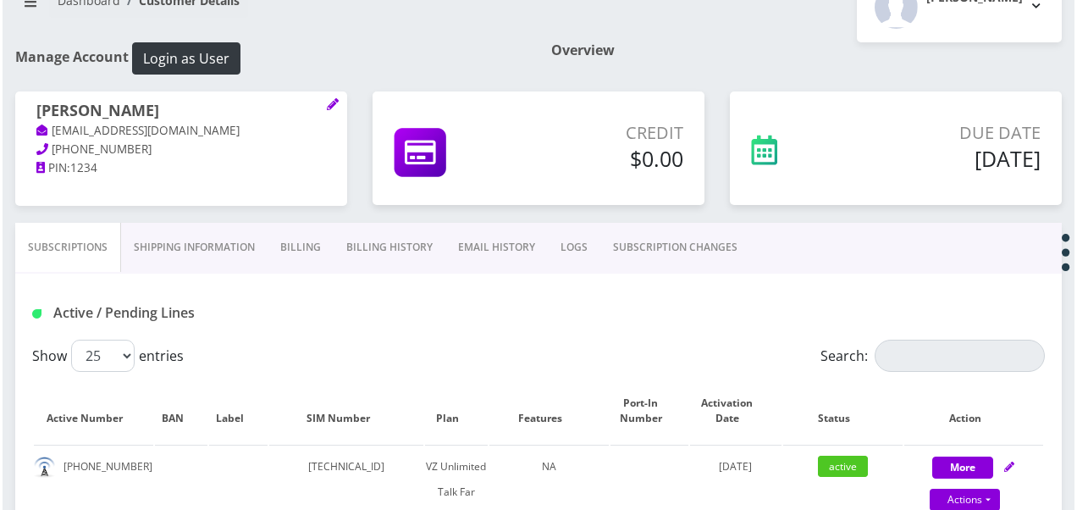
scroll to position [320, 0]
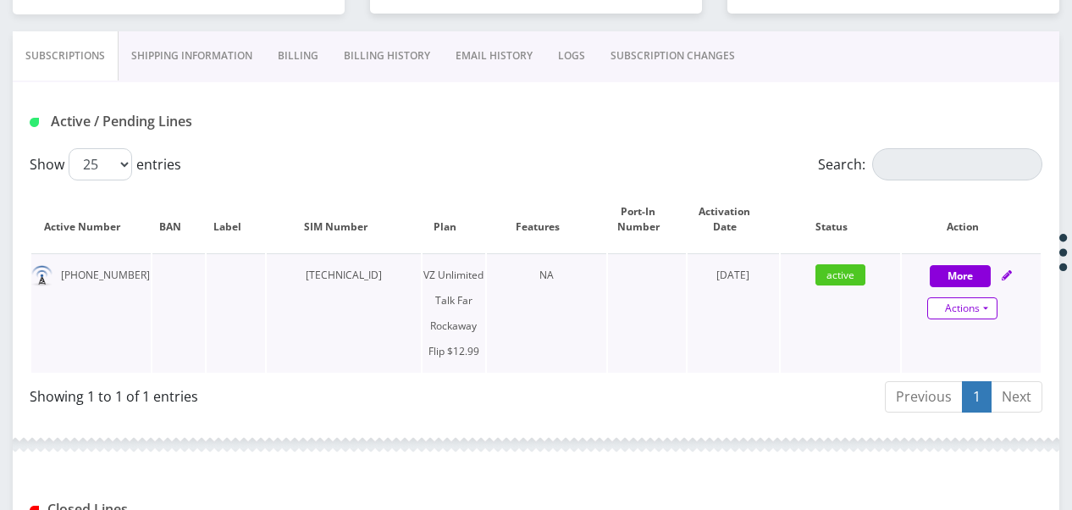
click at [987, 302] on link "Actions" at bounding box center [962, 308] width 70 height 22
select select "372"
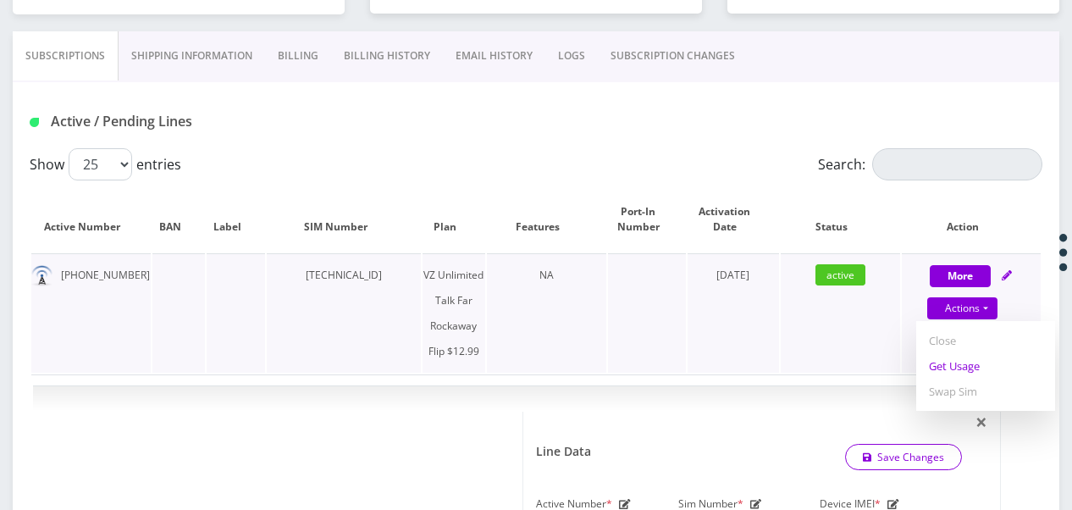
click at [959, 368] on link "Get Usage" at bounding box center [985, 365] width 139 height 25
select select "372"
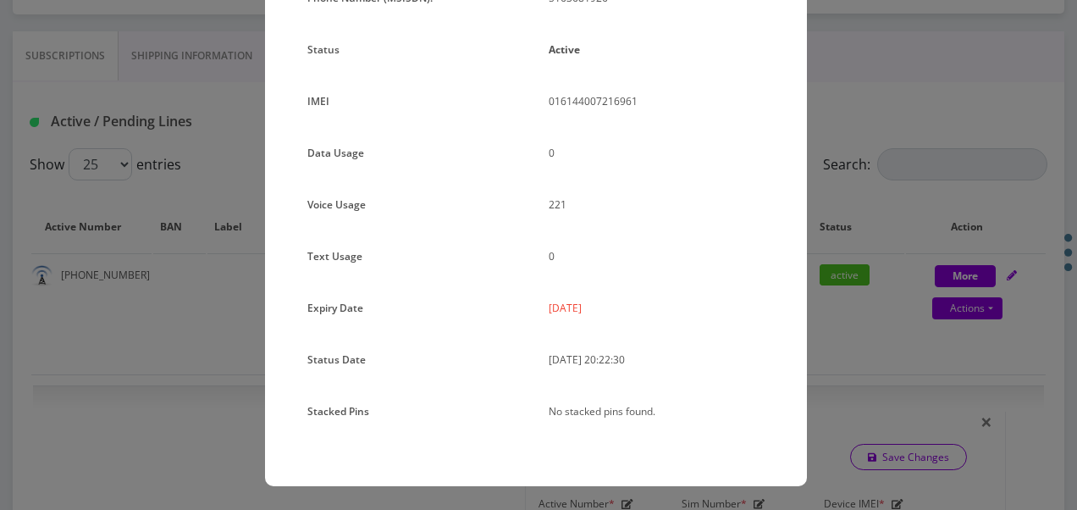
scroll to position [0, 0]
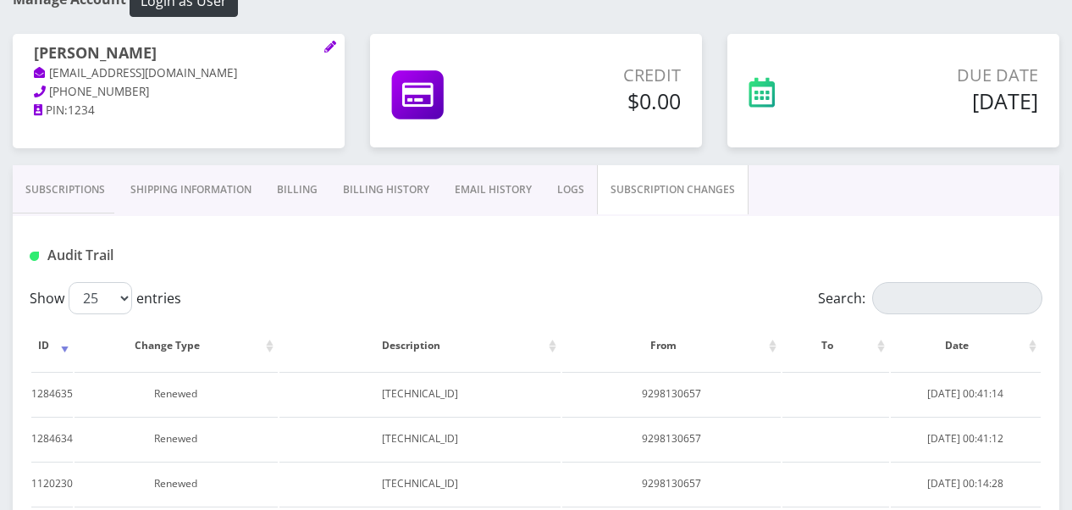
scroll to position [75, 0]
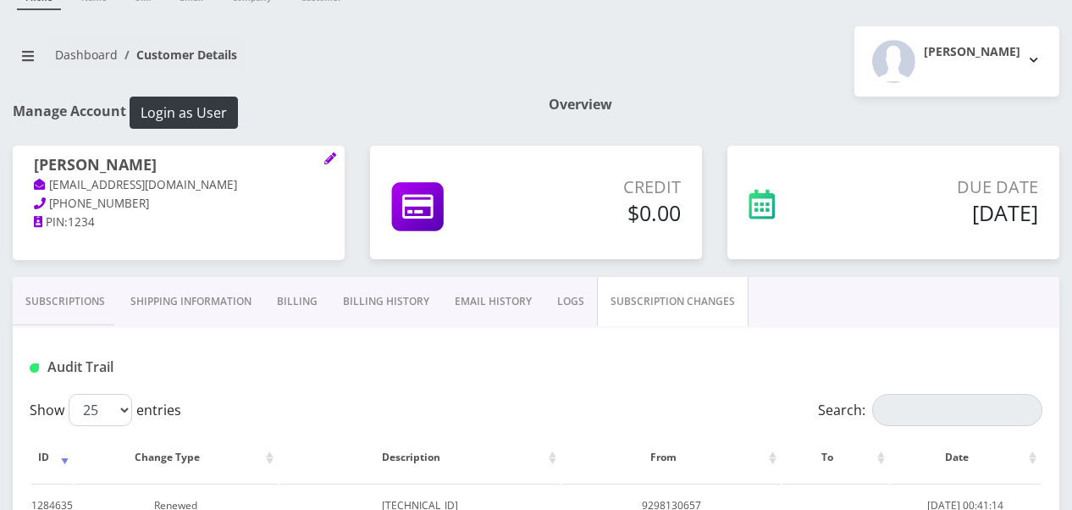
click at [90, 299] on link "Subscriptions" at bounding box center [65, 301] width 105 height 49
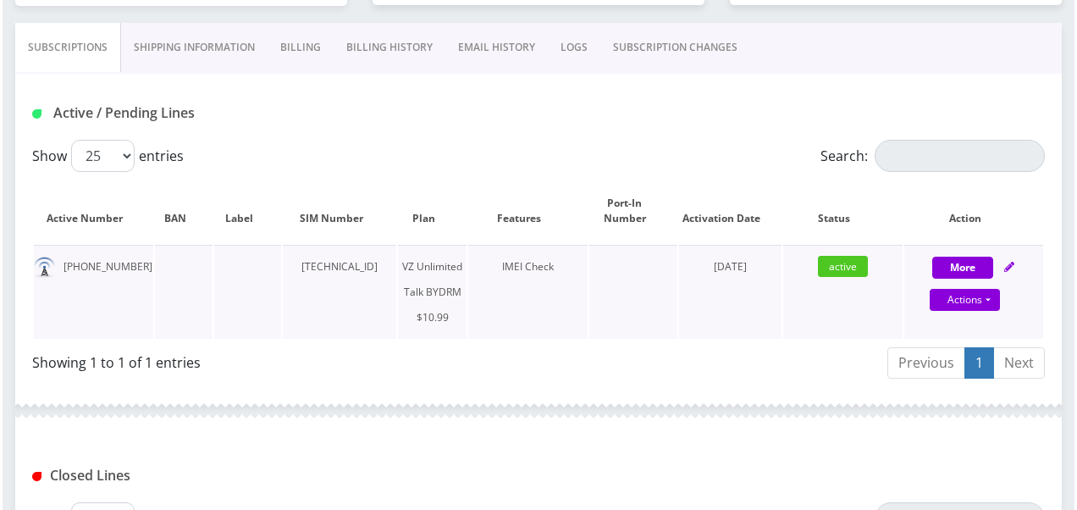
scroll to position [329, 0]
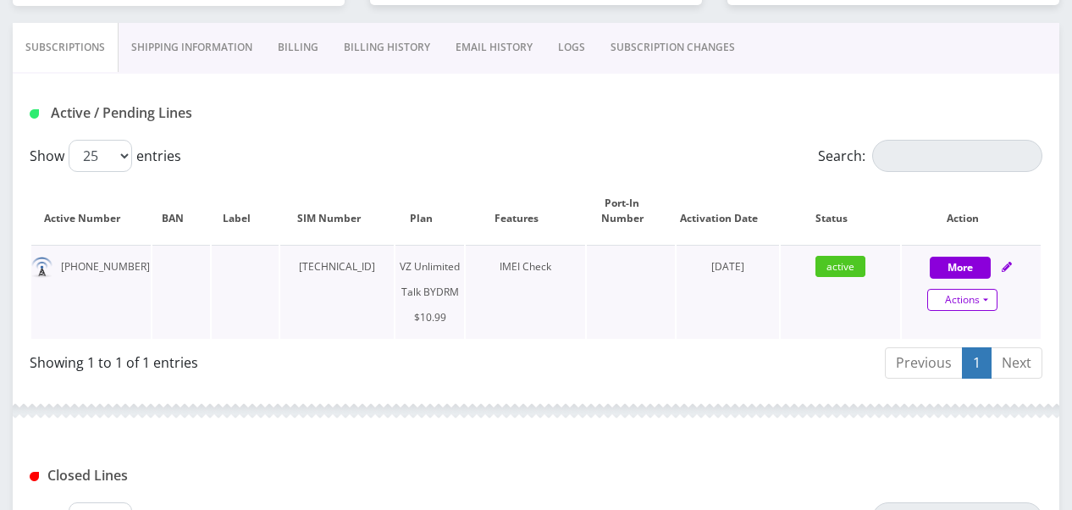
click at [981, 306] on link "Actions" at bounding box center [962, 300] width 70 height 22
select select "469"
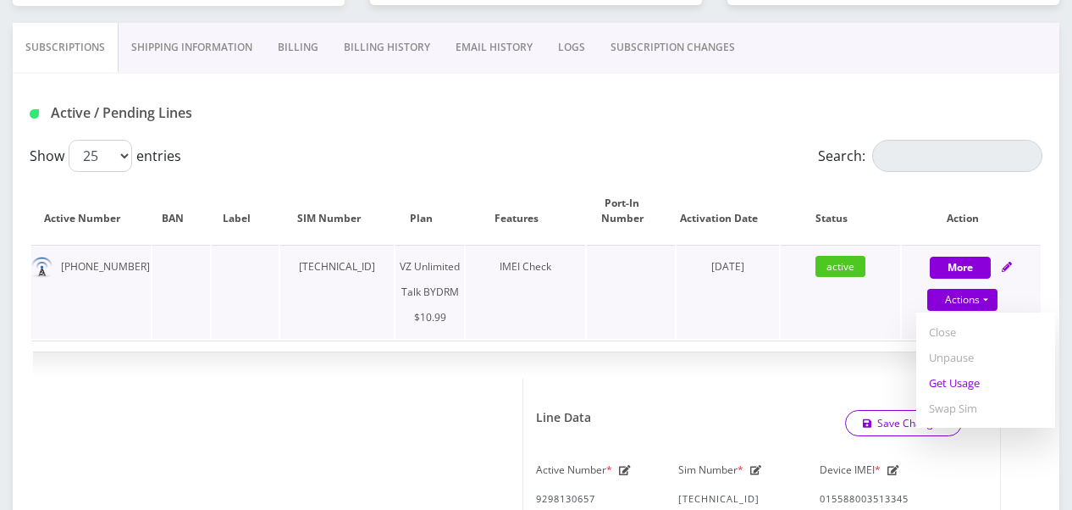
click at [960, 382] on link "Get Usage" at bounding box center [985, 382] width 139 height 25
select select "469"
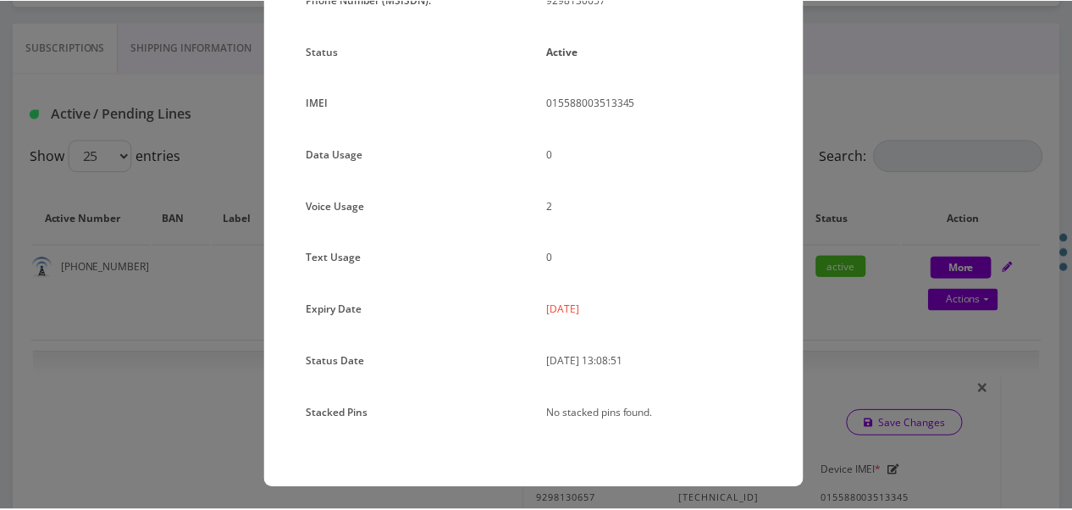
scroll to position [207, 0]
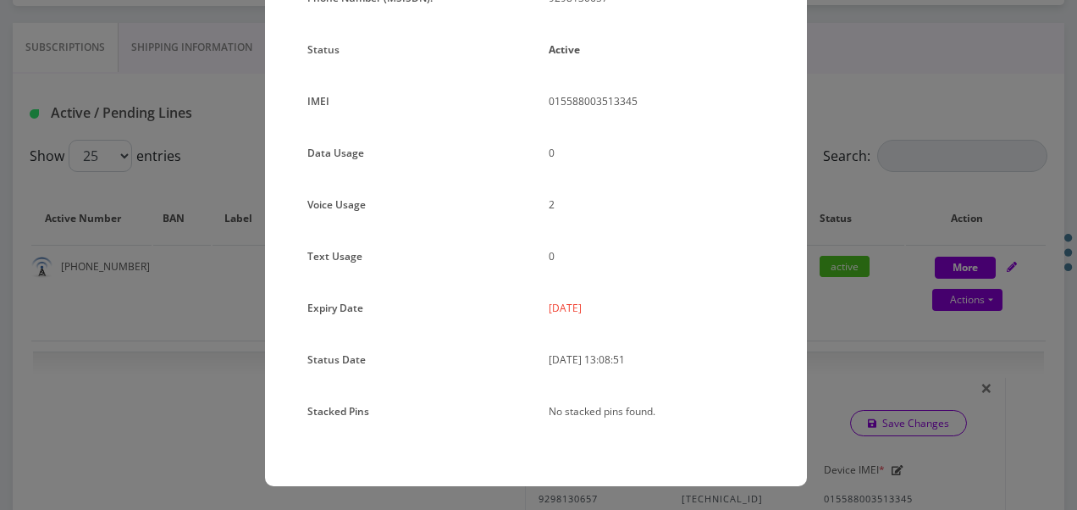
click at [863, 352] on div "× Subscription Info Plan Name TT 4G Monthly Unlimited Voice Plan Phone Number (…" at bounding box center [538, 255] width 1077 height 510
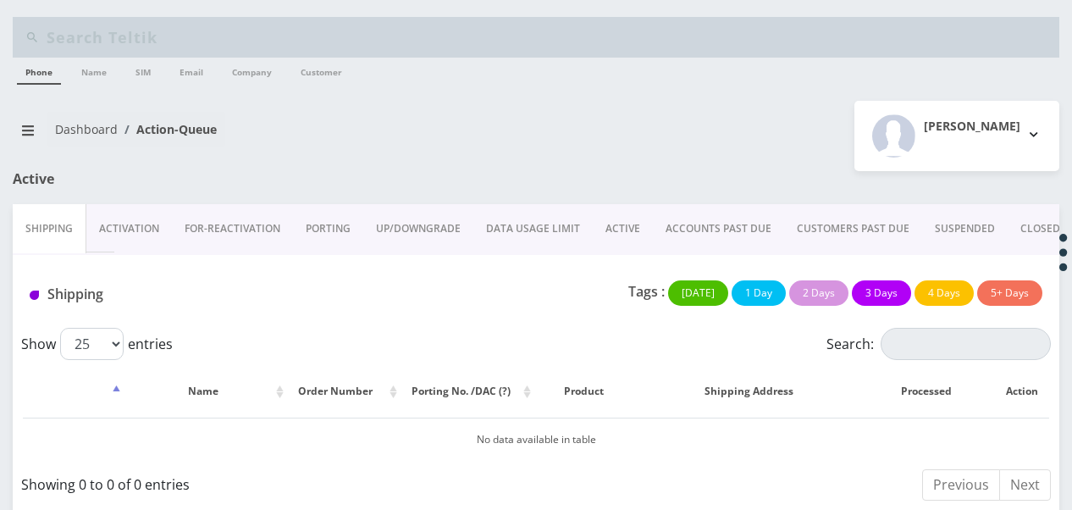
click at [621, 230] on link "ACTIVE" at bounding box center [623, 228] width 60 height 49
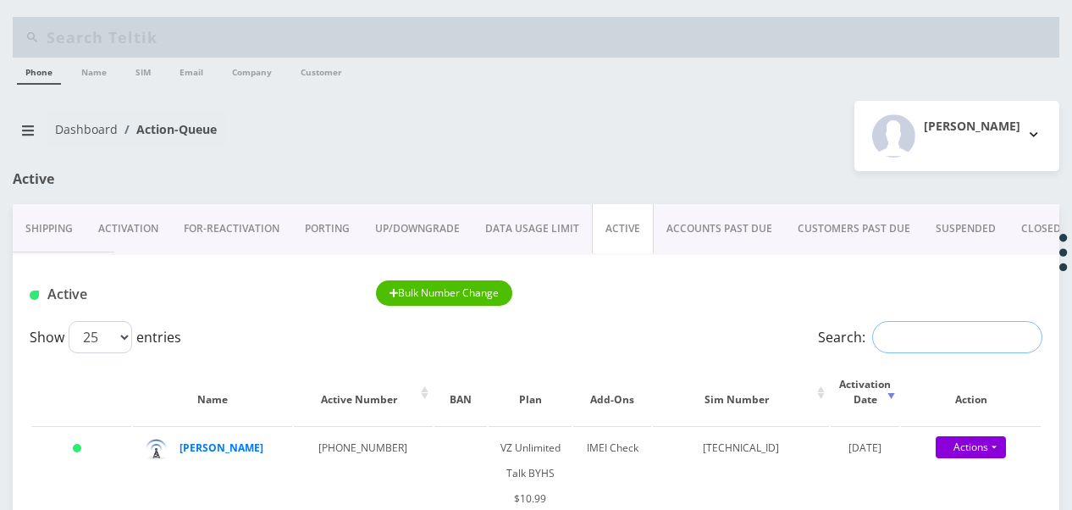
click at [907, 335] on input "Search:" at bounding box center [957, 337] width 170 height 32
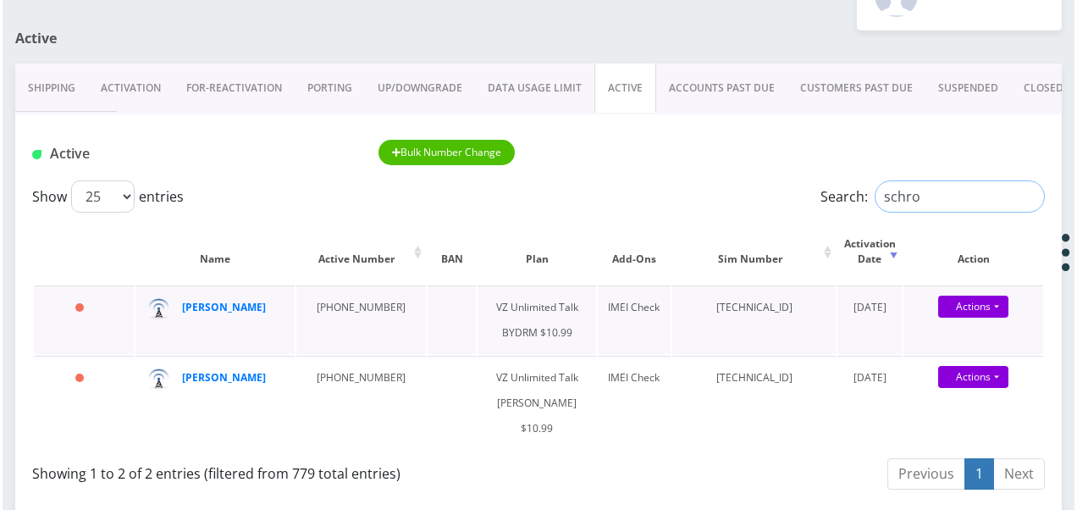
scroll to position [169, 0]
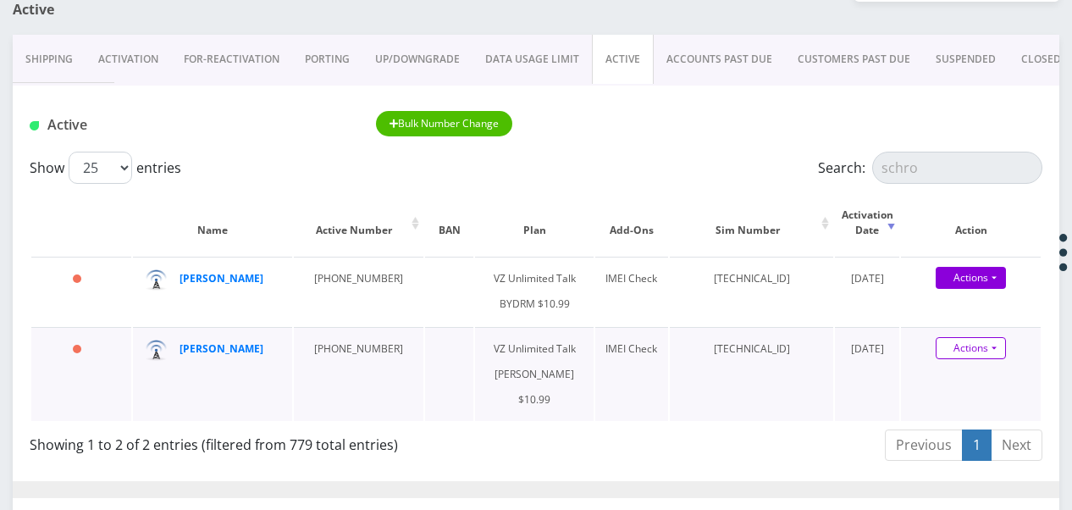
click at [998, 359] on link "Actions" at bounding box center [971, 348] width 70 height 22
click at [986, 418] on link "Get Usage" at bounding box center [986, 405] width 140 height 25
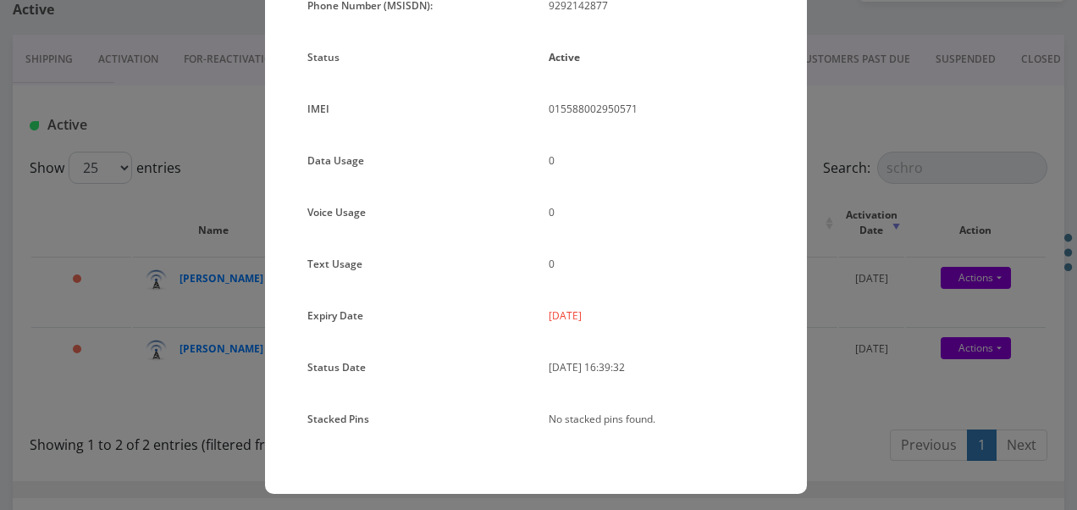
scroll to position [207, 0]
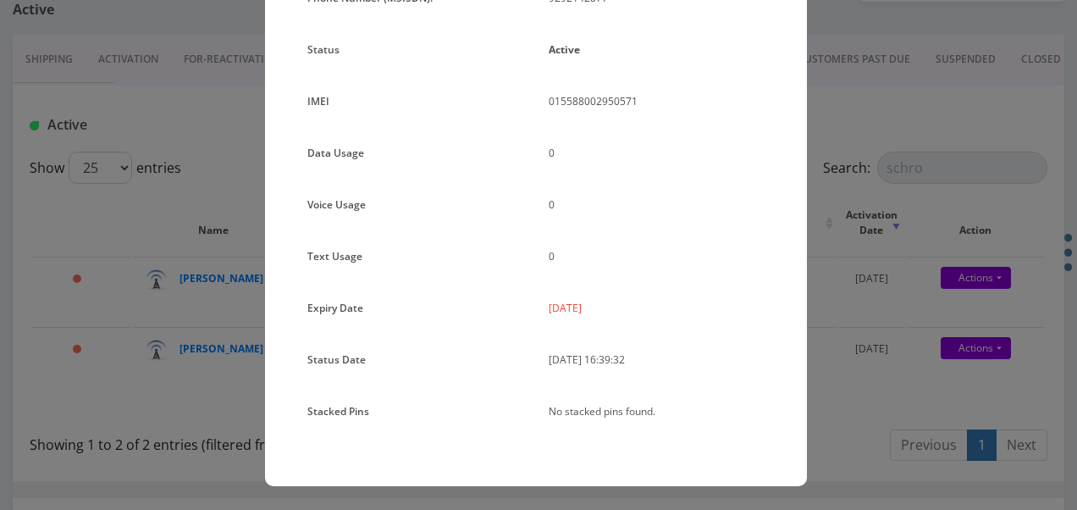
click at [949, 300] on div "× Subscription Info Plan Name TT 4G Monthly Unlimited Voice Plan Phone Number (…" at bounding box center [538, 255] width 1077 height 510
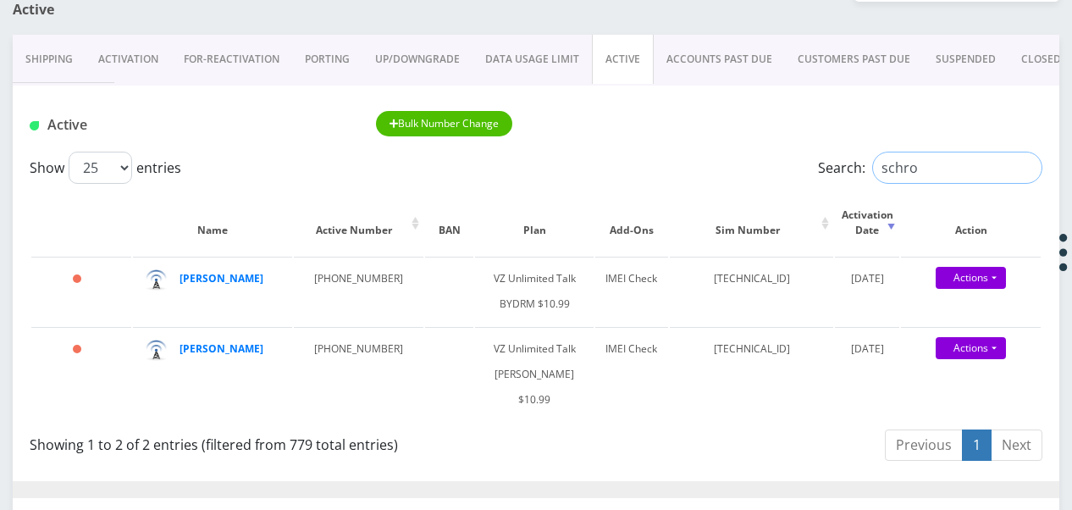
drag, startPoint x: 942, startPoint y: 163, endPoint x: 684, endPoint y: 160, distance: 257.5
click at [684, 160] on div "Show 25 50 100 250 500 1000 entries Search: schro" at bounding box center [536, 168] width 1013 height 32
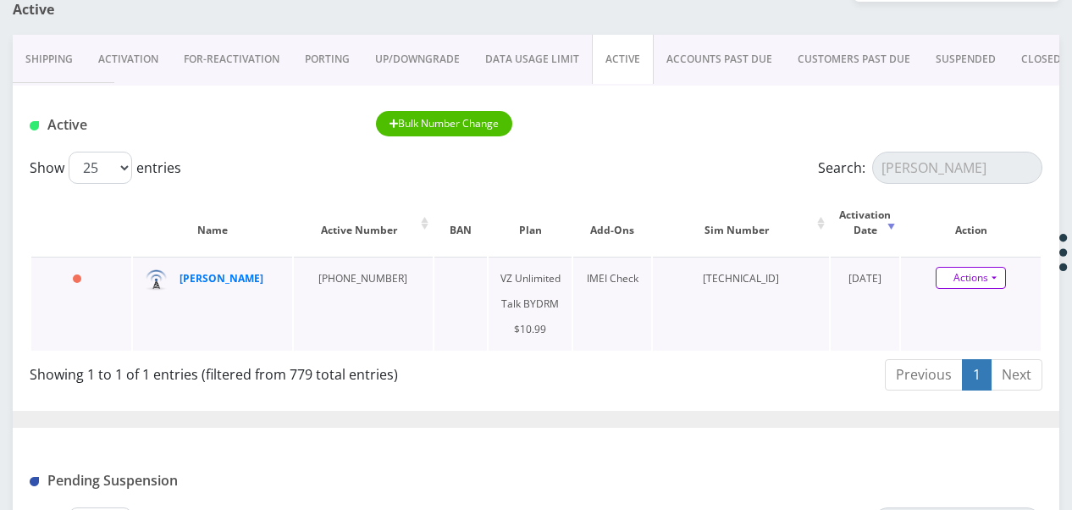
click at [993, 278] on link "Actions" at bounding box center [971, 278] width 70 height 22
click at [972, 332] on link "Get Usage" at bounding box center [986, 335] width 140 height 25
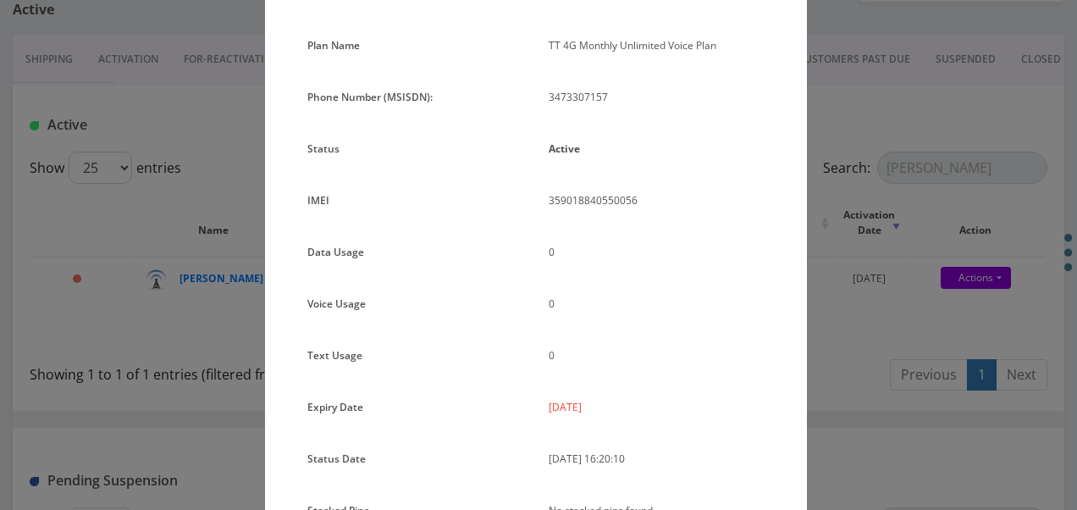
scroll to position [85, 0]
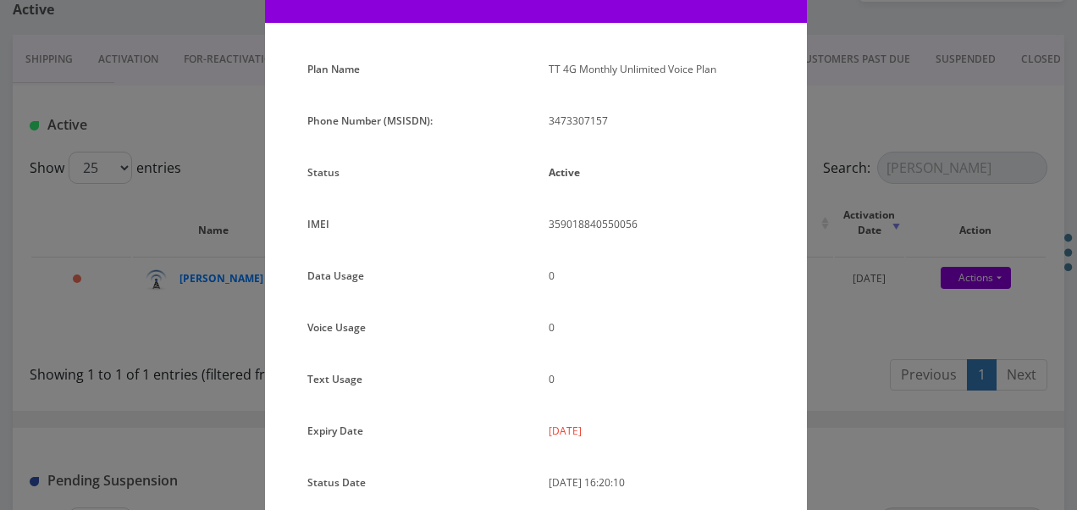
click at [871, 291] on div "× Subscription Info Plan Name TT 4G Monthly Unlimited Voice Plan Phone Number (…" at bounding box center [538, 255] width 1077 height 510
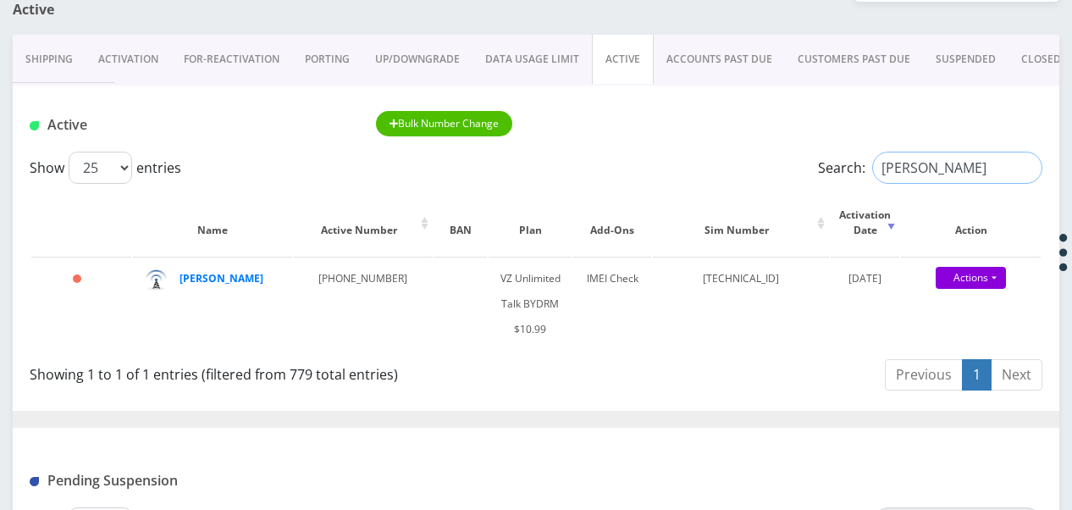
drag, startPoint x: 950, startPoint y: 174, endPoint x: 713, endPoint y: 159, distance: 237.6
click at [754, 163] on div "Show 25 50 100 250 500 1000 entries Search: [PERSON_NAME]" at bounding box center [536, 168] width 1013 height 32
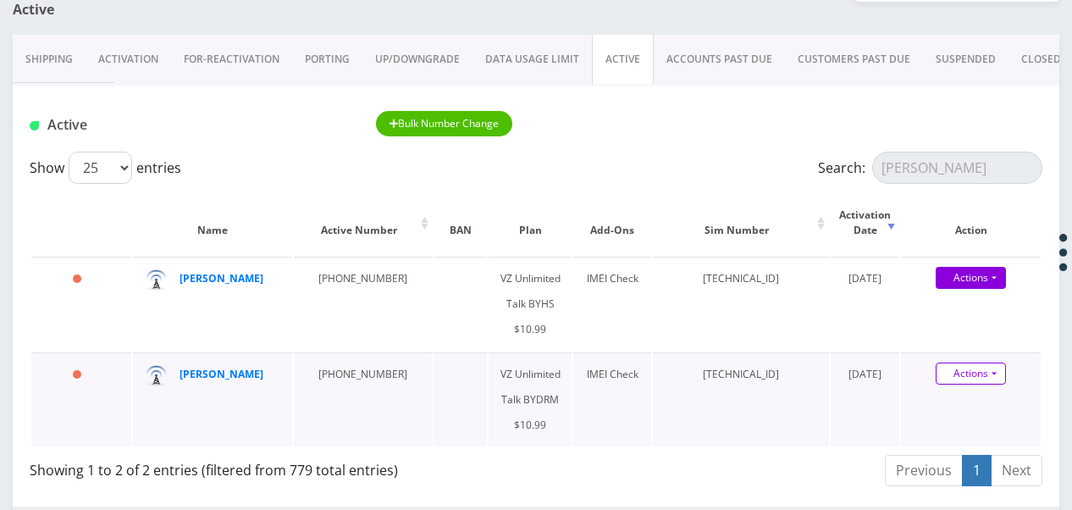
click at [996, 371] on link "Actions" at bounding box center [971, 373] width 70 height 22
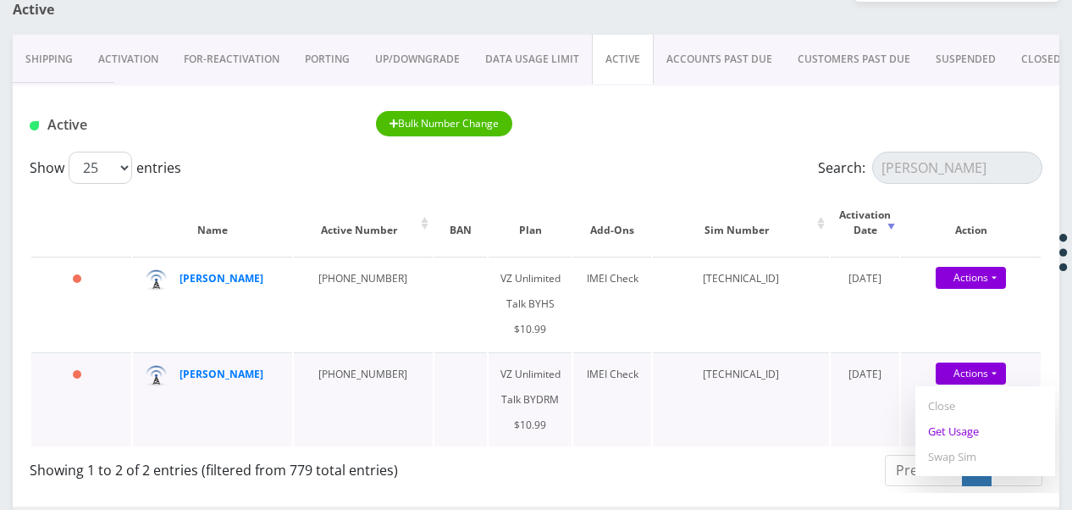
click at [969, 437] on link "Get Usage" at bounding box center [986, 430] width 140 height 25
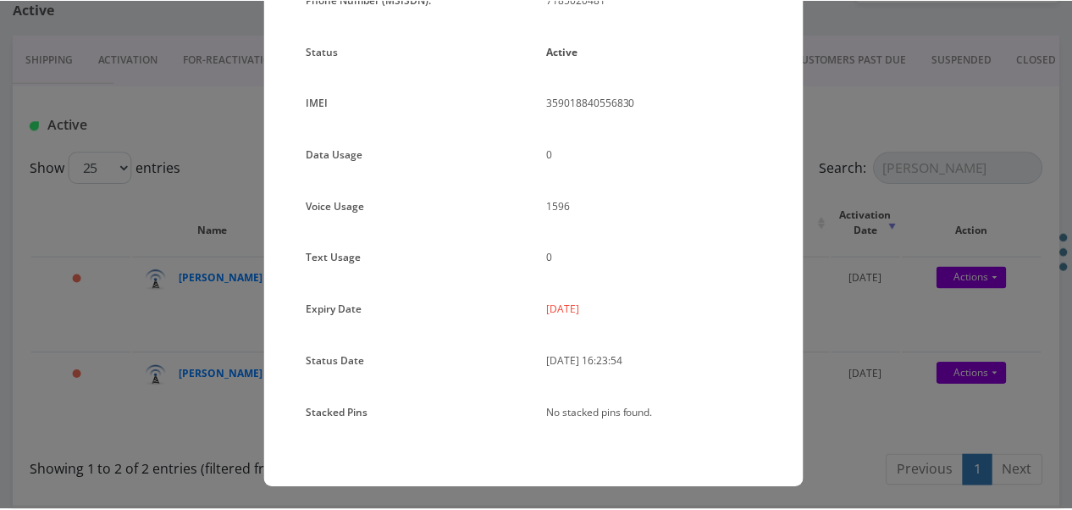
scroll to position [207, 0]
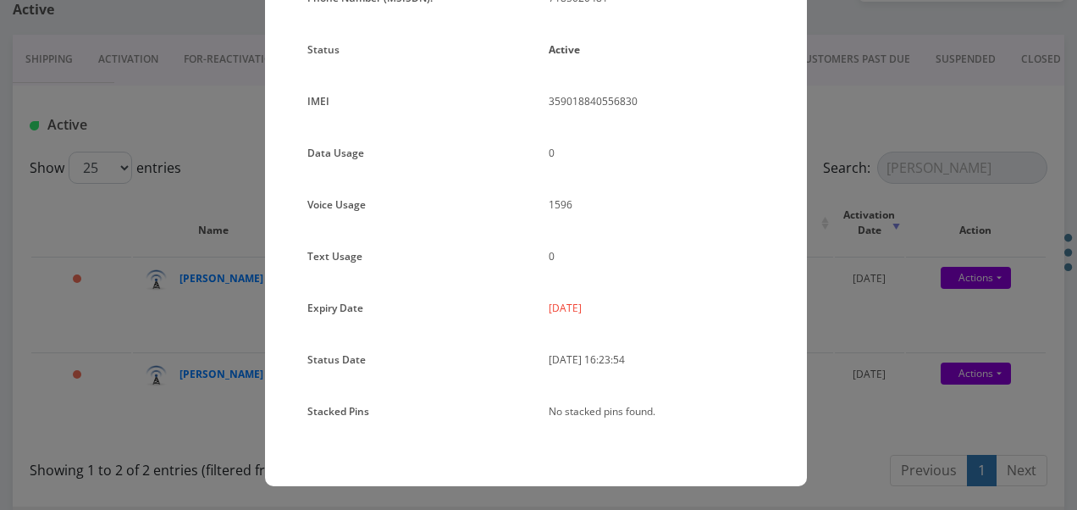
click at [864, 330] on div "× Subscription Info Plan Name TT 4G Monthly Unlimited Voice Plan Phone Number (…" at bounding box center [538, 255] width 1077 height 510
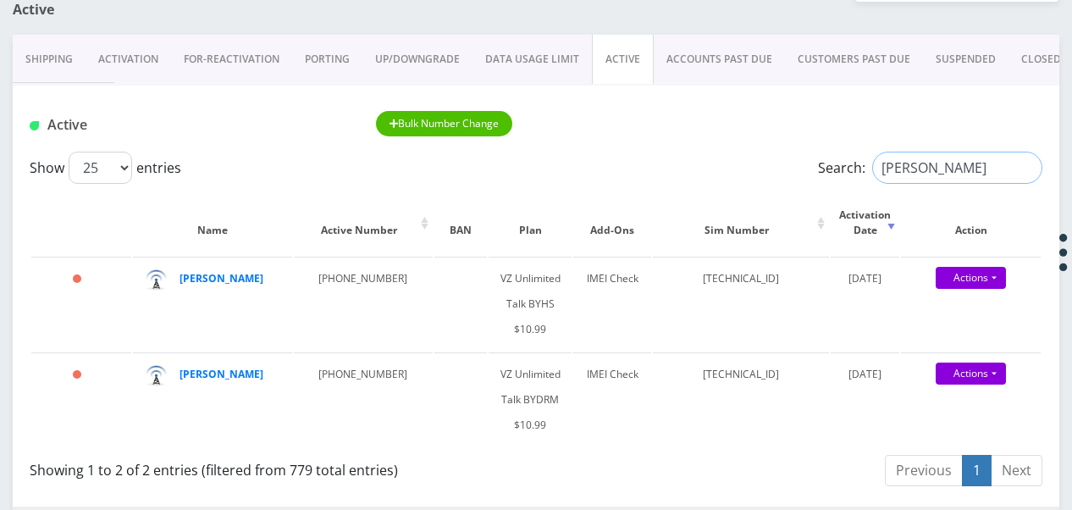
drag, startPoint x: 931, startPoint y: 174, endPoint x: 739, endPoint y: 147, distance: 194.2
click at [781, 168] on div "Show 25 50 100 250 500 1000 entries Search: [PERSON_NAME]" at bounding box center [536, 168] width 1013 height 32
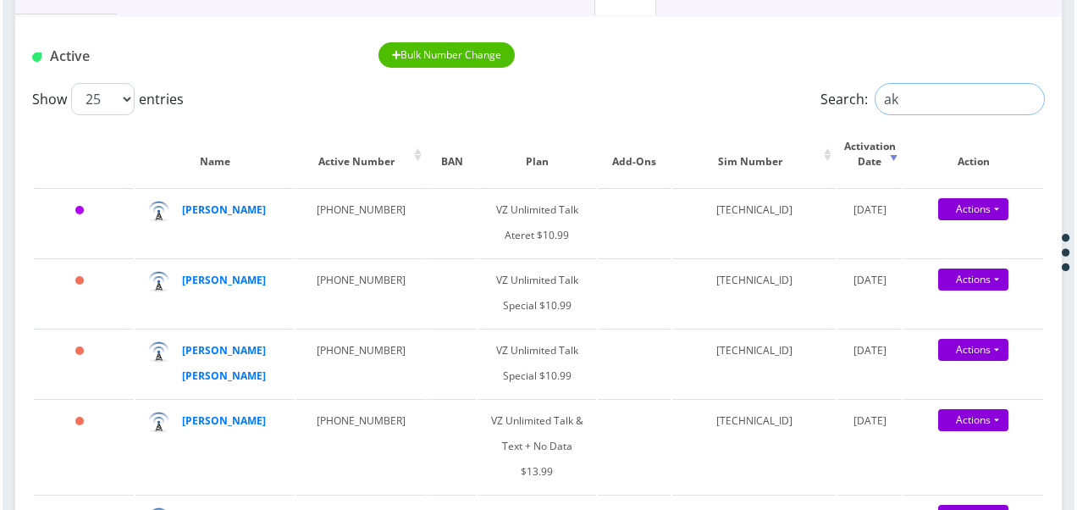
scroll to position [254, 0]
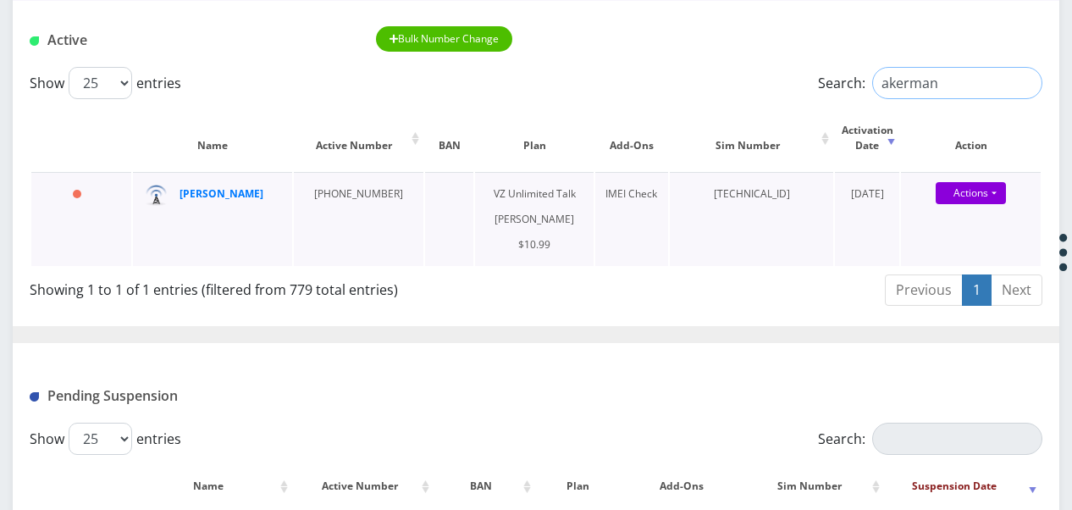
type input "akerman"
click at [989, 203] on link "Actions" at bounding box center [971, 193] width 70 height 22
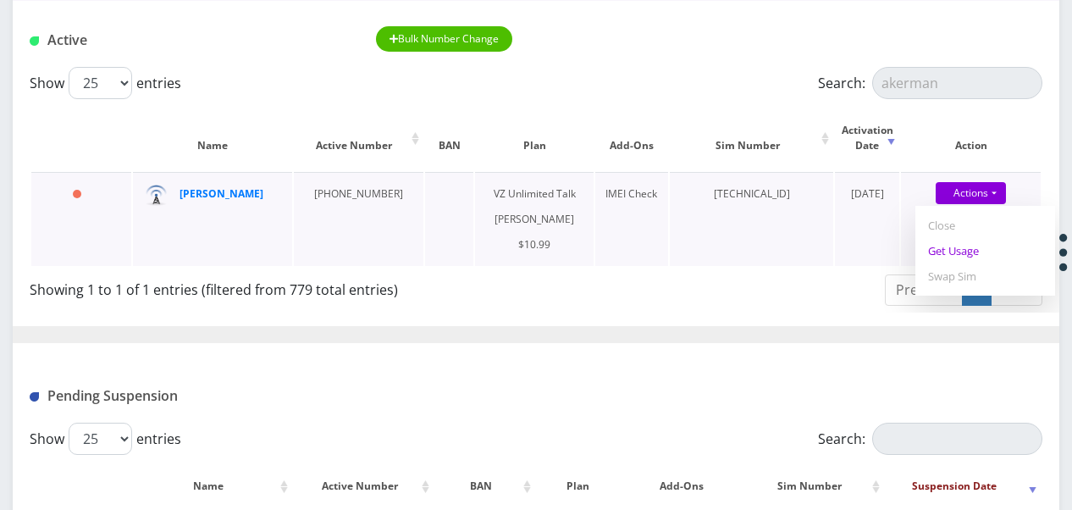
click at [978, 247] on link "Get Usage" at bounding box center [986, 250] width 140 height 25
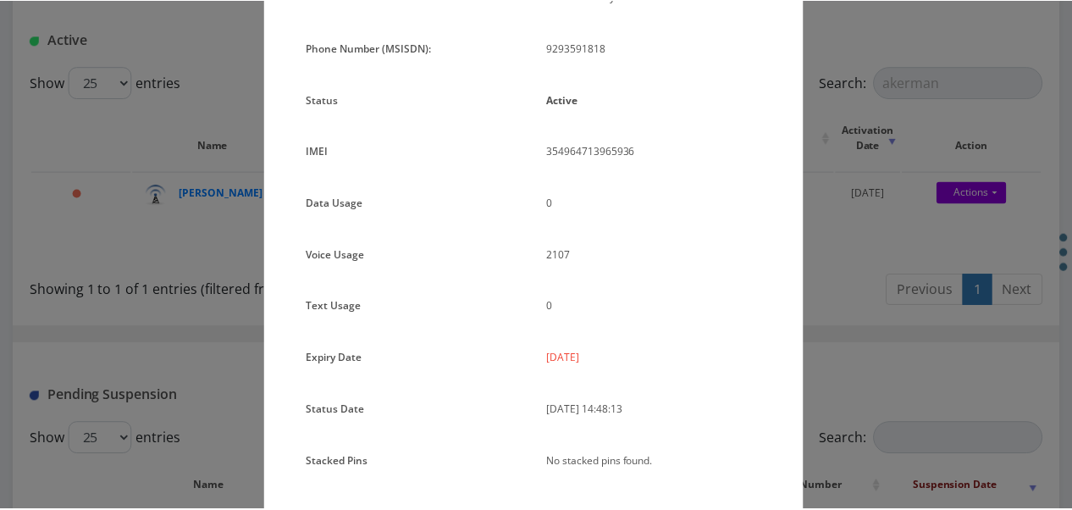
scroll to position [123, 0]
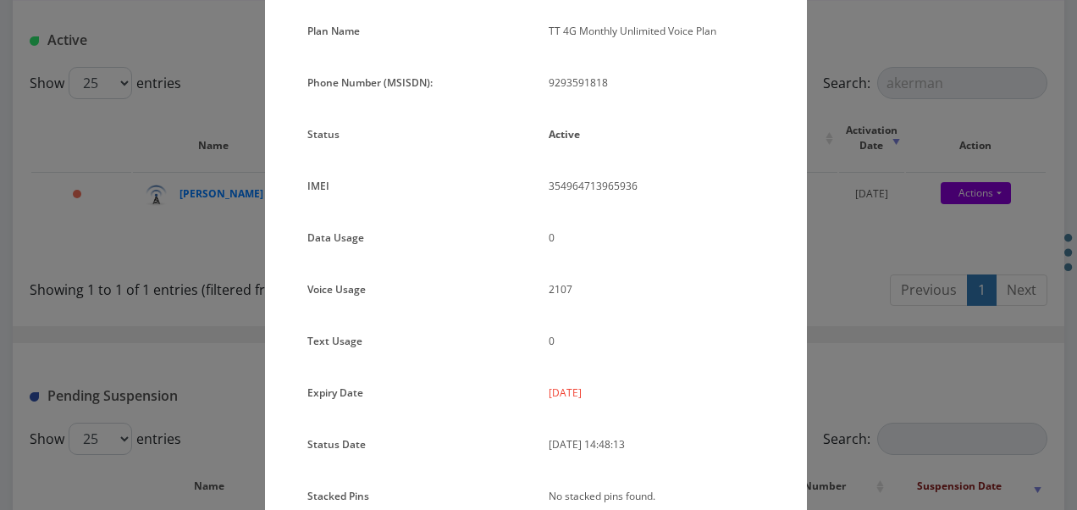
click at [882, 232] on div "× Subscription Info Plan Name TT 4G Monthly Unlimited Voice Plan Phone Number (…" at bounding box center [538, 255] width 1077 height 510
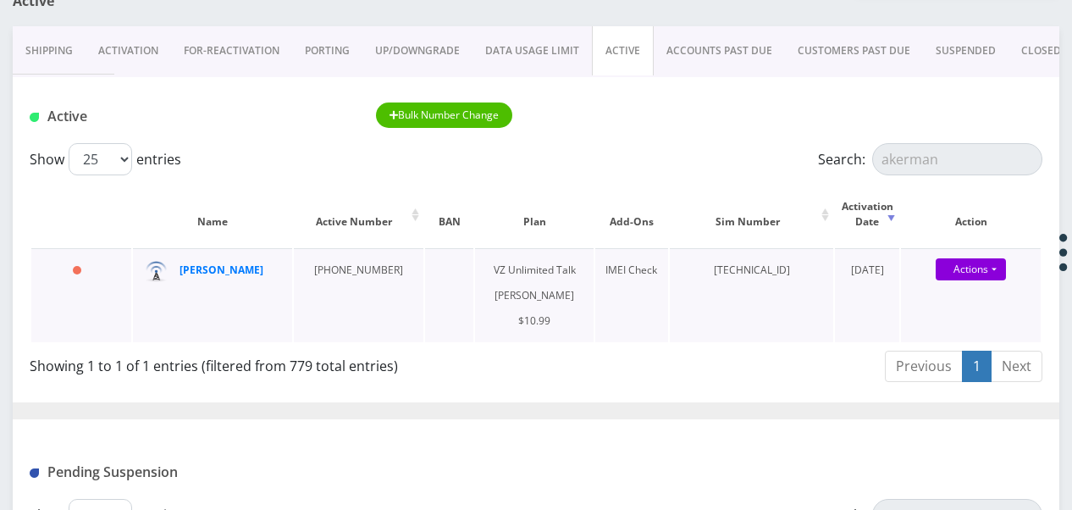
scroll to position [85, 0]
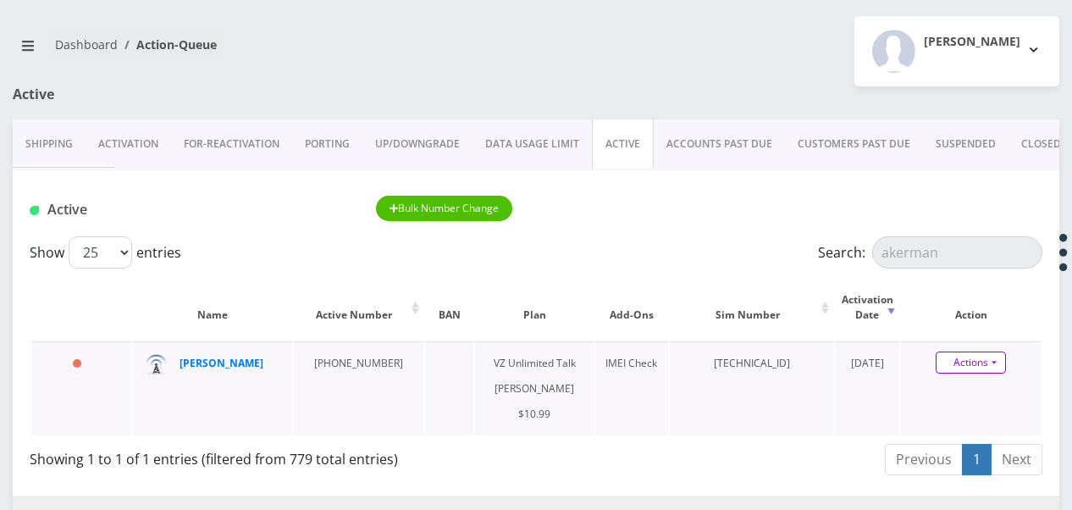
click at [989, 363] on link "Actions" at bounding box center [971, 362] width 70 height 22
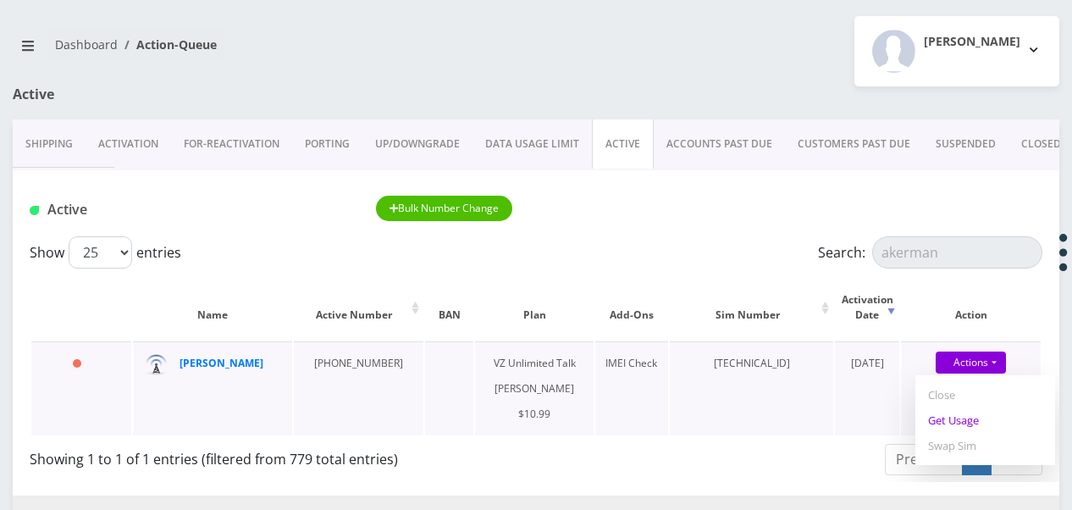
click at [956, 423] on link "Get Usage" at bounding box center [986, 419] width 140 height 25
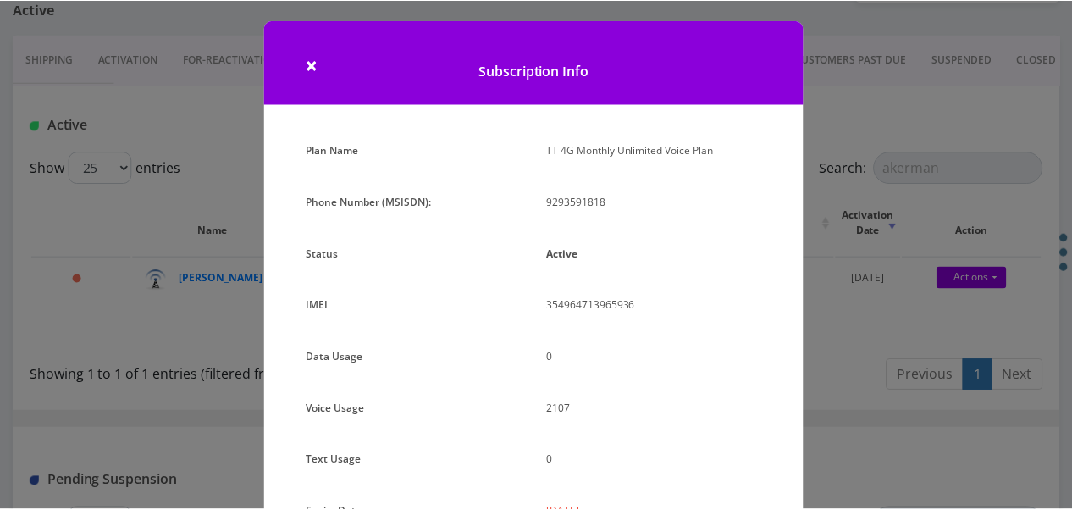
scroll to position [0, 0]
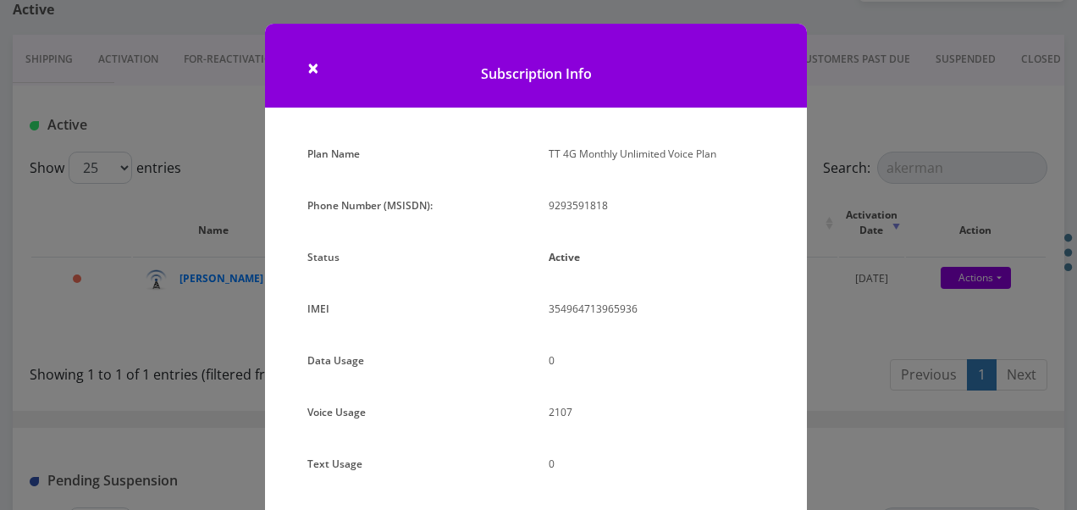
click at [837, 351] on div "× Subscription Info Plan Name TT 4G Monthly Unlimited Voice Plan Phone Number (…" at bounding box center [538, 255] width 1077 height 510
